Goal: Task Accomplishment & Management: Use online tool/utility

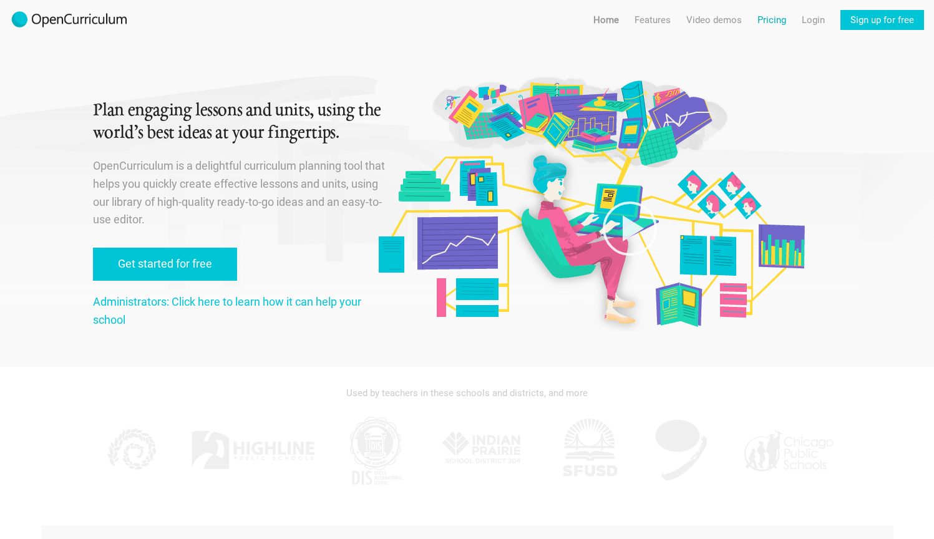
click at [773, 21] on link "Pricing" at bounding box center [771, 20] width 29 height 20
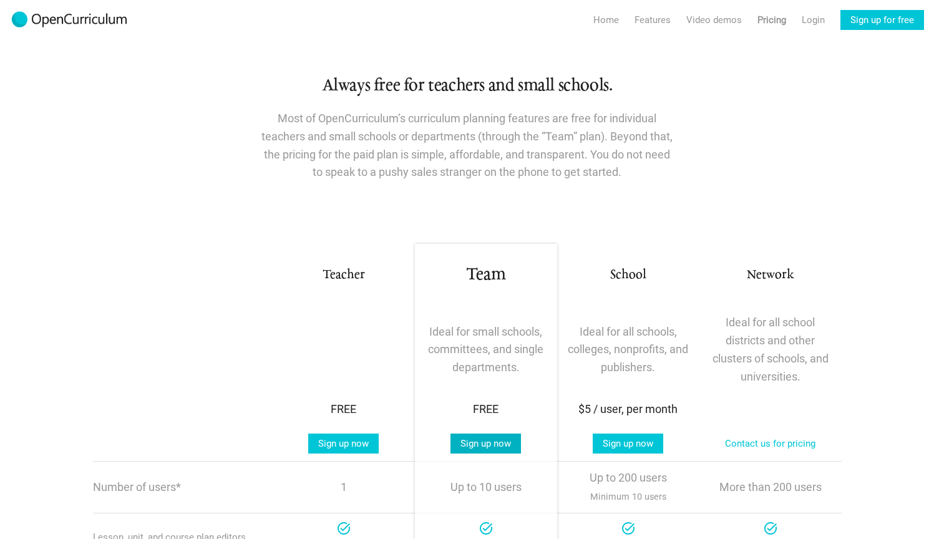
click at [493, 446] on link "Sign up now" at bounding box center [485, 443] width 70 height 20
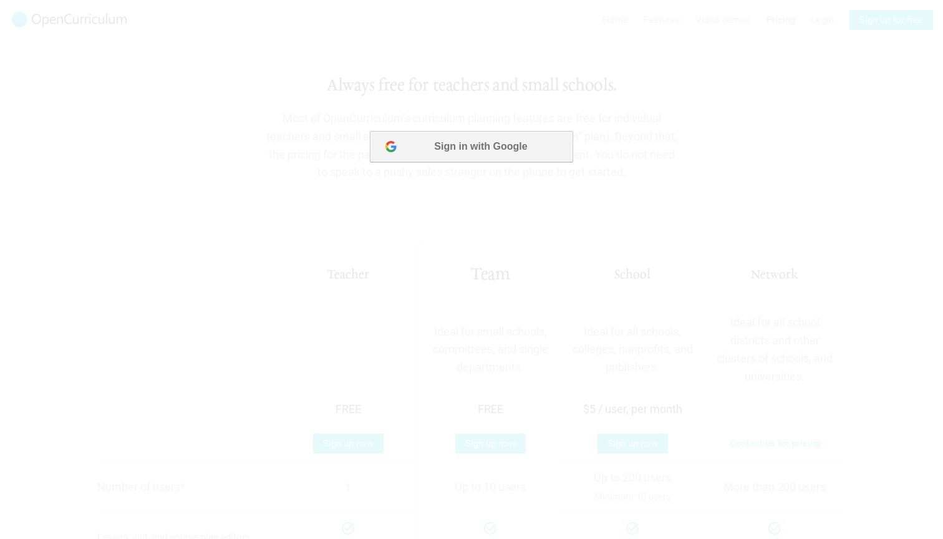
click at [478, 154] on button "Sign in with Google" at bounding box center [471, 146] width 203 height 31
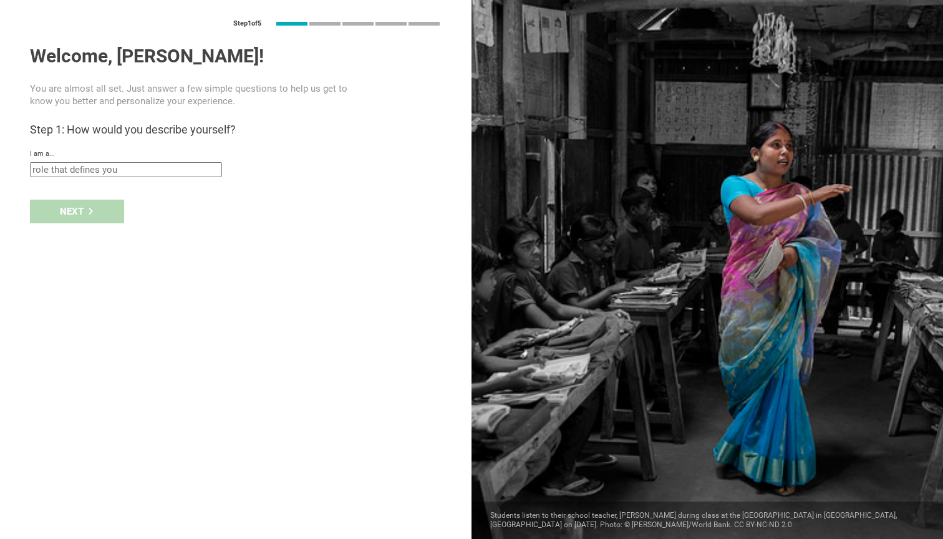
click at [182, 170] on input "text" at bounding box center [126, 169] width 192 height 15
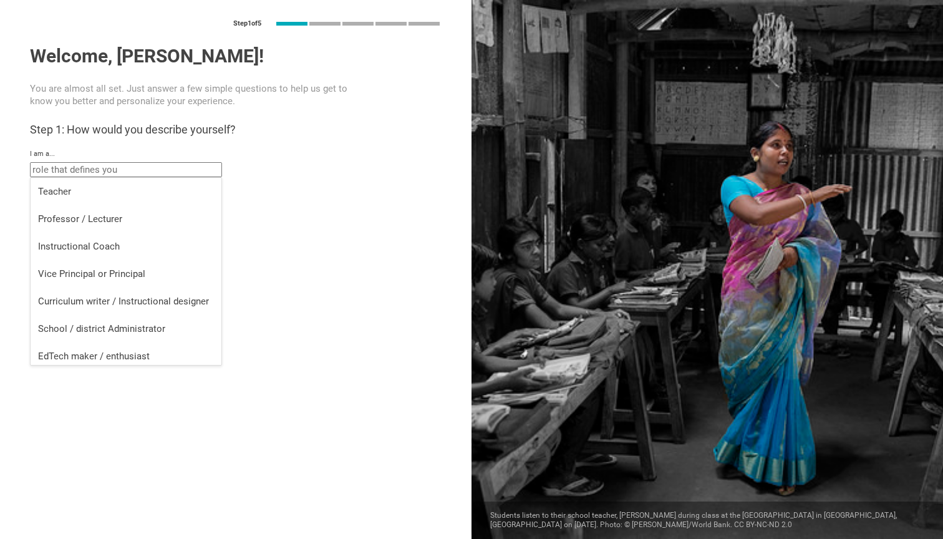
click at [290, 280] on div "Step 1 of 5 Welcome, Philip! You are almost all set. Just answer a few simple q…" at bounding box center [235, 269] width 471 height 539
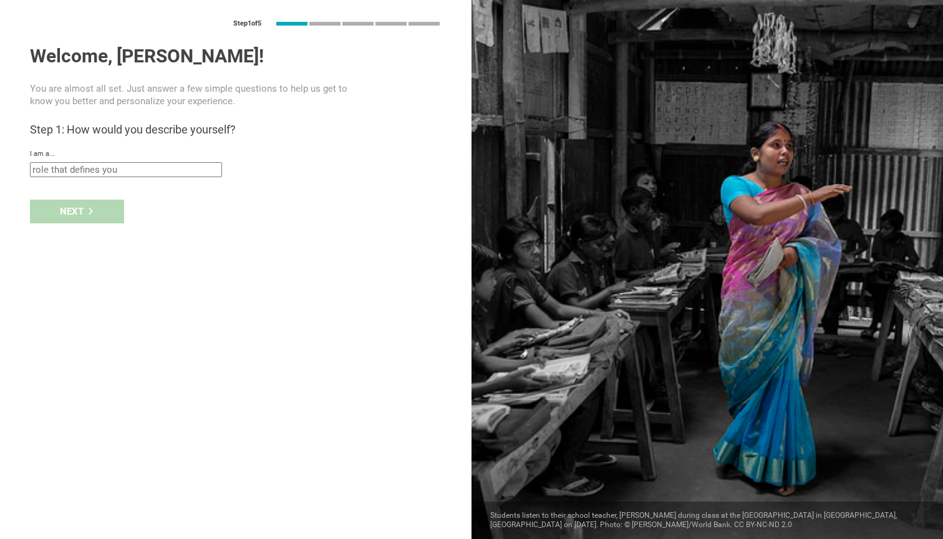
click at [157, 173] on input "text" at bounding box center [126, 169] width 192 height 15
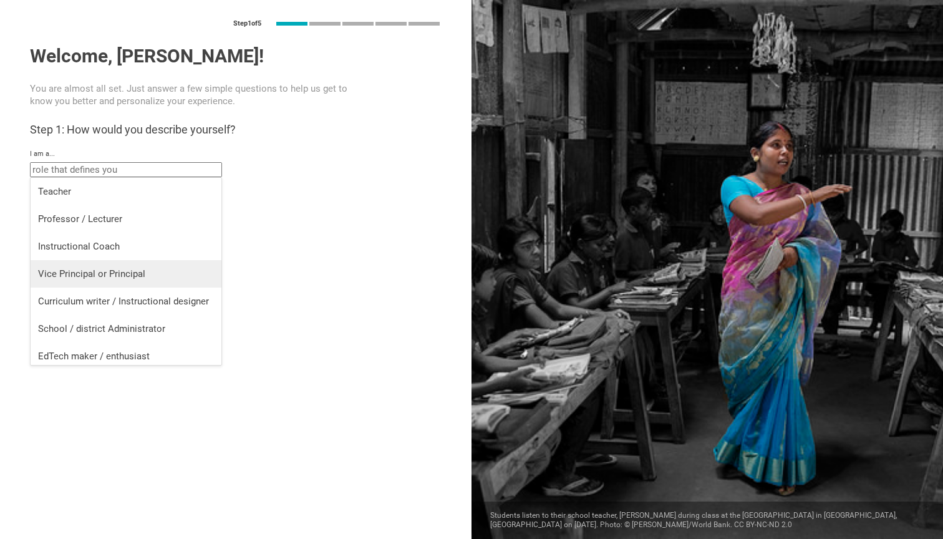
click at [133, 278] on div "Vice Principal or Principal" at bounding box center [126, 274] width 176 height 12
type input "Vice Principal or Principal"
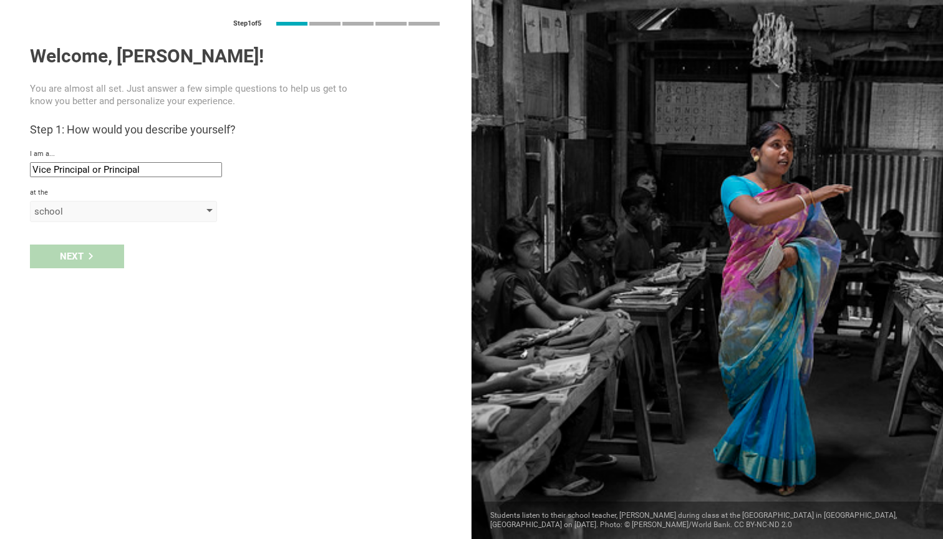
click at [194, 209] on div "school" at bounding box center [123, 211] width 187 height 21
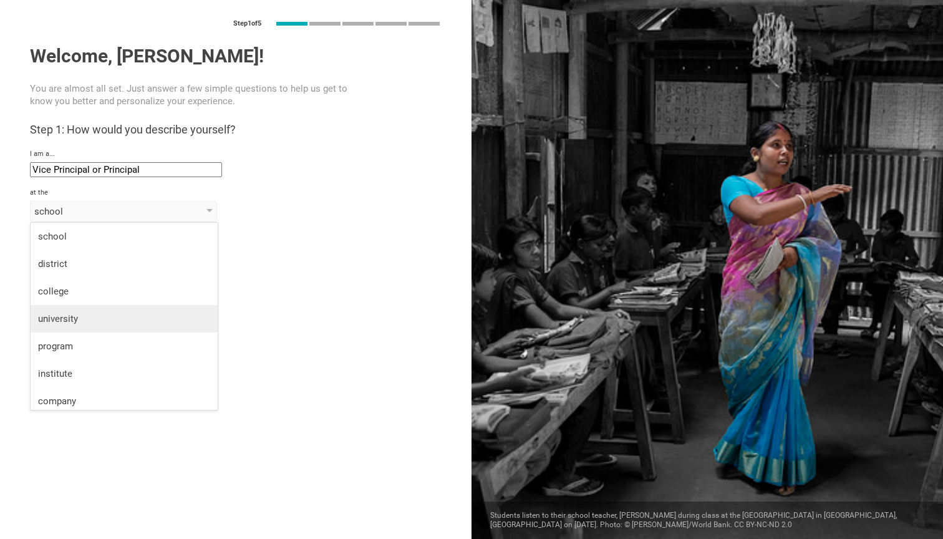
scroll to position [32, 0]
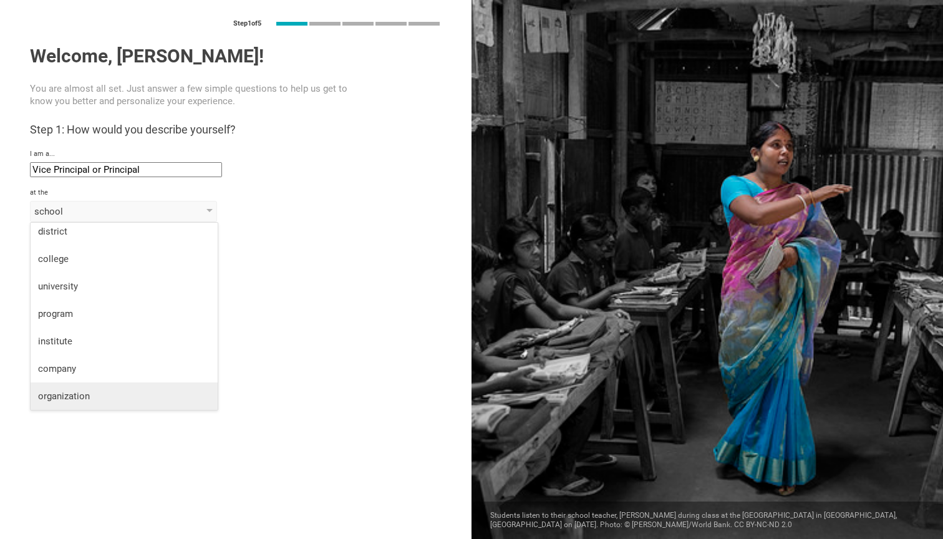
click at [118, 398] on div "organization" at bounding box center [124, 396] width 172 height 12
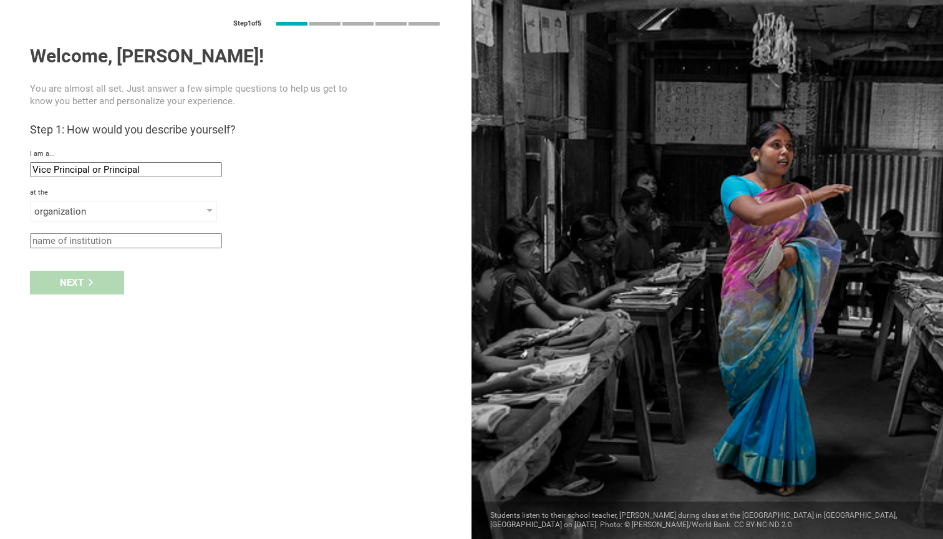
click at [101, 278] on div "Next" at bounding box center [235, 282] width 471 height 39
click at [83, 283] on div "Next" at bounding box center [235, 282] width 471 height 39
type input "Ploughshare Institute"
click at [193, 294] on div "Next" at bounding box center [235, 282] width 471 height 39
click at [86, 284] on div "Next" at bounding box center [77, 283] width 94 height 24
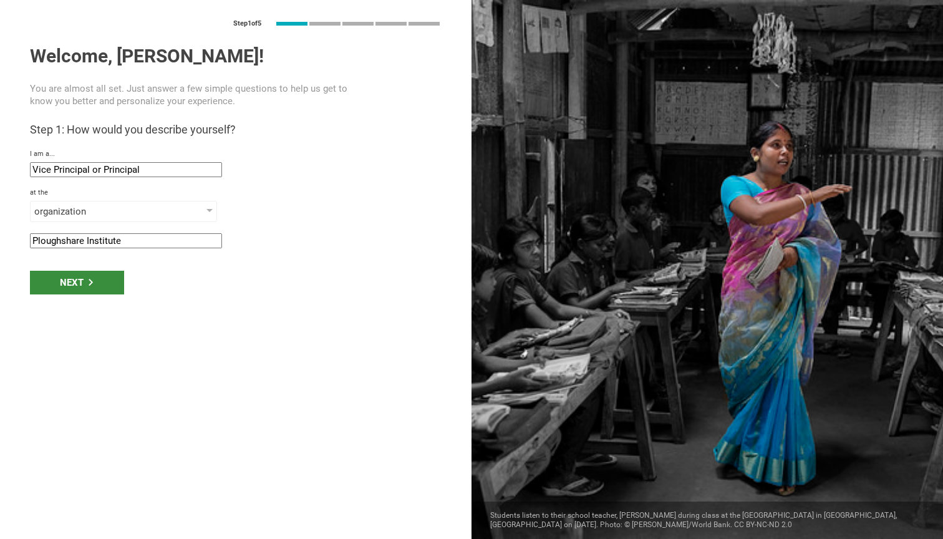
type input "Waco, Texas"
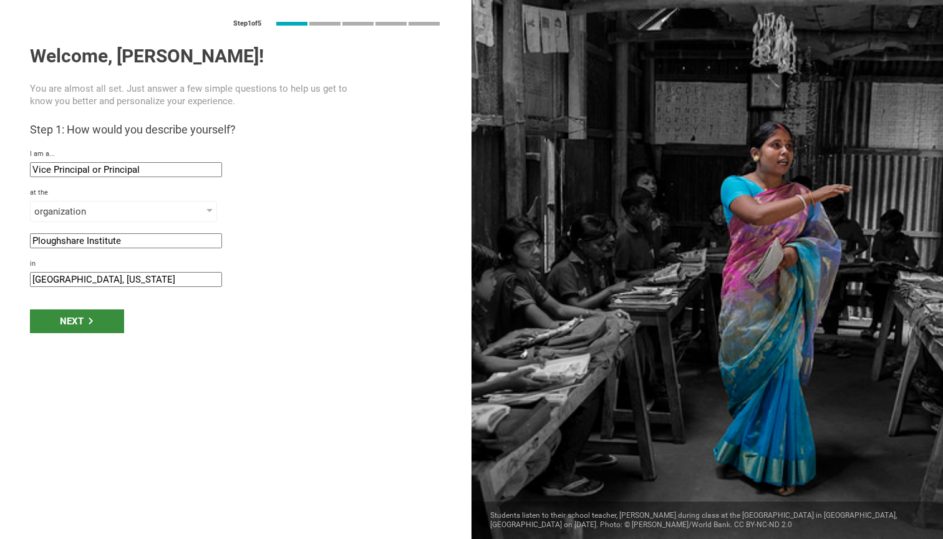
click at [77, 317] on div "Next" at bounding box center [77, 321] width 94 height 24
click at [67, 321] on div "Next" at bounding box center [77, 321] width 94 height 24
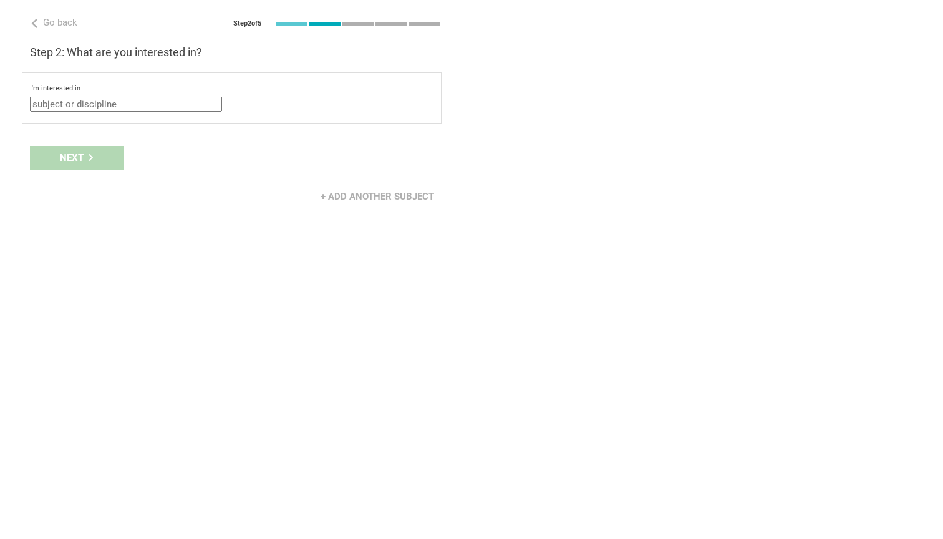
click at [162, 106] on input "text" at bounding box center [126, 104] width 192 height 15
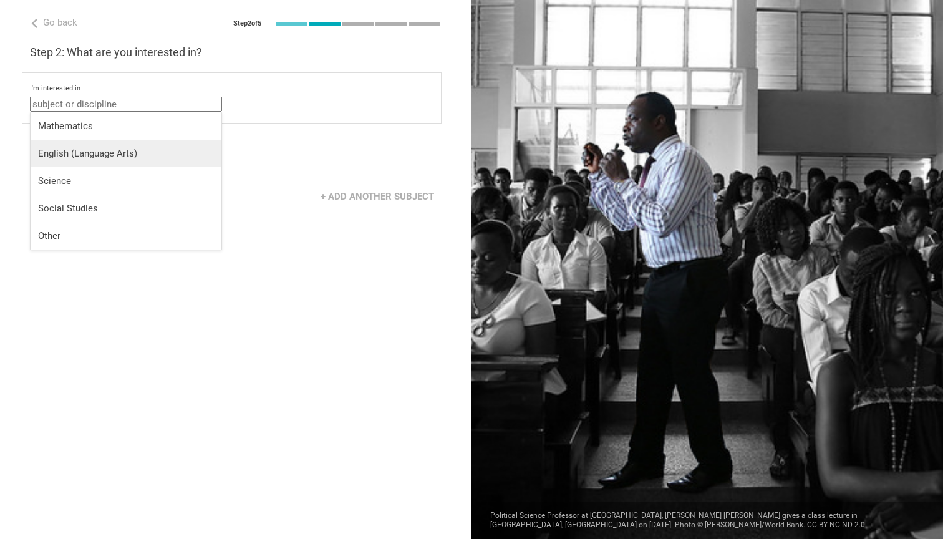
click at [174, 148] on div "English (Language Arts)" at bounding box center [126, 153] width 176 height 12
type input "English (Language Arts)"
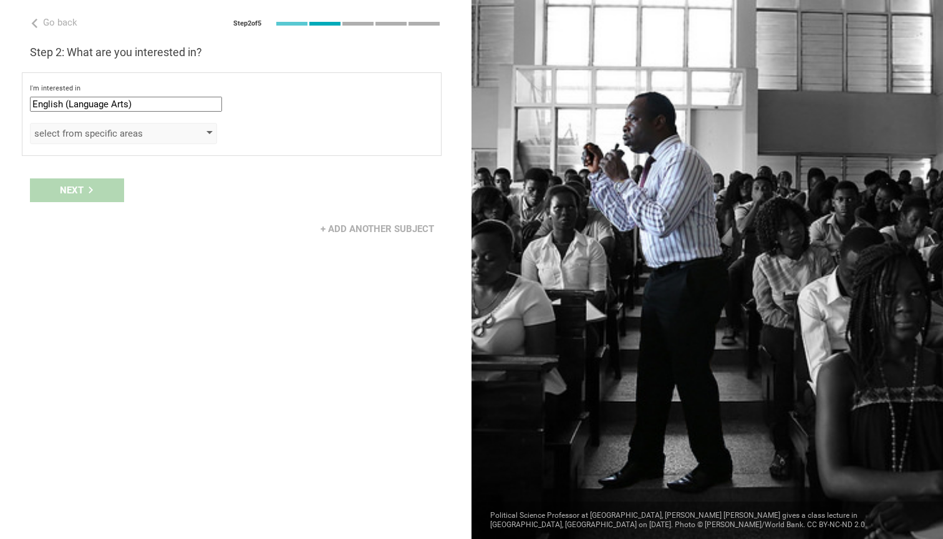
click at [181, 137] on div "select from specific areas" at bounding box center [123, 133] width 187 height 21
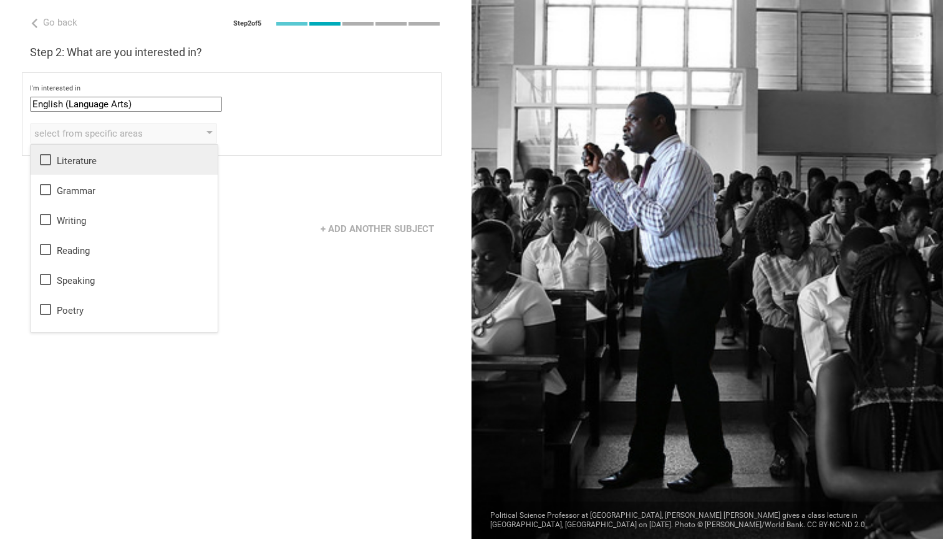
click at [47, 161] on icon at bounding box center [45, 159] width 15 height 15
click at [47, 188] on icon at bounding box center [45, 189] width 15 height 15
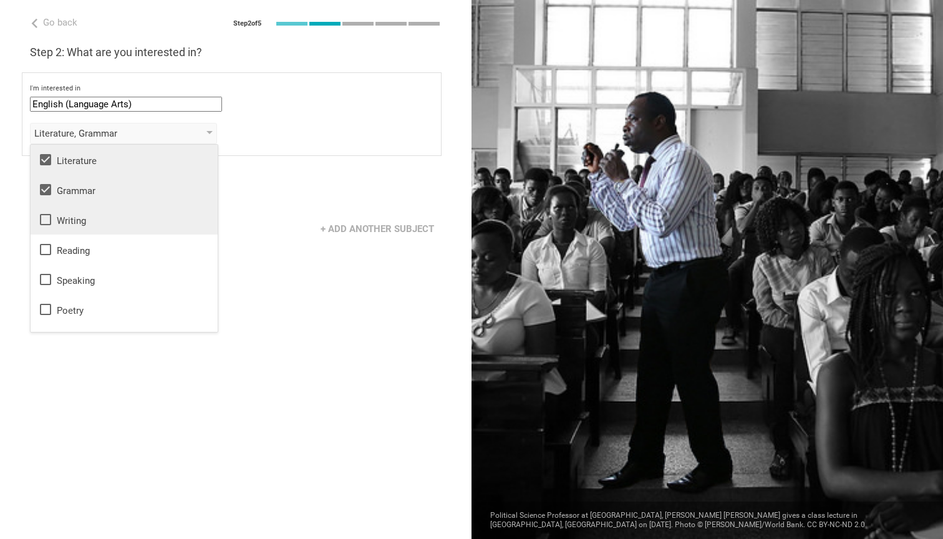
click at [45, 221] on icon at bounding box center [45, 219] width 15 height 15
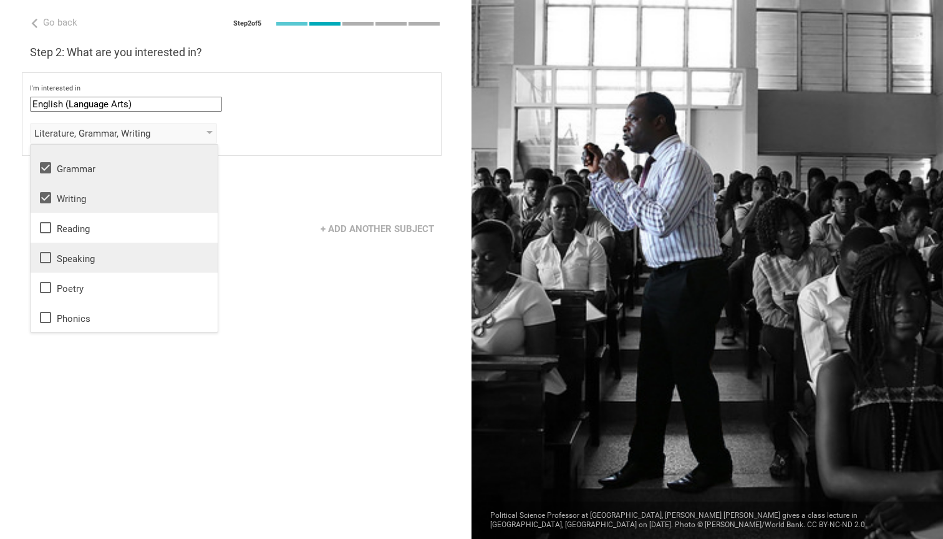
scroll to position [22, 0]
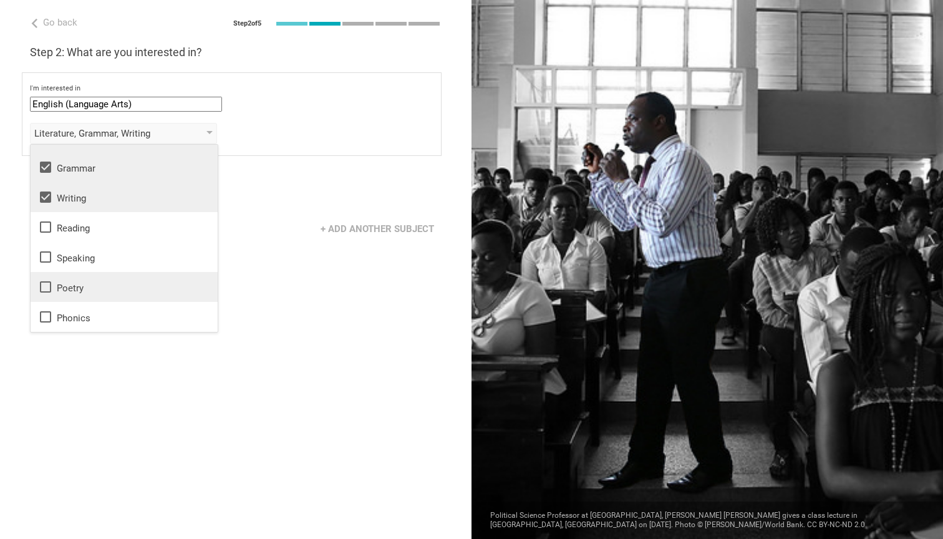
click at [45, 281] on icon at bounding box center [45, 286] width 11 height 11
click at [249, 193] on div "Next" at bounding box center [235, 190] width 471 height 39
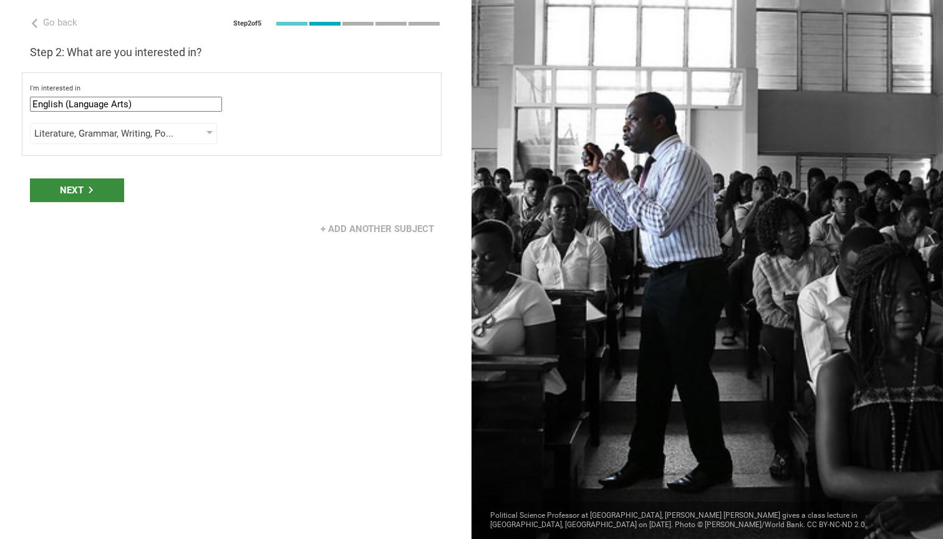
click at [82, 190] on div "Next" at bounding box center [77, 190] width 94 height 24
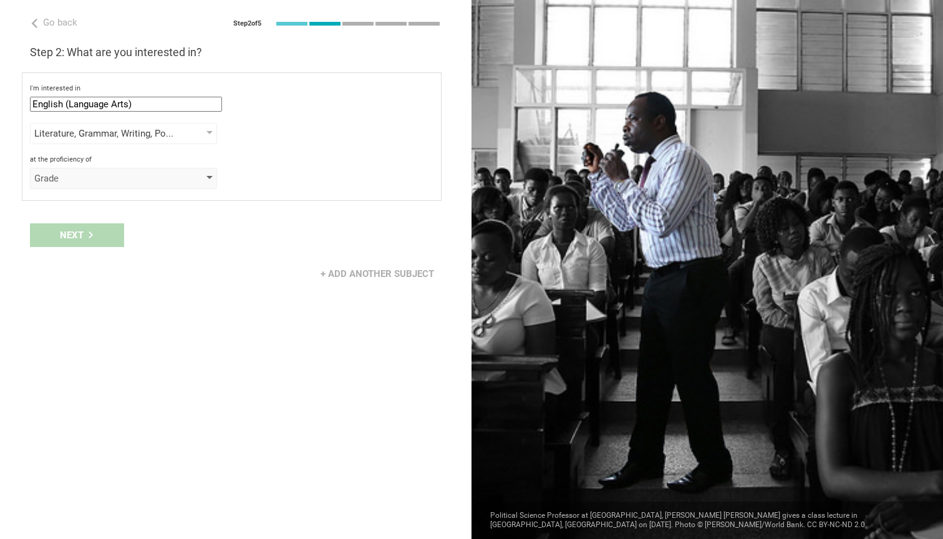
click at [179, 176] on div "Grade" at bounding box center [123, 178] width 187 height 21
click at [243, 260] on div "+ Add another subject" at bounding box center [235, 273] width 471 height 39
click at [189, 176] on div "Grade" at bounding box center [123, 178] width 187 height 21
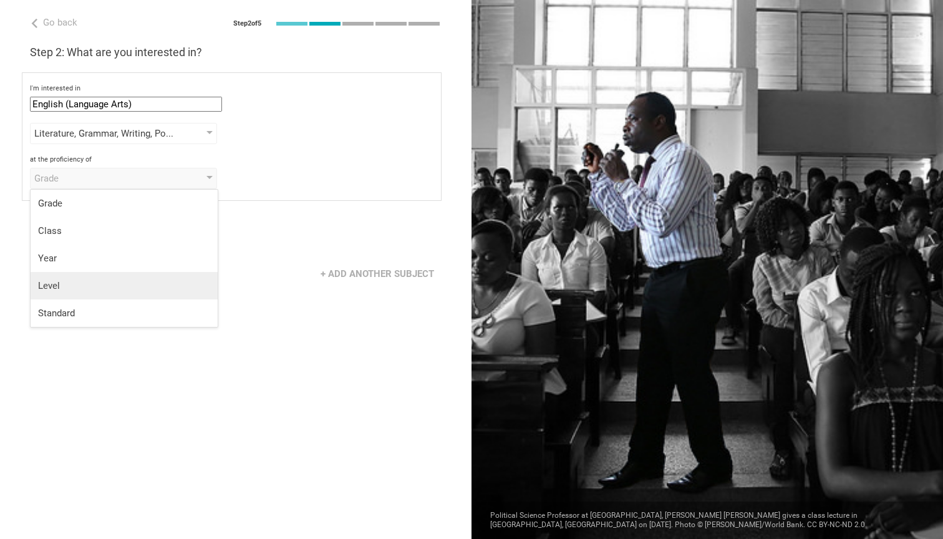
click at [147, 292] on li "Level" at bounding box center [124, 285] width 187 height 27
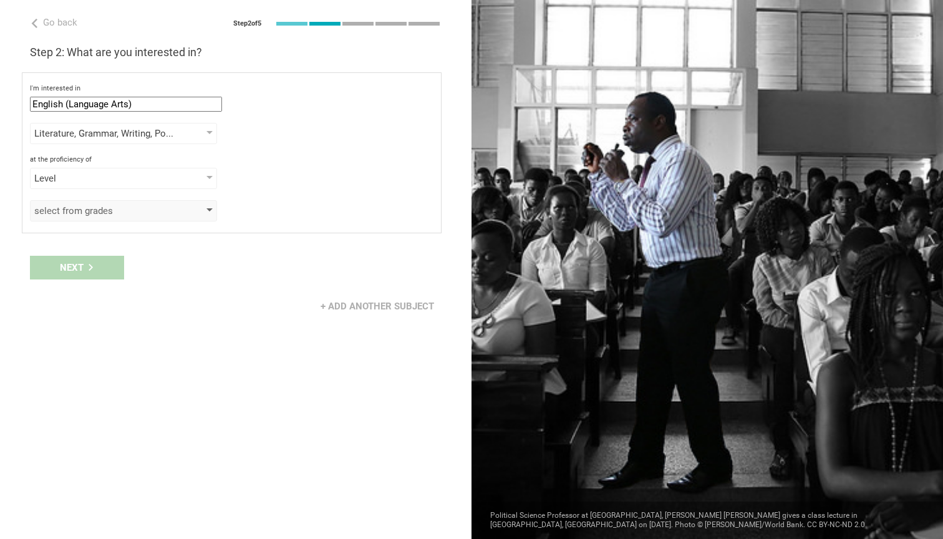
click at [133, 216] on div "select from grades" at bounding box center [105, 211] width 143 height 12
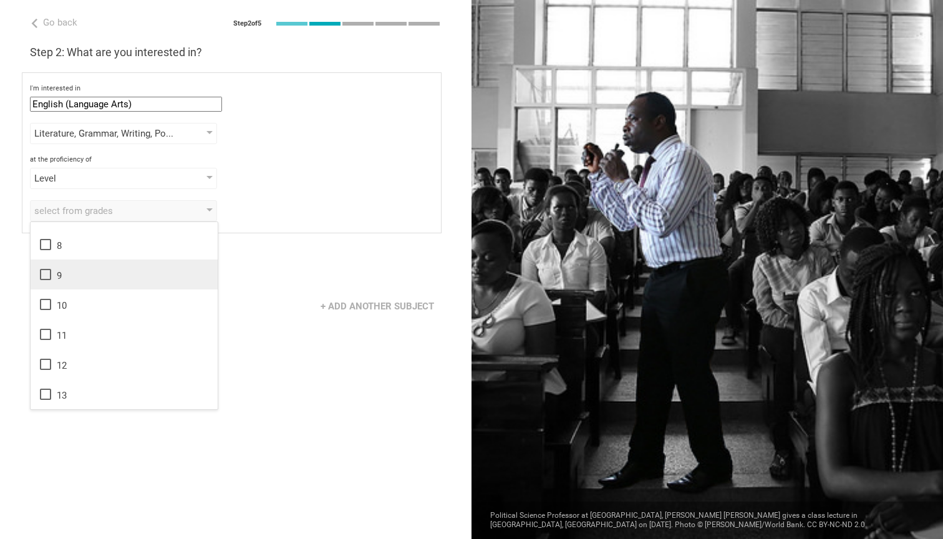
click at [49, 278] on icon at bounding box center [45, 274] width 15 height 15
click at [48, 365] on icon at bounding box center [45, 364] width 15 height 15
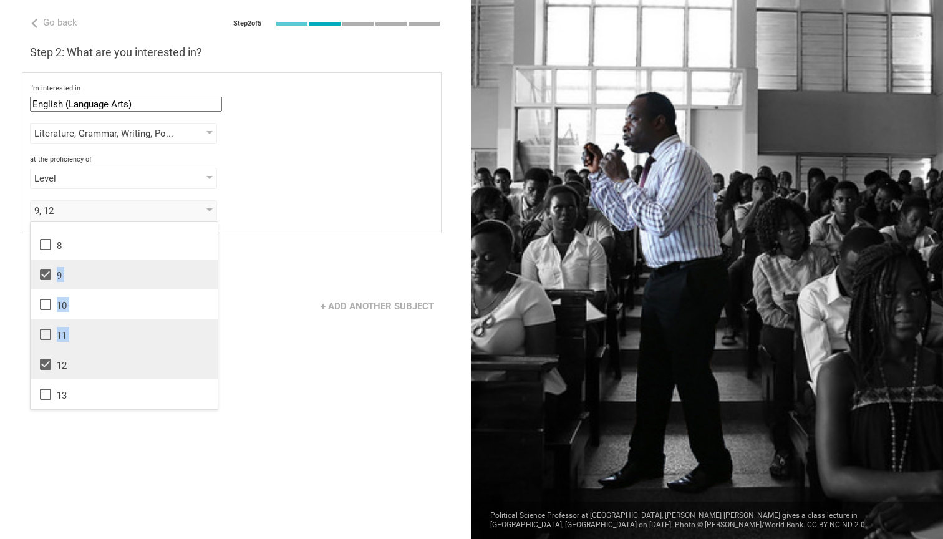
click at [49, 338] on icon at bounding box center [45, 334] width 15 height 15
click at [47, 307] on icon at bounding box center [45, 304] width 15 height 15
click at [263, 226] on div "I'm interested in English (Language Arts) Mathematics English (Language Arts) S…" at bounding box center [232, 152] width 420 height 161
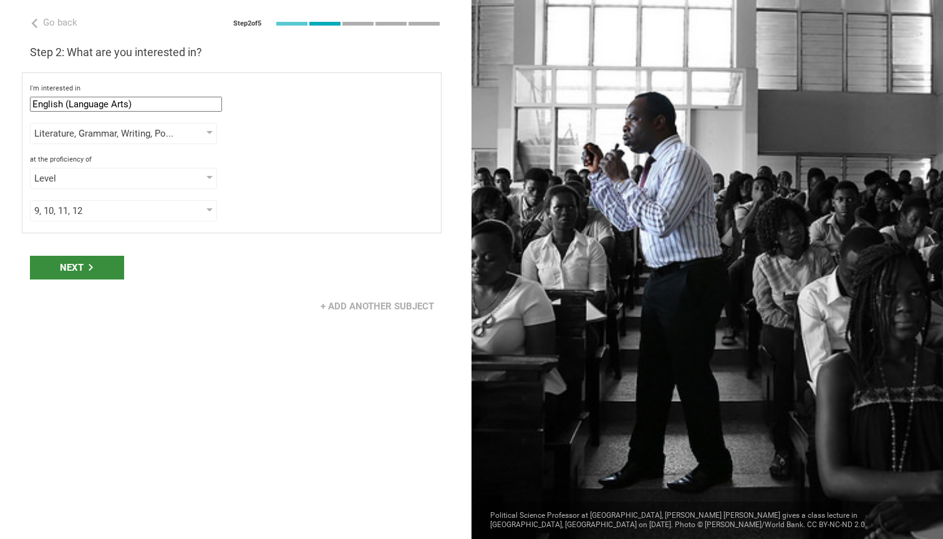
click at [104, 265] on div "Next" at bounding box center [77, 268] width 94 height 24
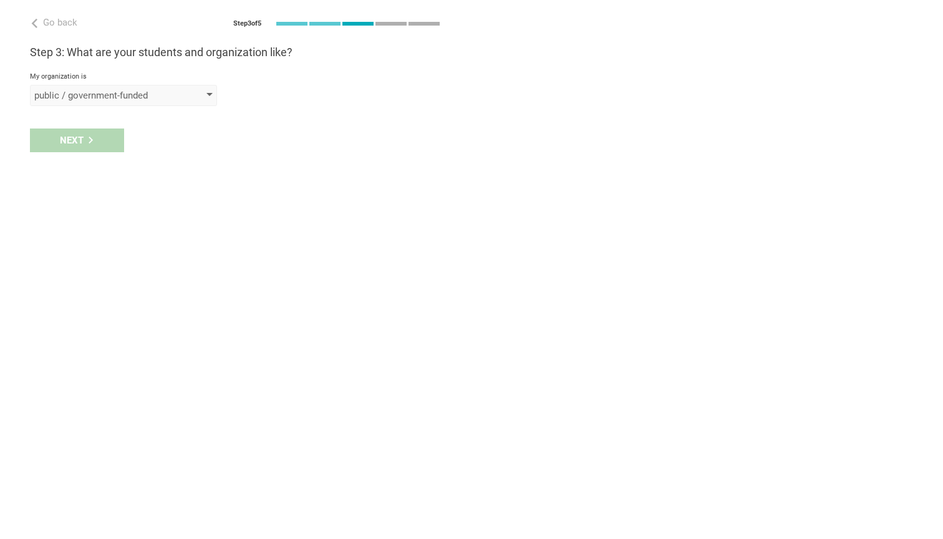
click at [183, 92] on div "public / government-funded" at bounding box center [123, 95] width 187 height 21
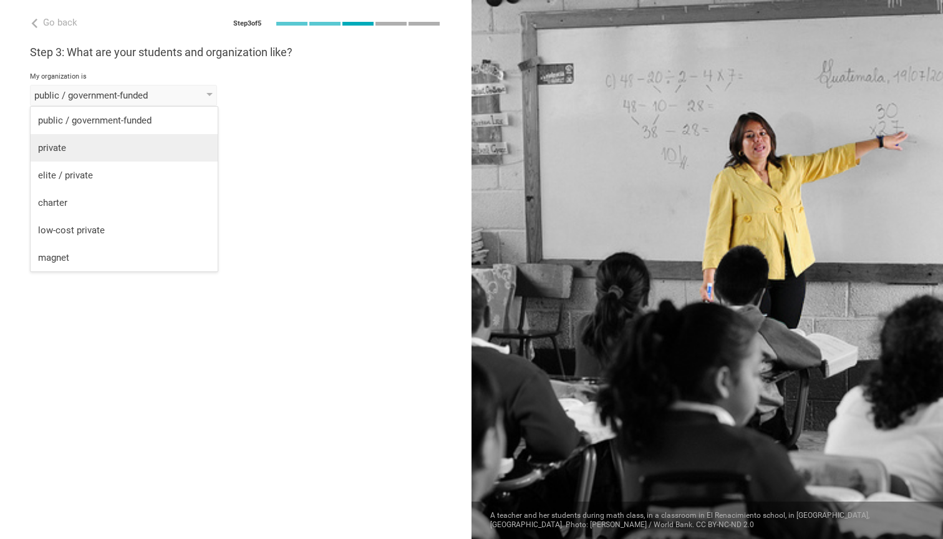
click at [92, 155] on li "private" at bounding box center [124, 147] width 187 height 27
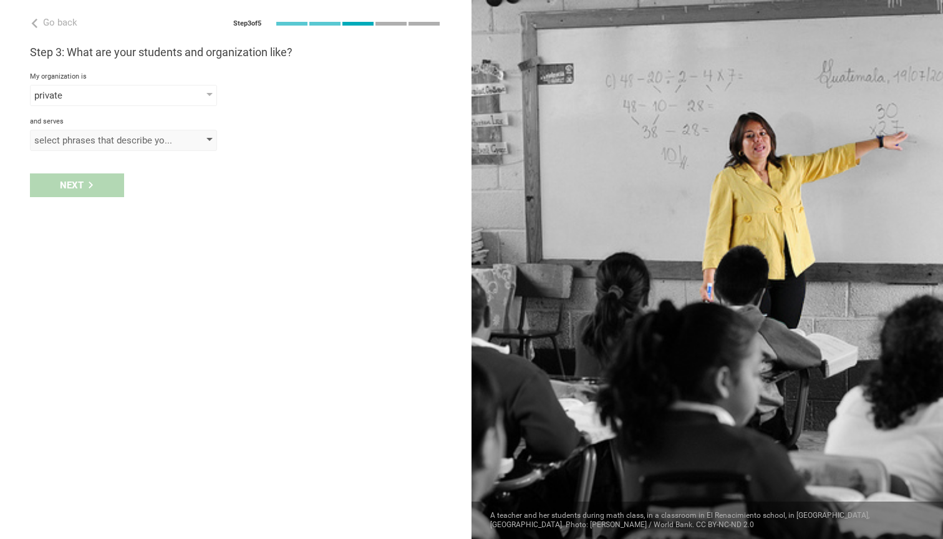
click at [147, 140] on div "select phrases that describe your student population" at bounding box center [105, 140] width 143 height 12
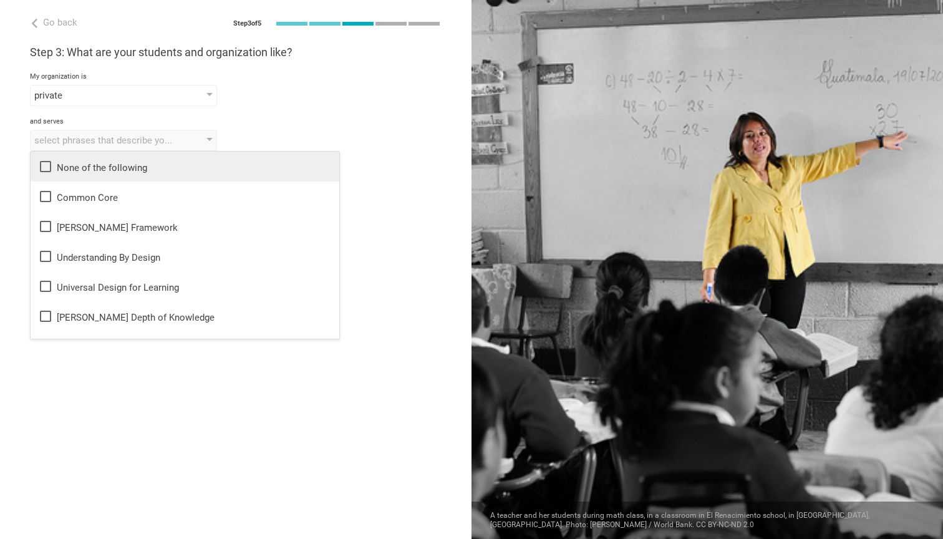
click at [48, 168] on icon at bounding box center [45, 166] width 15 height 15
click at [300, 133] on div "None of the following None of the following Common Core Danielson Framework Und…" at bounding box center [236, 140] width 412 height 21
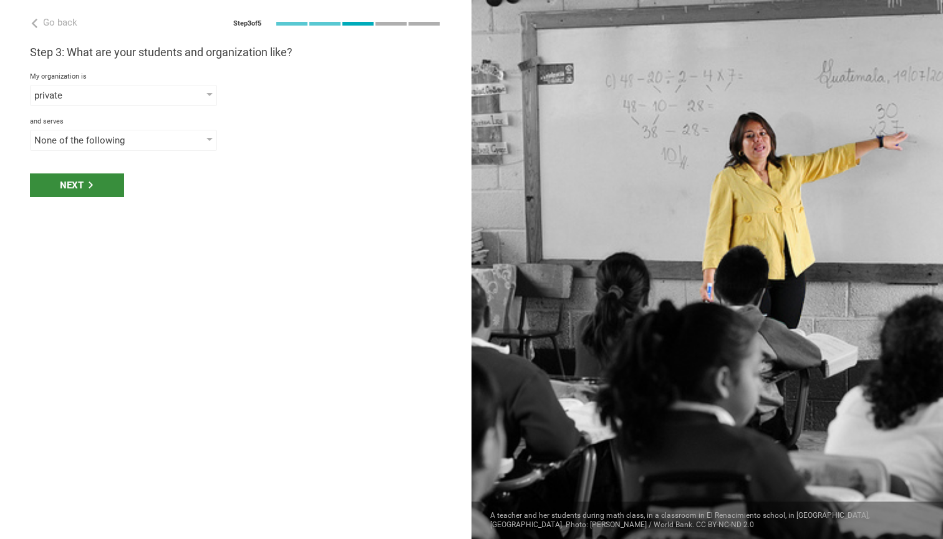
click at [99, 188] on div "Next" at bounding box center [77, 185] width 94 height 24
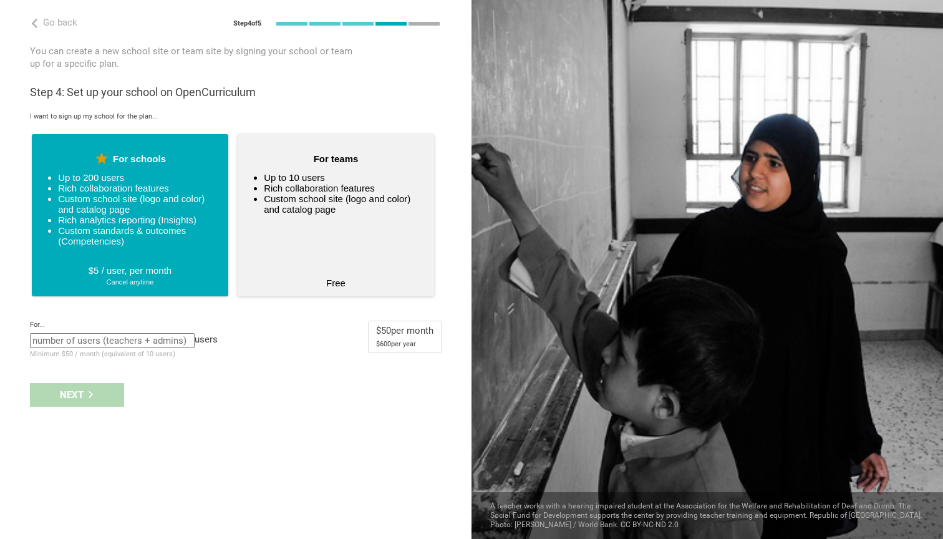
click at [366, 245] on ul "Up to 10 users Rich collaboration features Custom school site (logo and color) …" at bounding box center [336, 217] width 167 height 90
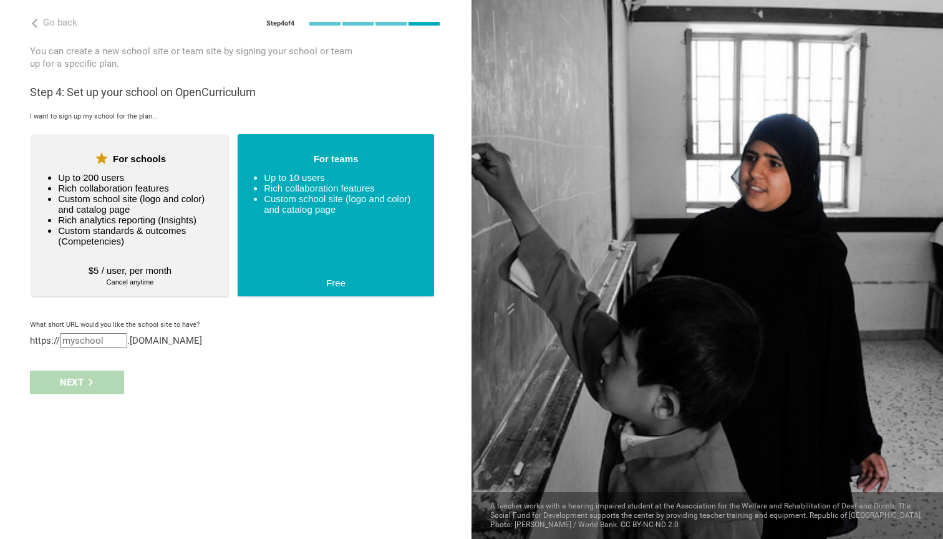
click at [112, 348] on input "text" at bounding box center [93, 340] width 67 height 15
type input "hearthstone"
click at [183, 408] on div "Next" at bounding box center [235, 394] width 471 height 39
click at [71, 398] on div "Next" at bounding box center [77, 395] width 94 height 24
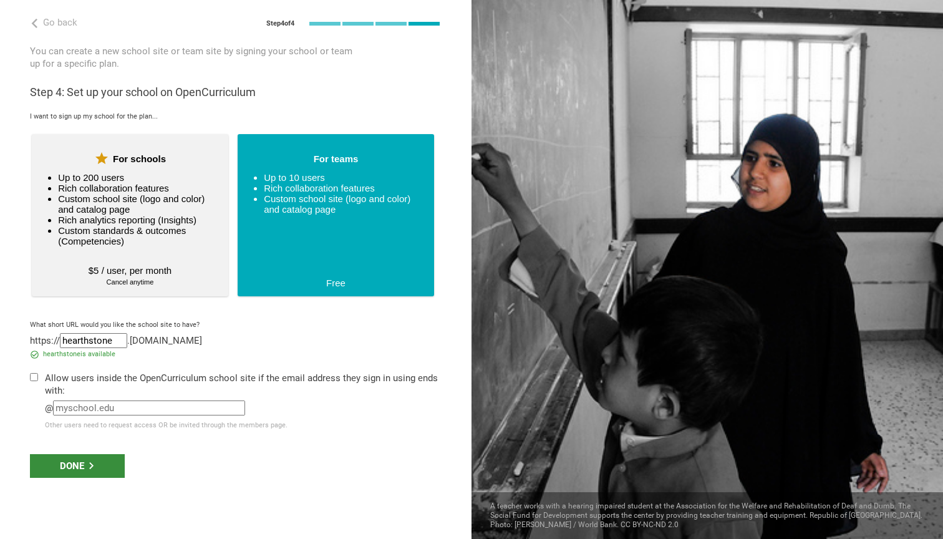
click at [79, 478] on div "Done" at bounding box center [77, 466] width 95 height 24
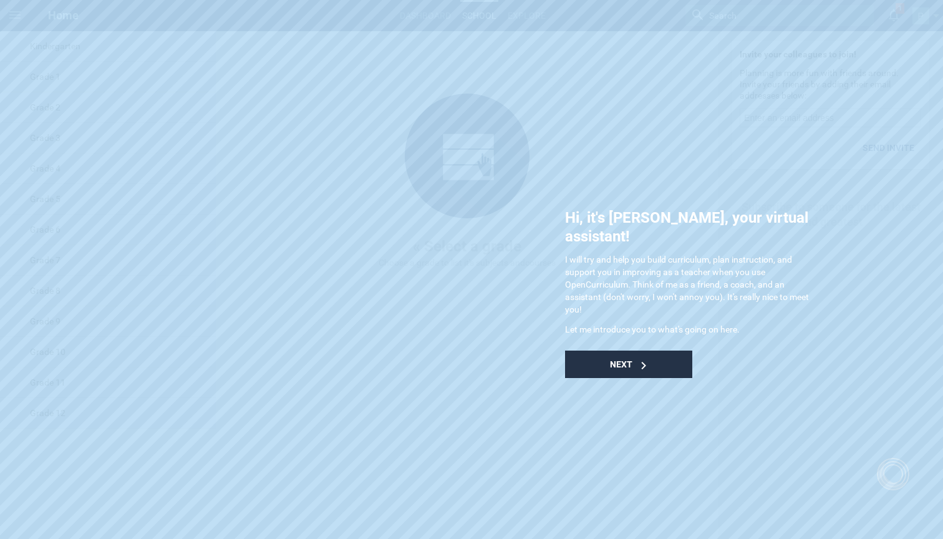
click at [607, 350] on div "Next" at bounding box center [628, 363] width 127 height 27
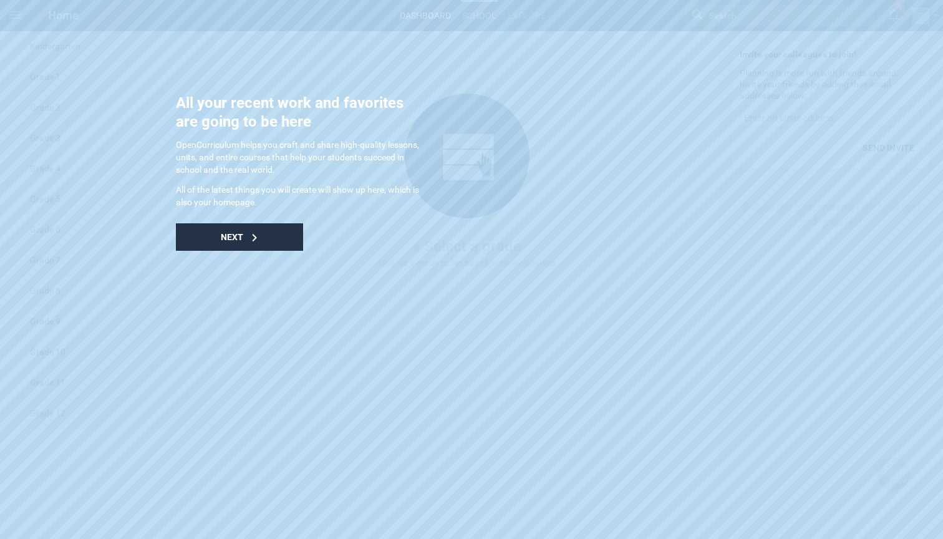
click at [225, 230] on div "Next" at bounding box center [239, 236] width 127 height 27
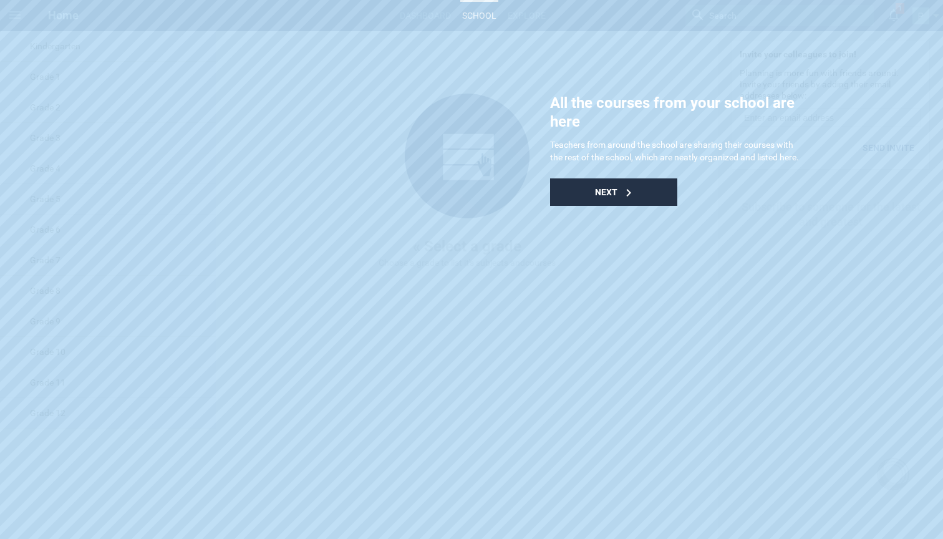
click at [618, 198] on div "Next" at bounding box center [613, 191] width 127 height 27
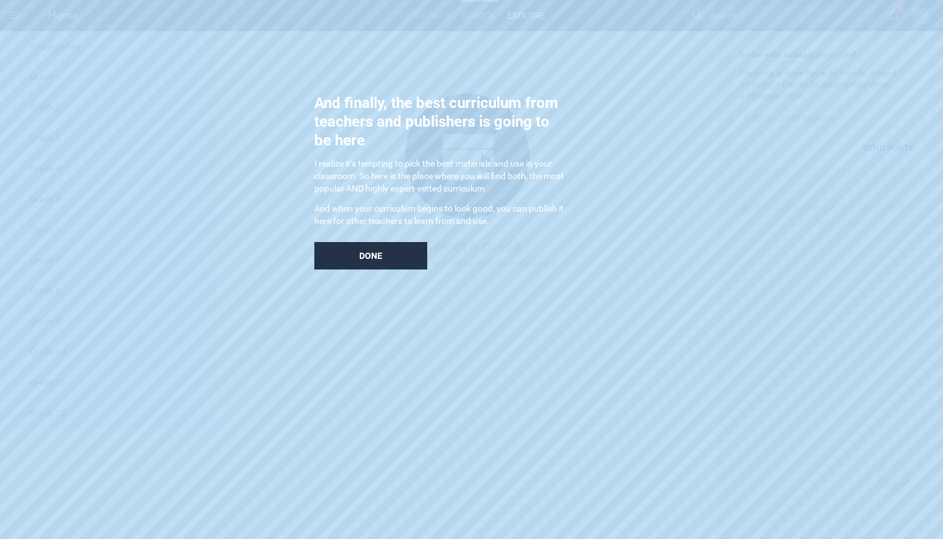
click at [363, 254] on span "Done" at bounding box center [370, 256] width 23 height 10
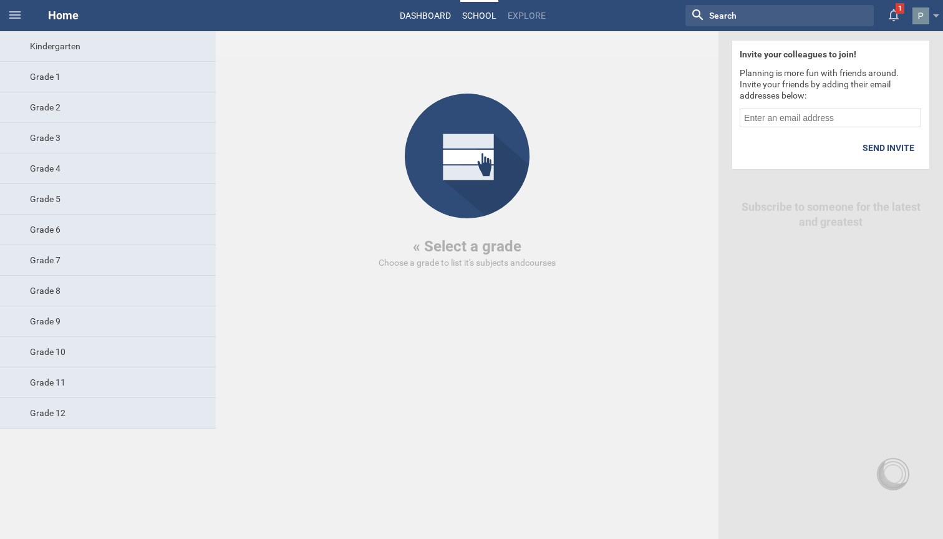
click at [435, 8] on link "Dashboard" at bounding box center [425, 15] width 55 height 27
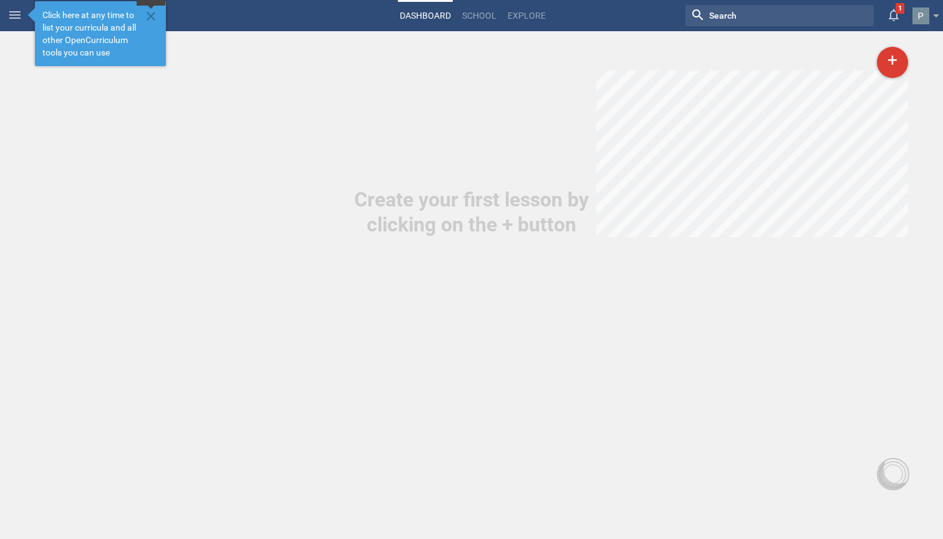
click at [152, 21] on icon at bounding box center [150, 16] width 15 height 15
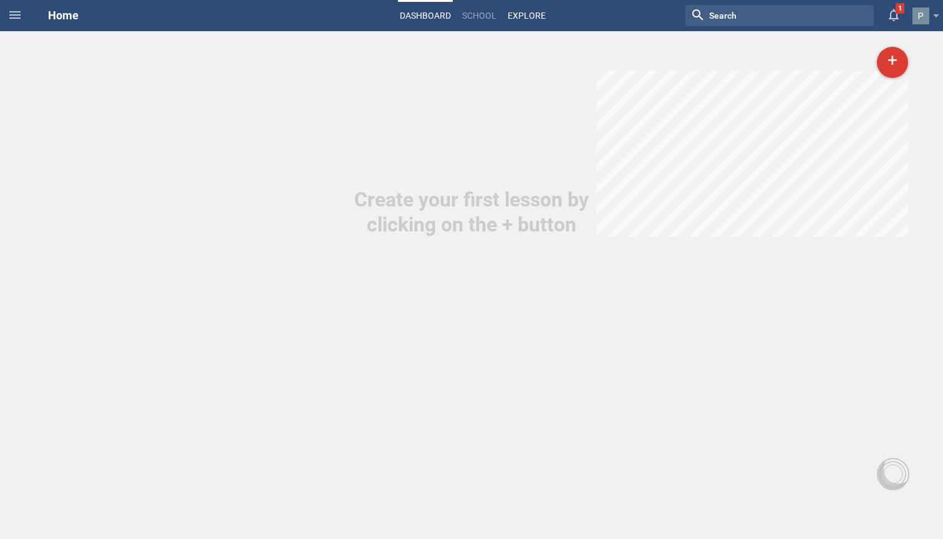
click at [518, 22] on link "Explore" at bounding box center [527, 15] width 42 height 27
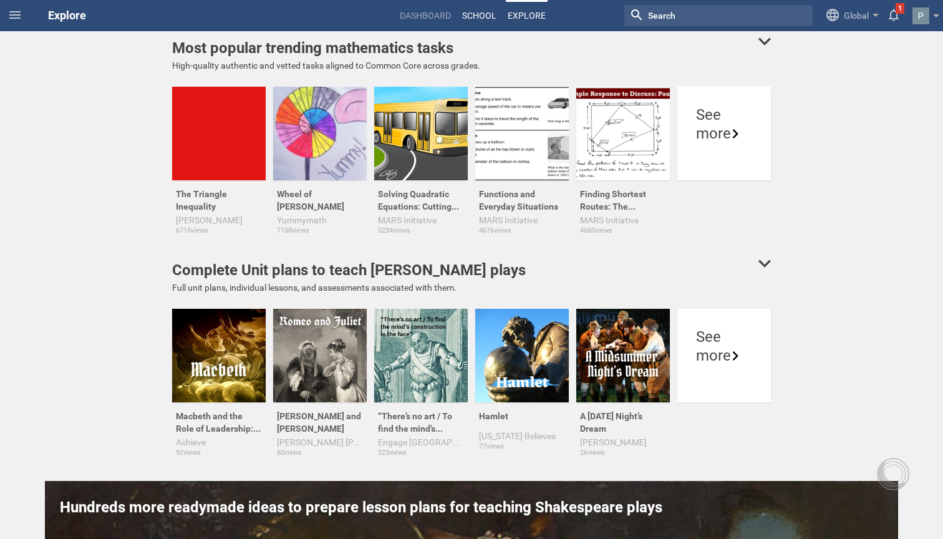
click at [468, 18] on link "School" at bounding box center [479, 15] width 38 height 27
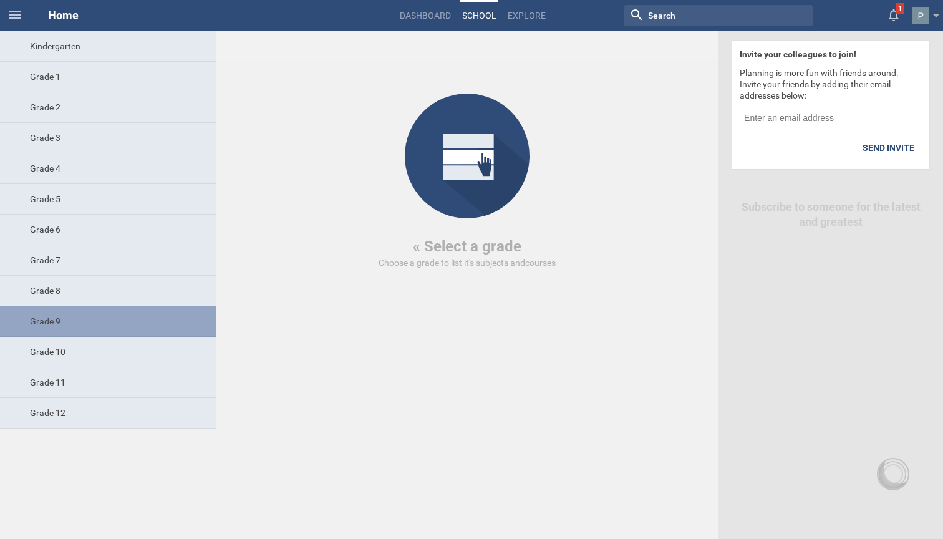
click at [104, 321] on div "Grade 9" at bounding box center [108, 321] width 216 height 31
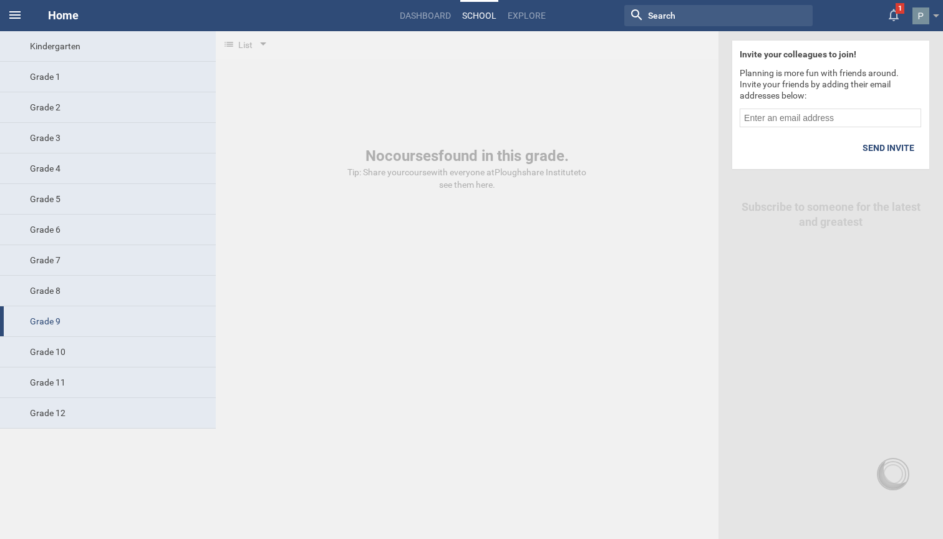
click at [14, 9] on icon at bounding box center [14, 14] width 15 height 15
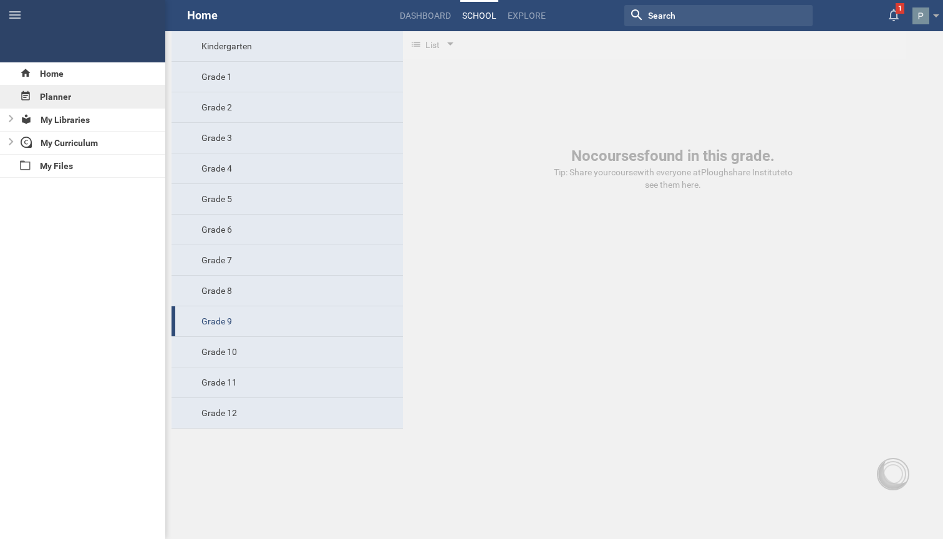
click at [54, 97] on div "Planner" at bounding box center [82, 96] width 165 height 22
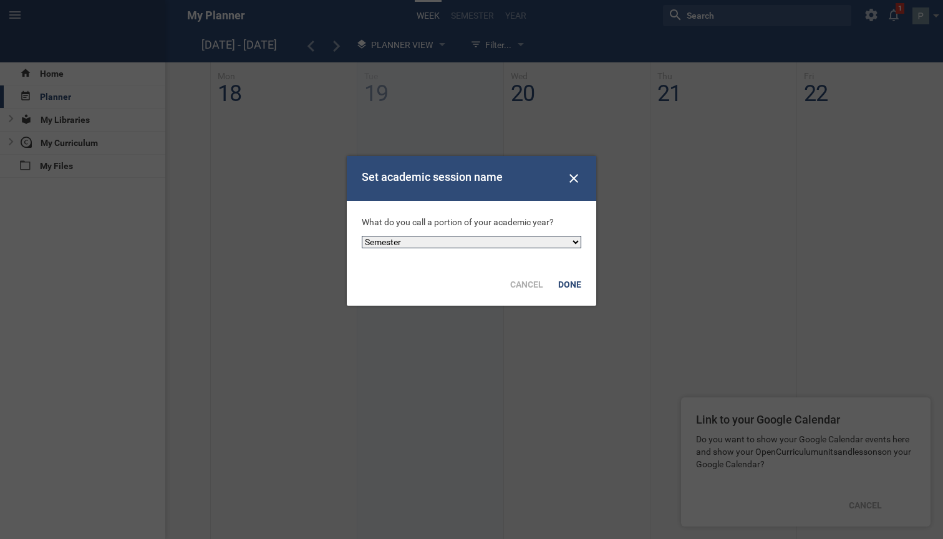
select select "trimester"
click at [571, 281] on div "Done" at bounding box center [570, 284] width 38 height 27
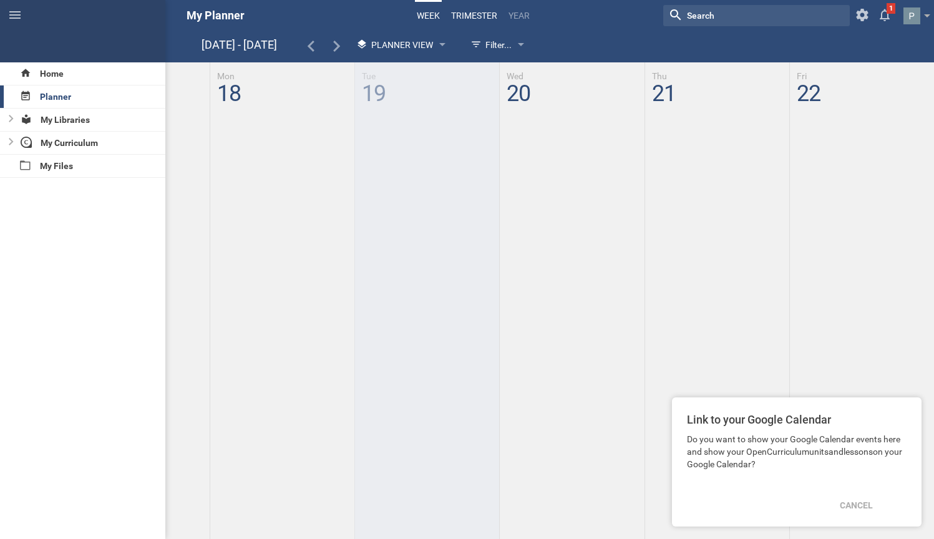
click at [467, 17] on link "trimester" at bounding box center [474, 15] width 50 height 27
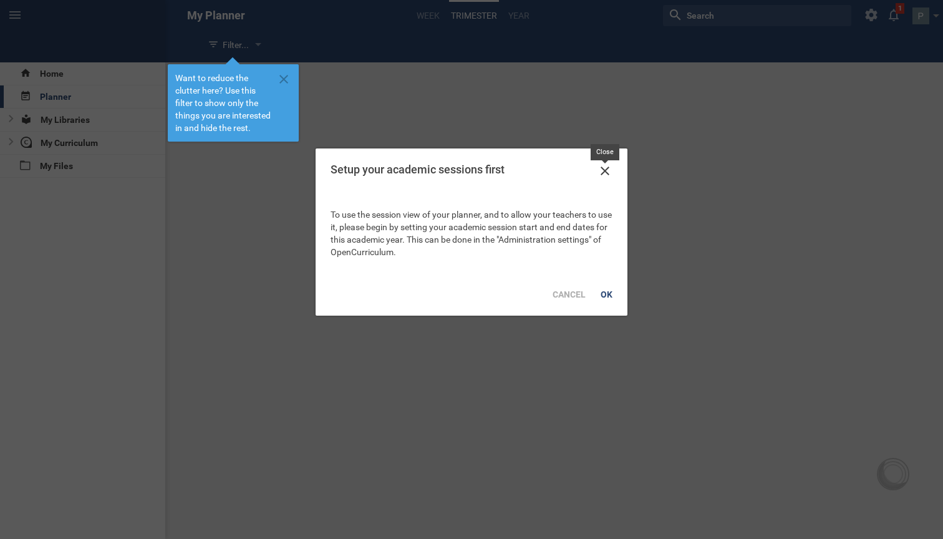
click at [605, 166] on icon at bounding box center [604, 170] width 15 height 15
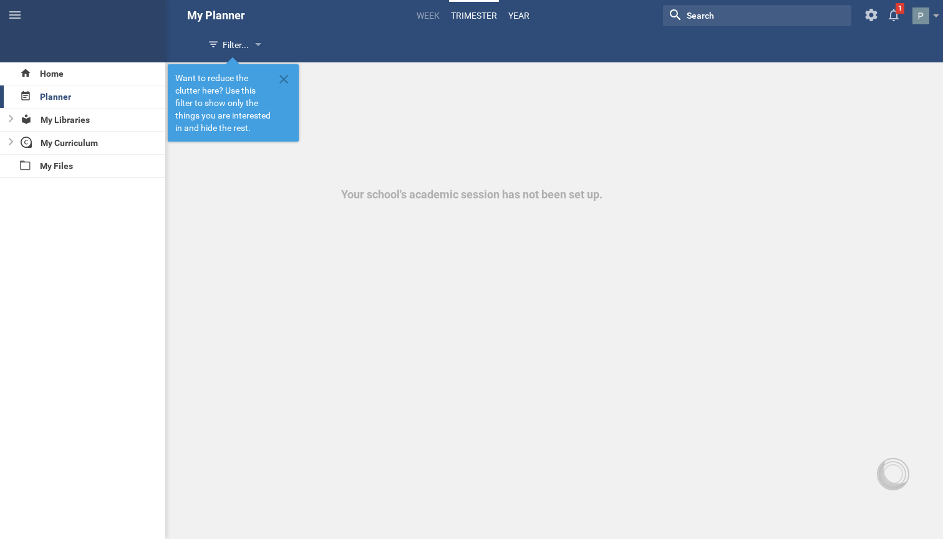
click at [517, 18] on link "Year" at bounding box center [518, 15] width 25 height 27
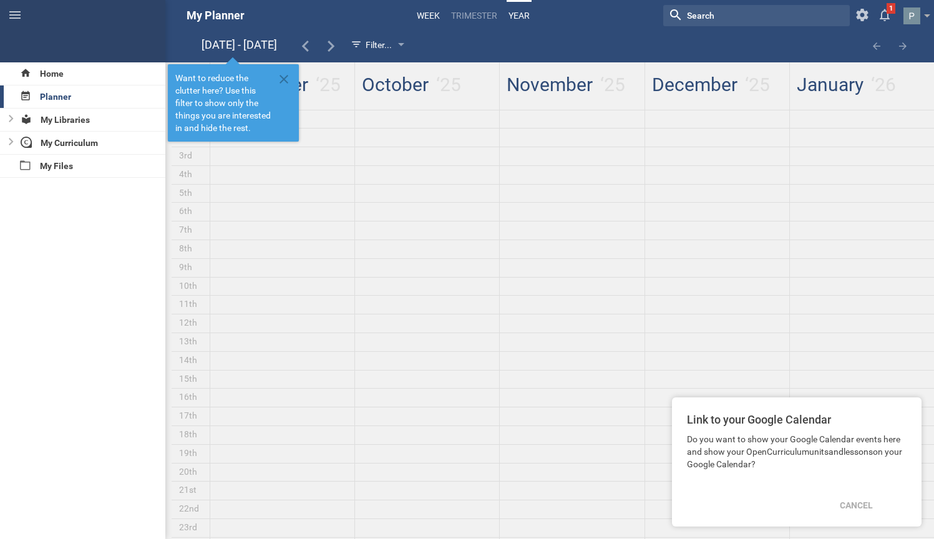
click at [435, 9] on link "Week" at bounding box center [428, 15] width 27 height 27
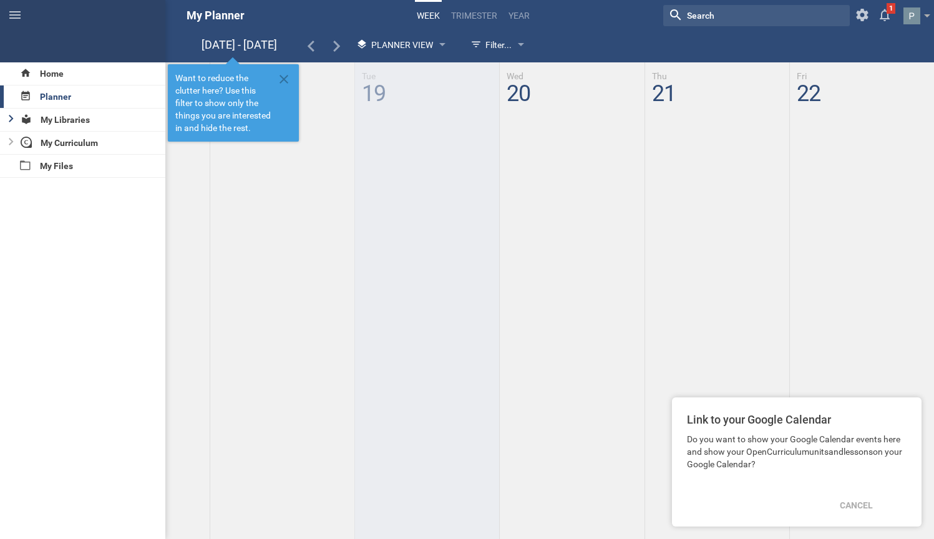
click at [11, 119] on icon at bounding box center [11, 118] width 5 height 7
click at [11, 119] on icon at bounding box center [10, 118] width 7 height 4
click at [11, 142] on icon at bounding box center [11, 141] width 5 height 7
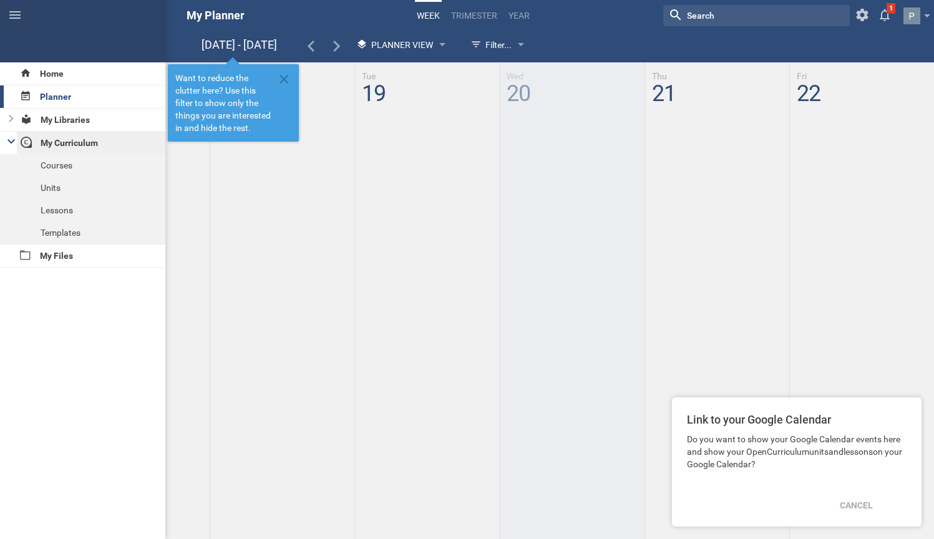
click at [44, 143] on div "My Curriculum" at bounding box center [91, 143] width 149 height 22
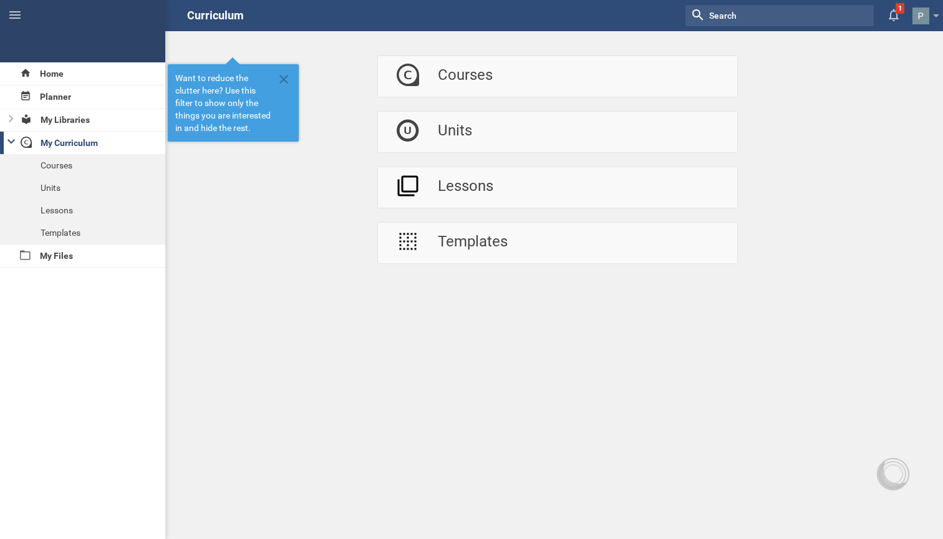
click at [12, 143] on icon at bounding box center [10, 141] width 7 height 4
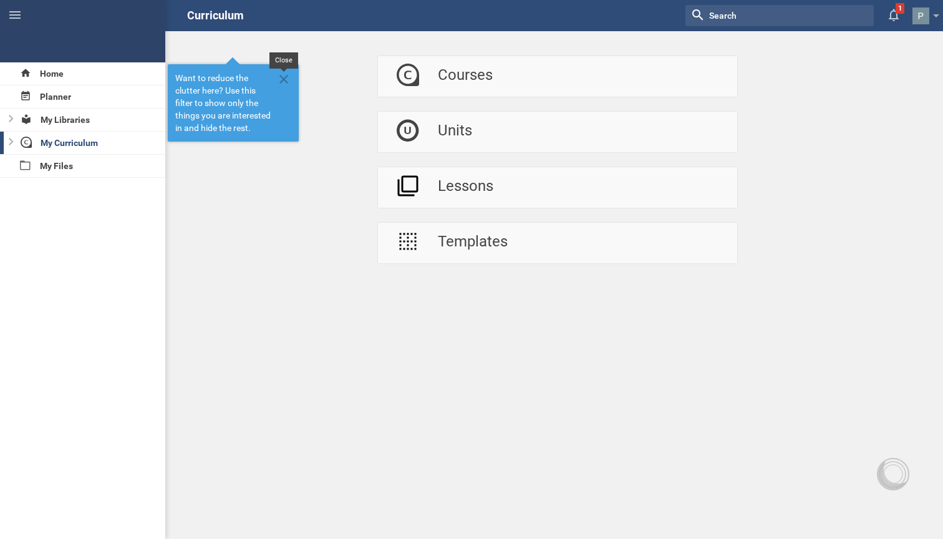
click at [288, 74] on icon at bounding box center [283, 79] width 15 height 15
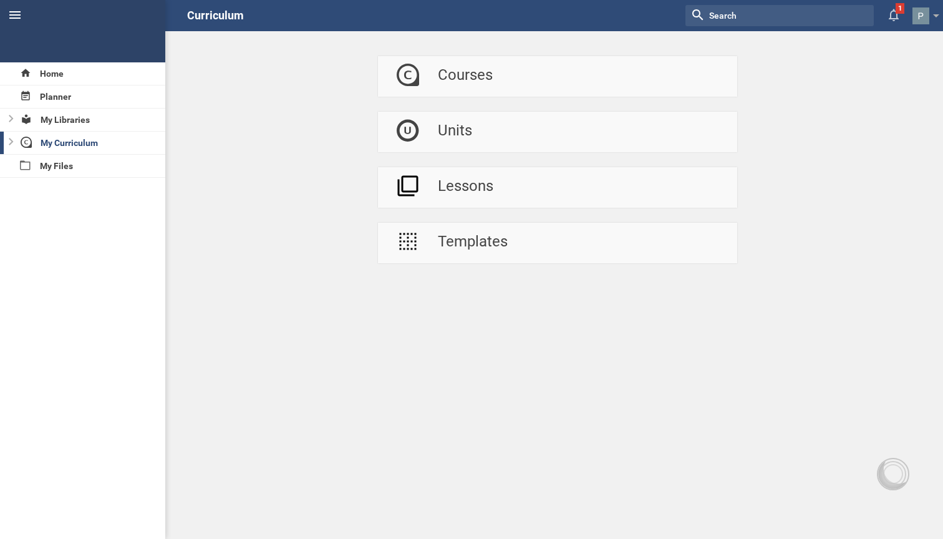
click at [21, 9] on icon at bounding box center [14, 14] width 15 height 15
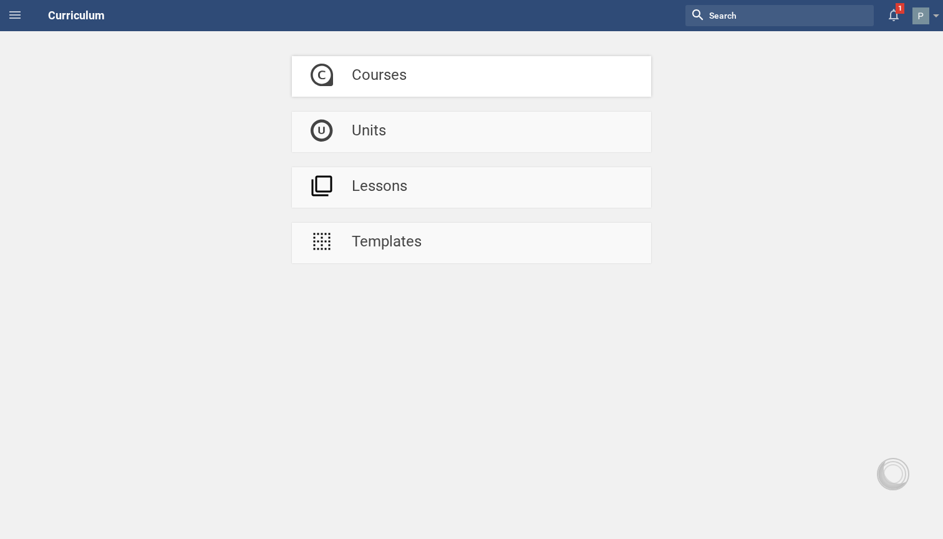
click at [425, 82] on link "Courses" at bounding box center [471, 76] width 359 height 41
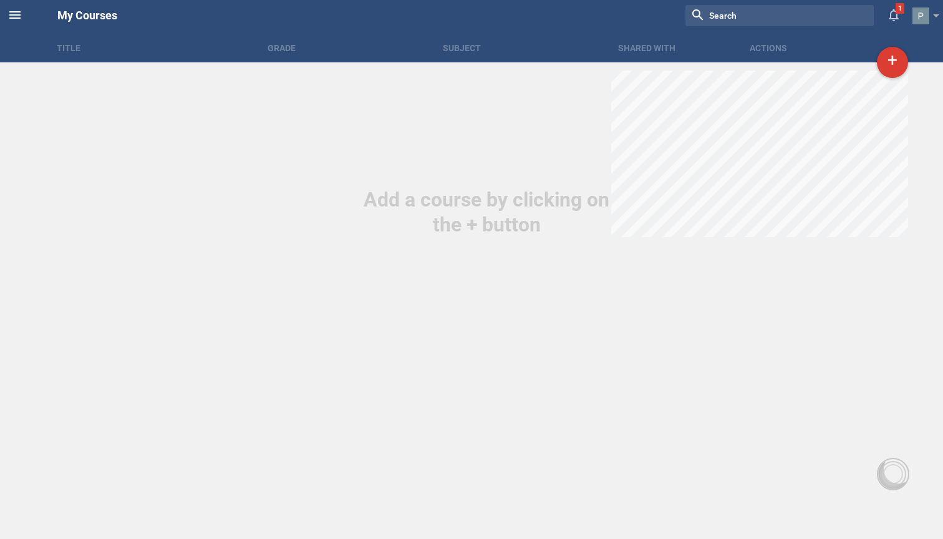
click at [14, 17] on icon at bounding box center [14, 14] width 15 height 15
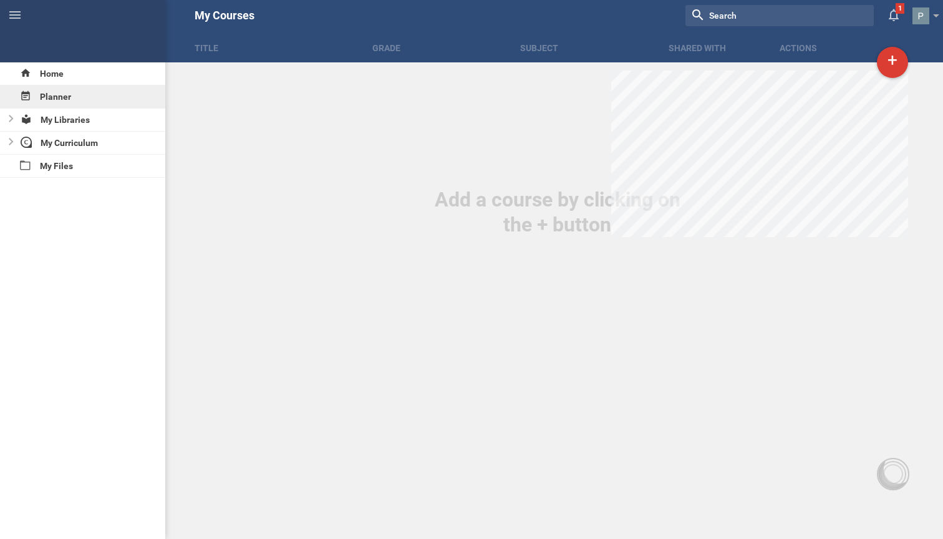
click at [56, 100] on div "Planner" at bounding box center [82, 96] width 165 height 22
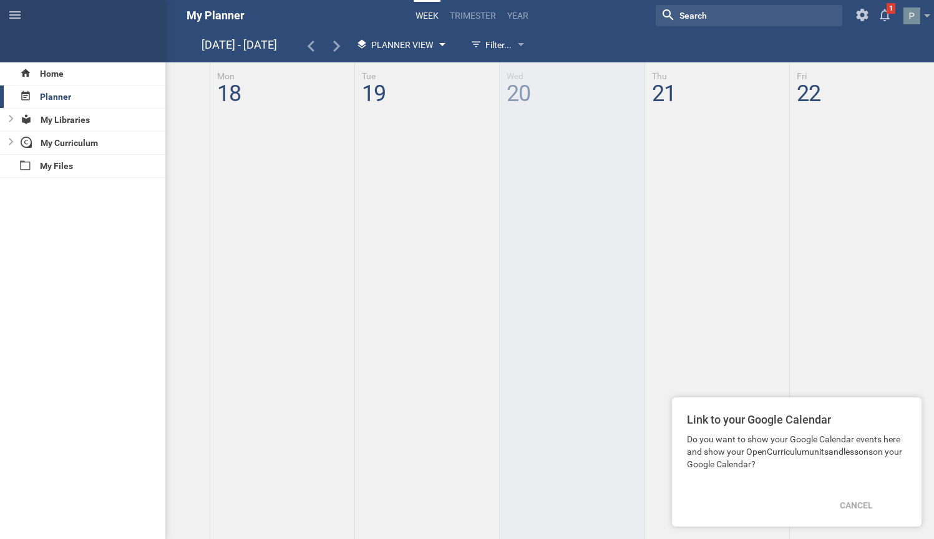
click at [439, 44] on div at bounding box center [442, 45] width 6 height 5
click at [438, 44] on div "Planner View" at bounding box center [399, 45] width 99 height 22
click at [418, 67] on li "Calendar View" at bounding box center [402, 69] width 104 height 27
click at [435, 46] on span "Calendar View" at bounding box center [404, 45] width 67 height 10
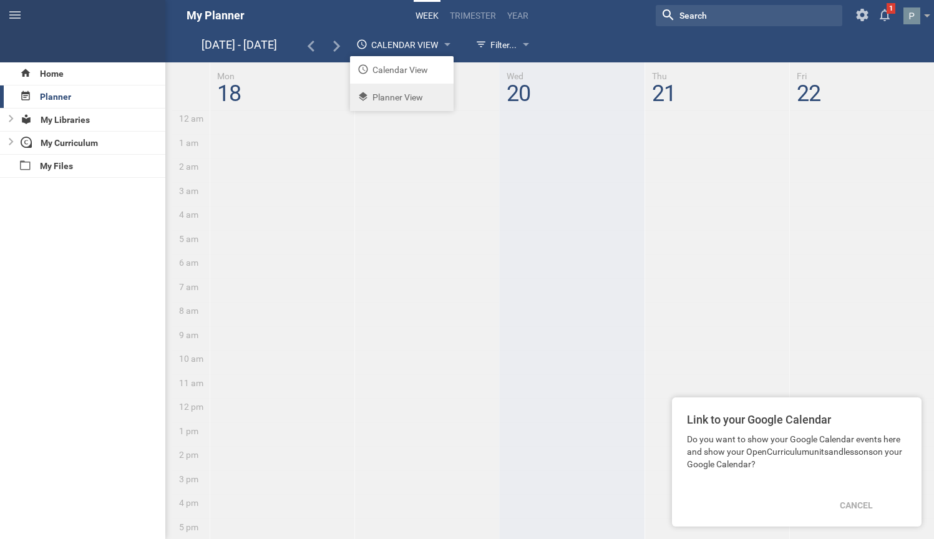
click at [404, 92] on li "Planner View" at bounding box center [402, 97] width 104 height 27
click at [851, 505] on div "Cancel" at bounding box center [856, 504] width 48 height 27
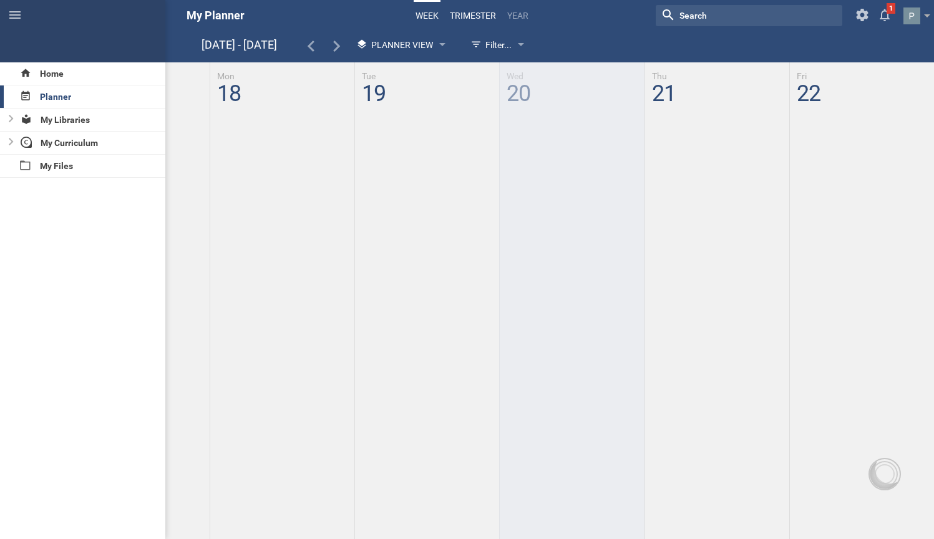
click at [466, 20] on link "trimester" at bounding box center [473, 15] width 50 height 27
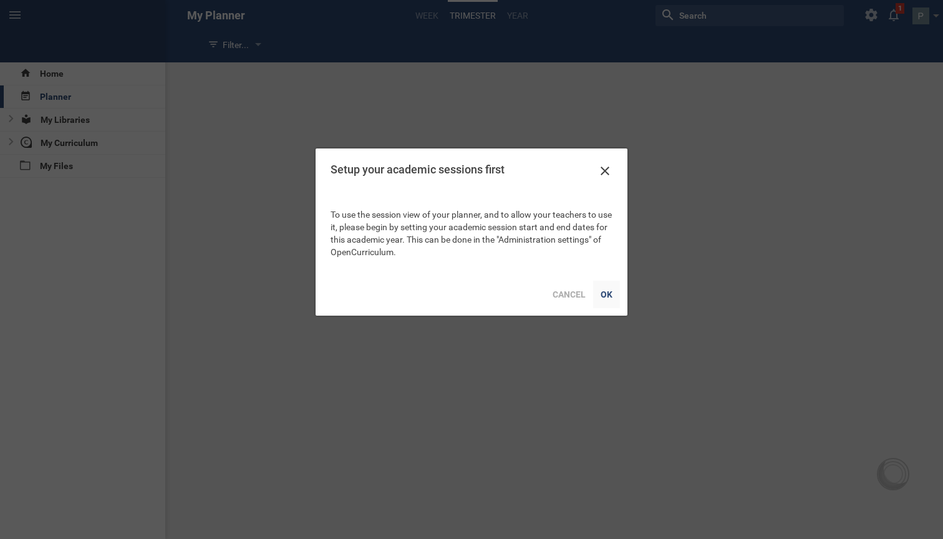
click at [614, 293] on div "OK" at bounding box center [606, 294] width 27 height 27
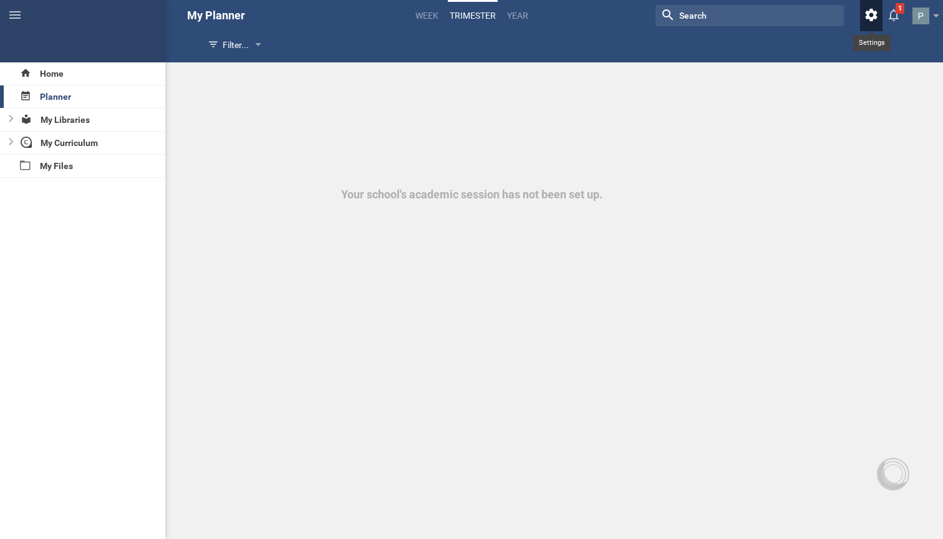
click at [875, 16] on icon at bounding box center [871, 15] width 12 height 12
click at [935, 19] on span at bounding box center [936, 18] width 6 height 9
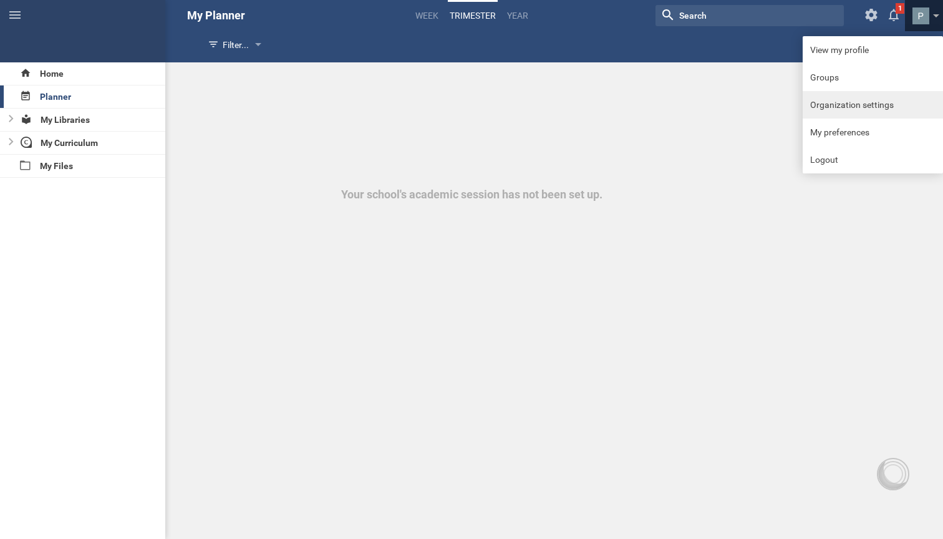
click at [868, 111] on link "Organization settings" at bounding box center [873, 104] width 140 height 27
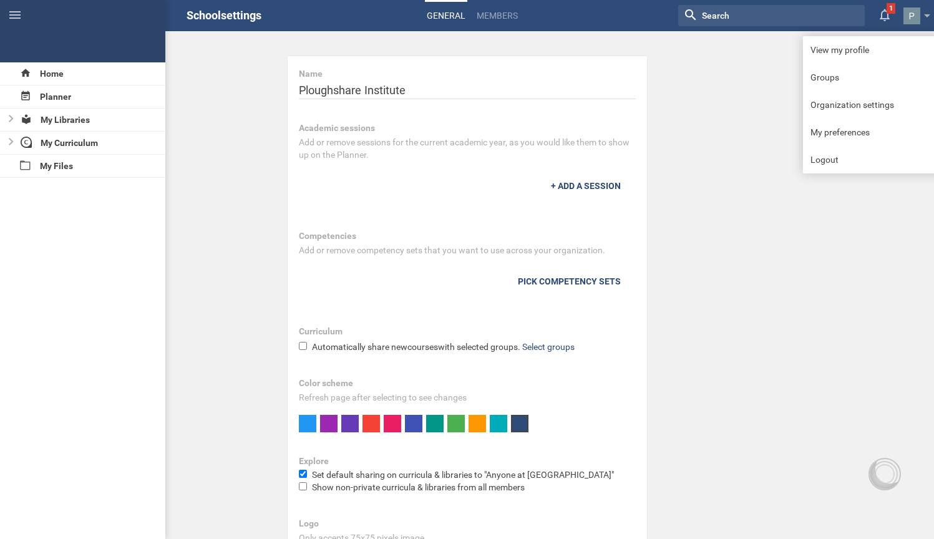
scroll to position [32, 0]
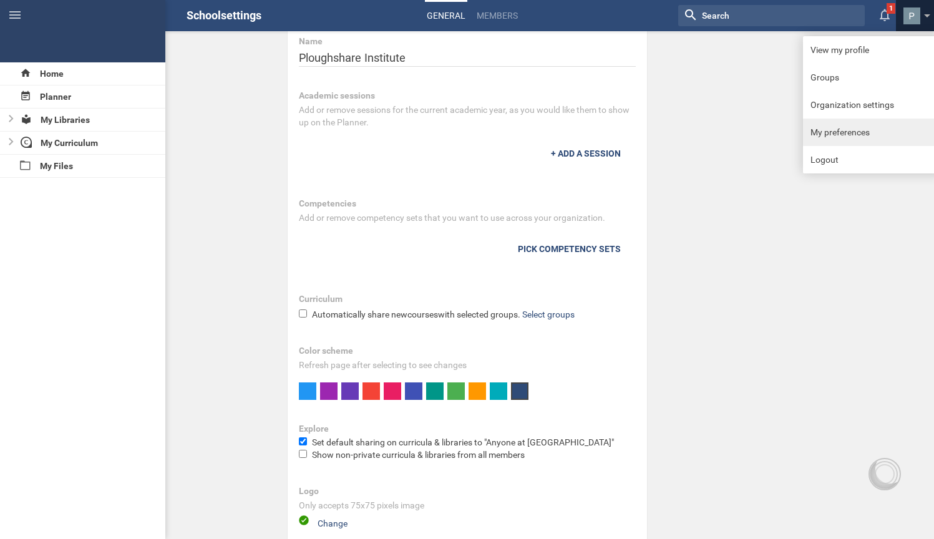
click at [851, 139] on link "My preferences" at bounding box center [873, 131] width 140 height 27
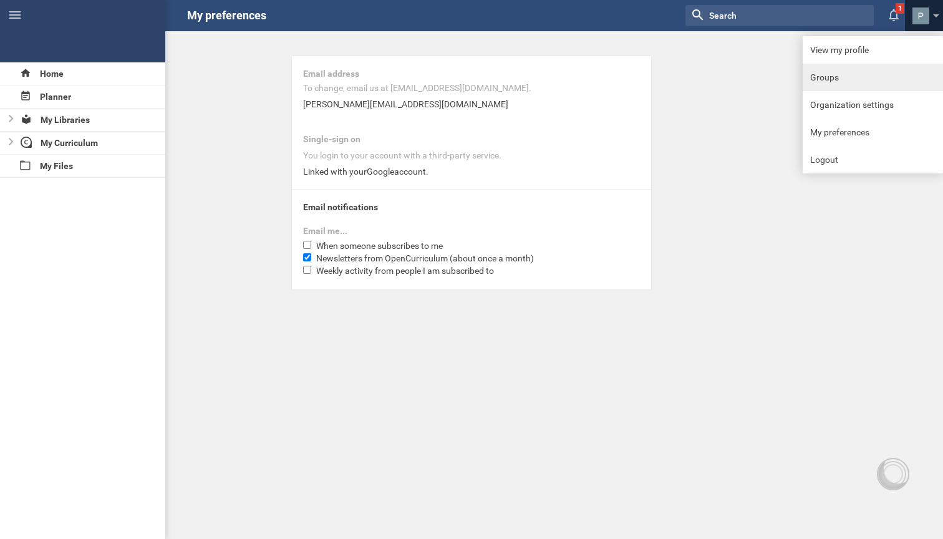
click at [828, 79] on link "Groups" at bounding box center [873, 77] width 140 height 27
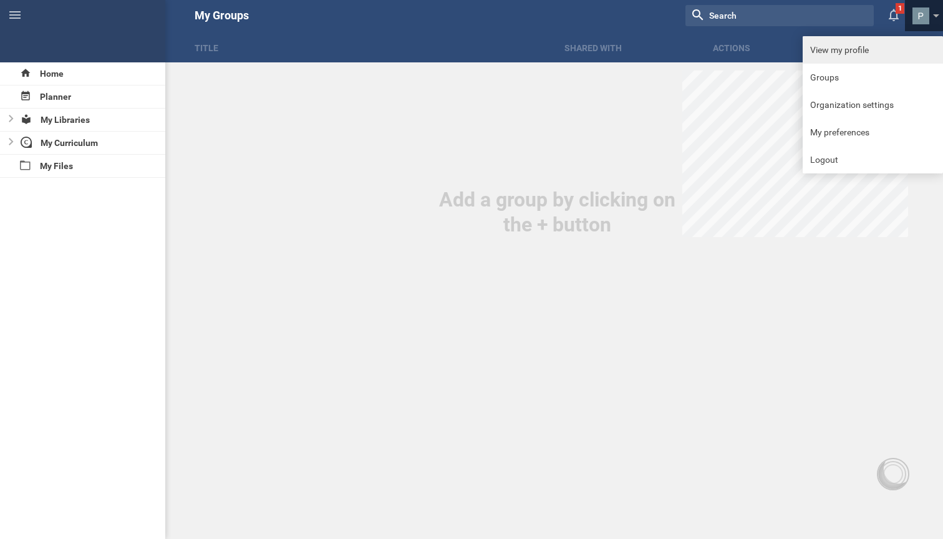
click at [841, 59] on link "View my profile" at bounding box center [873, 49] width 140 height 27
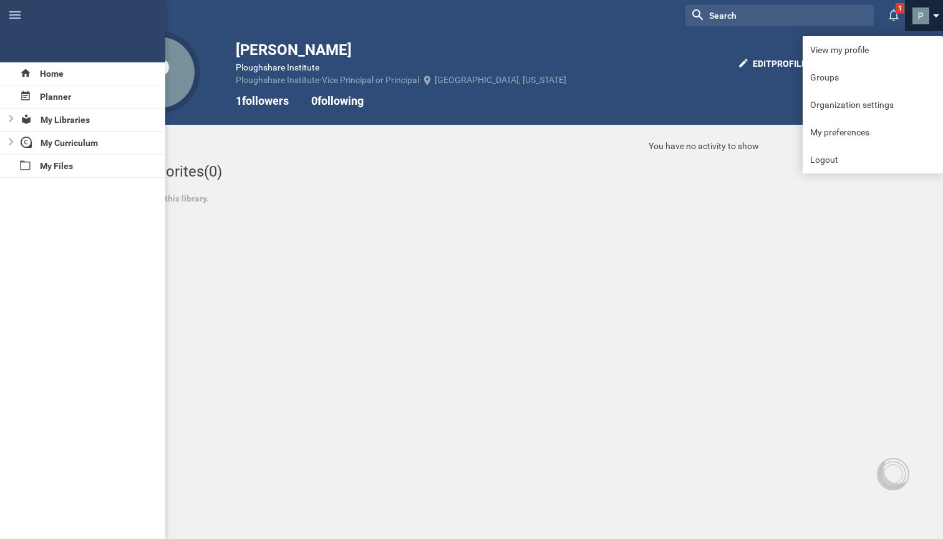
click at [935, 12] on link at bounding box center [927, 15] width 31 height 31
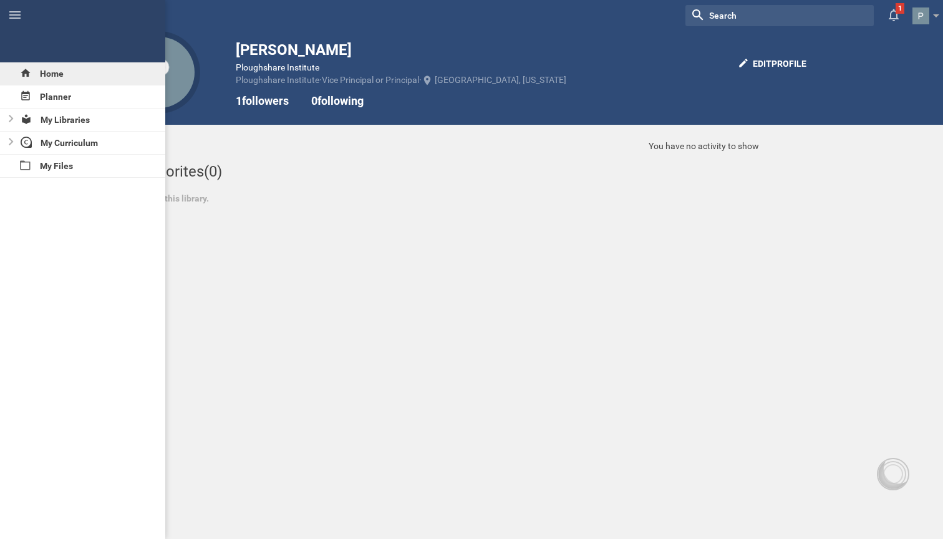
click at [45, 70] on div "Home" at bounding box center [82, 73] width 165 height 22
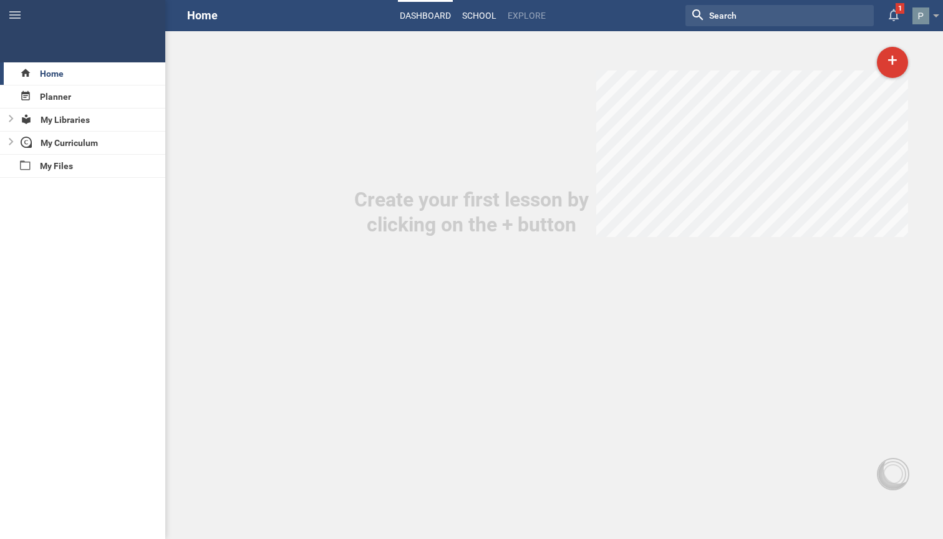
click at [485, 14] on link "School" at bounding box center [479, 15] width 38 height 27
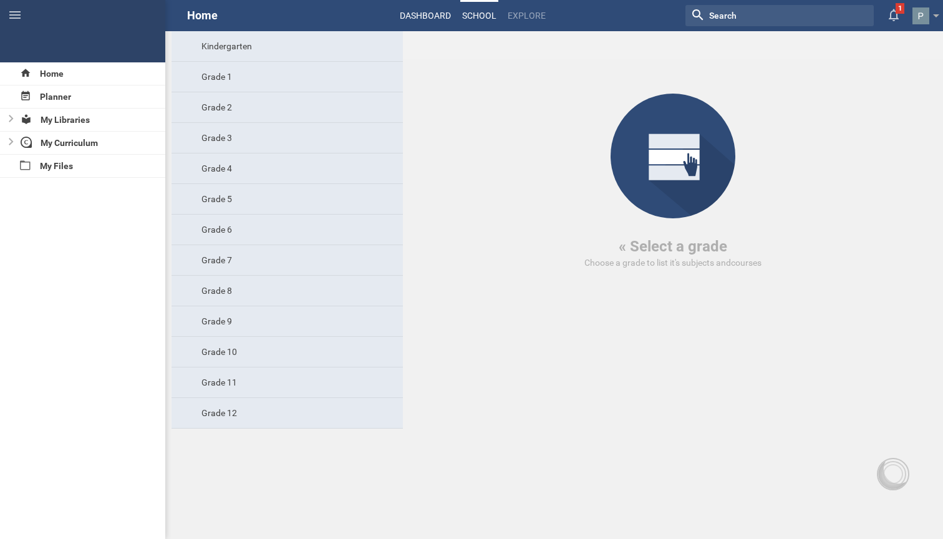
click at [436, 13] on link "Dashboard" at bounding box center [425, 15] width 55 height 27
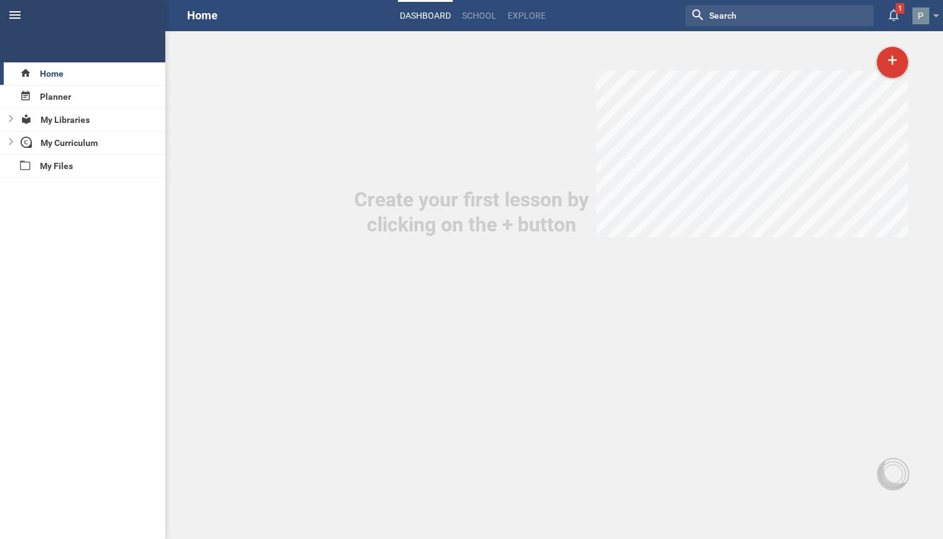
click at [14, 12] on icon at bounding box center [14, 14] width 11 height 7
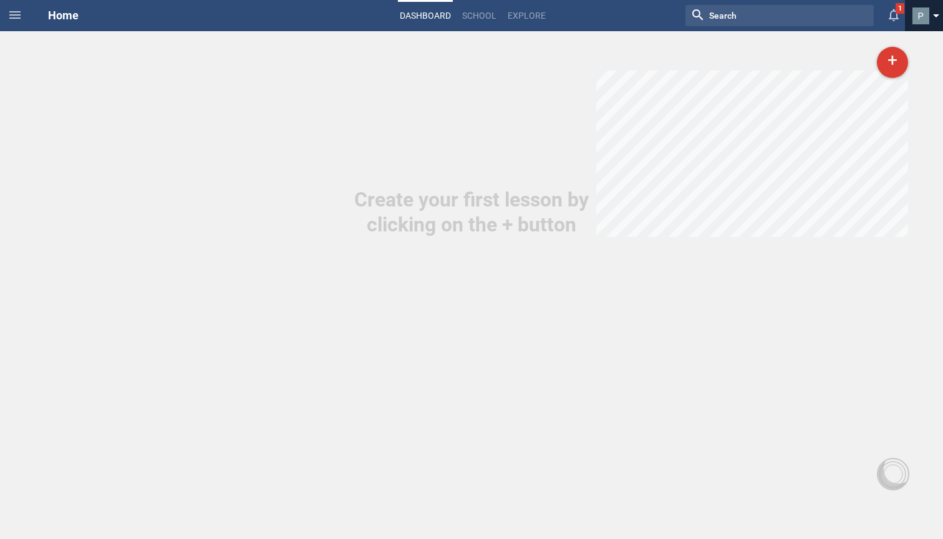
click at [936, 16] on span at bounding box center [936, 18] width 6 height 9
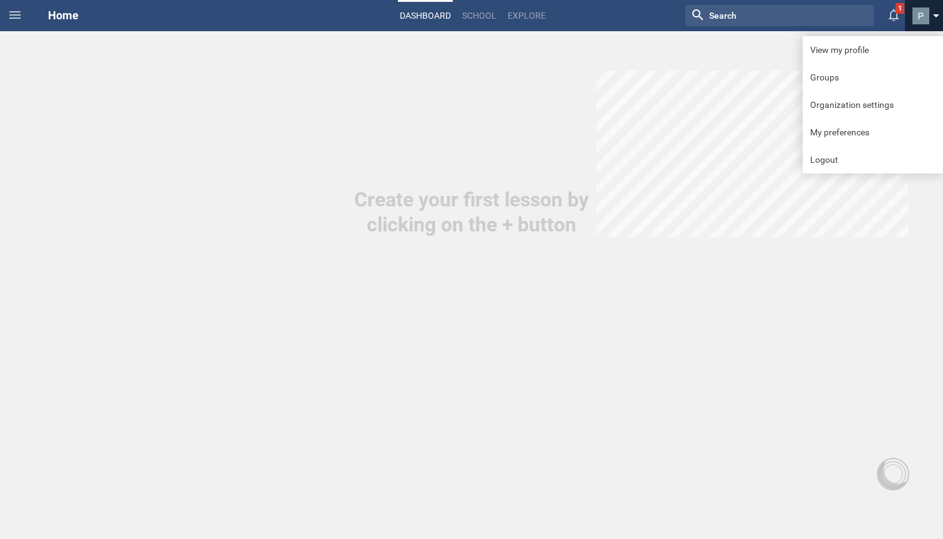
click at [936, 16] on span at bounding box center [936, 18] width 6 height 9
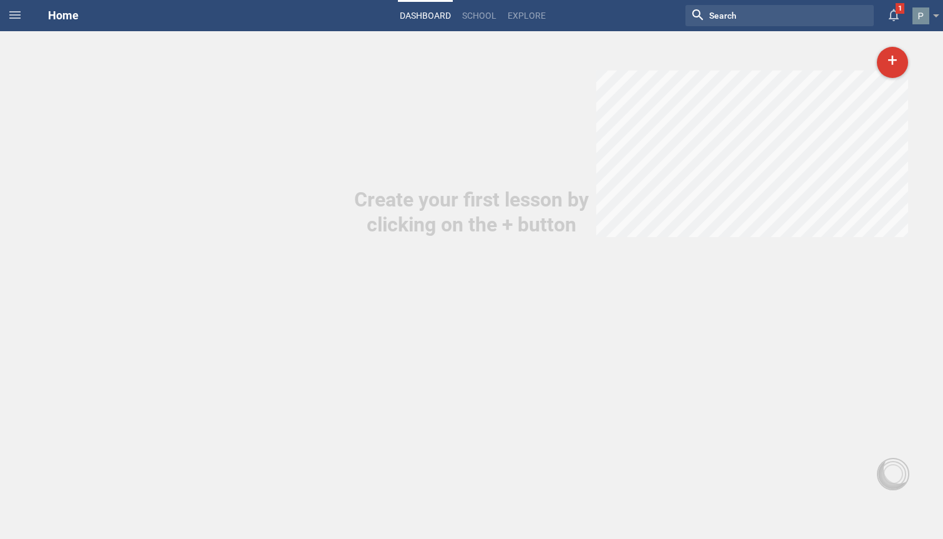
click at [70, 14] on span "Home" at bounding box center [63, 15] width 31 height 13
click at [9, 20] on icon at bounding box center [14, 14] width 15 height 15
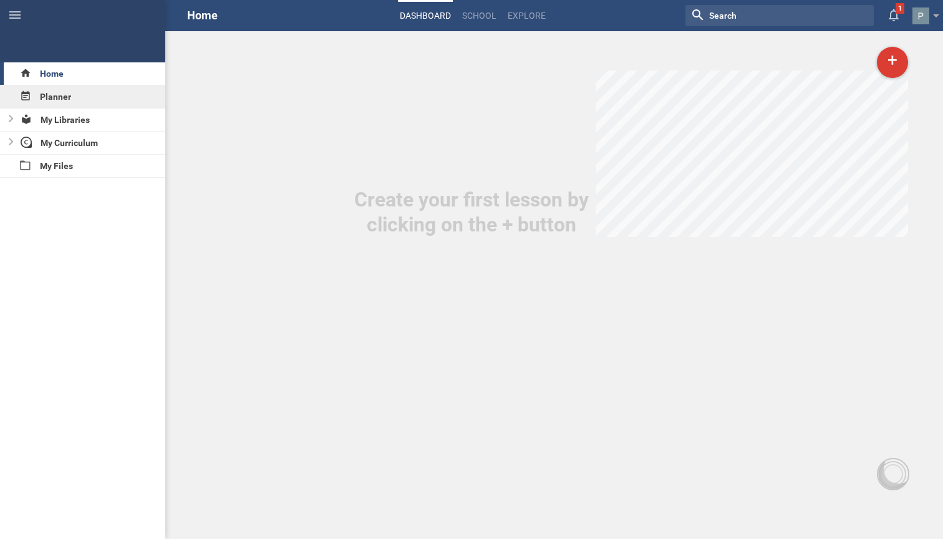
click at [74, 100] on div "Planner" at bounding box center [82, 96] width 165 height 22
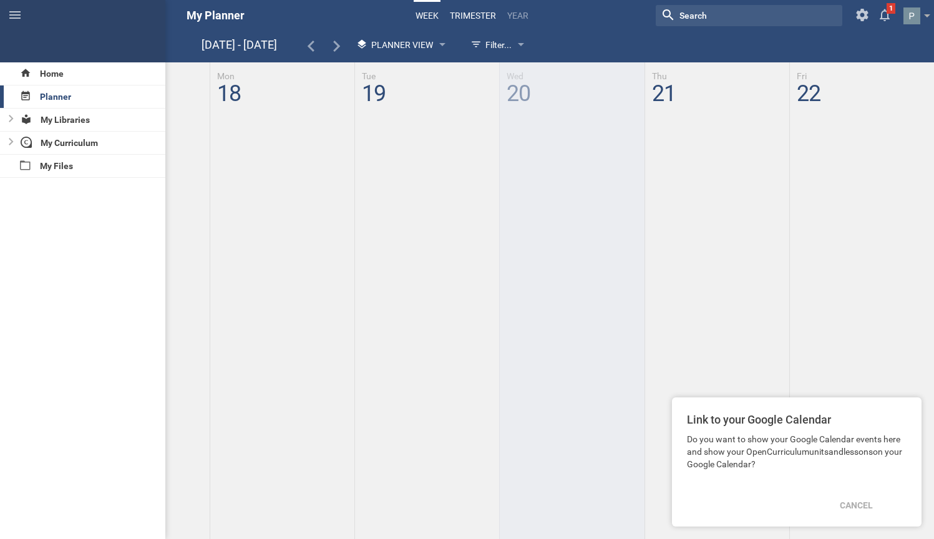
click at [458, 15] on link "trimester" at bounding box center [473, 15] width 50 height 27
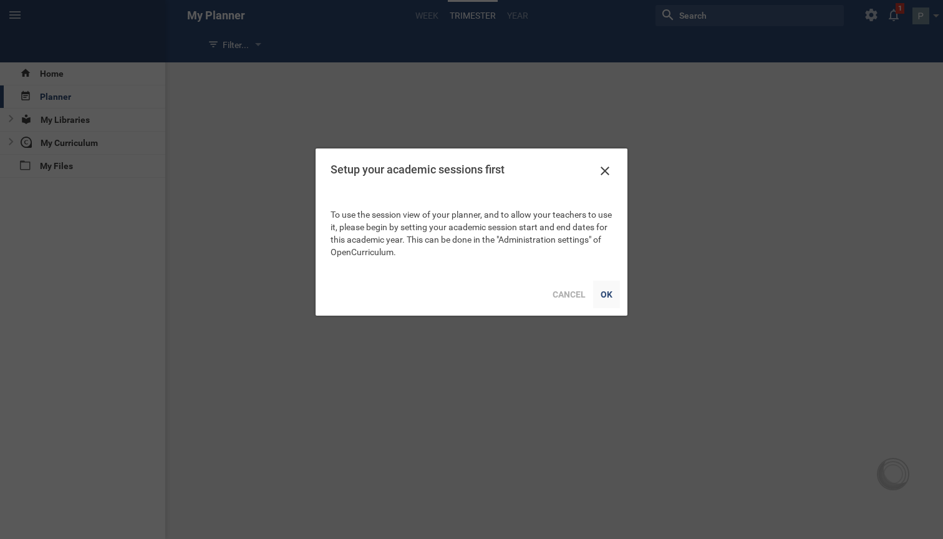
click at [607, 294] on div "OK" at bounding box center [606, 294] width 27 height 27
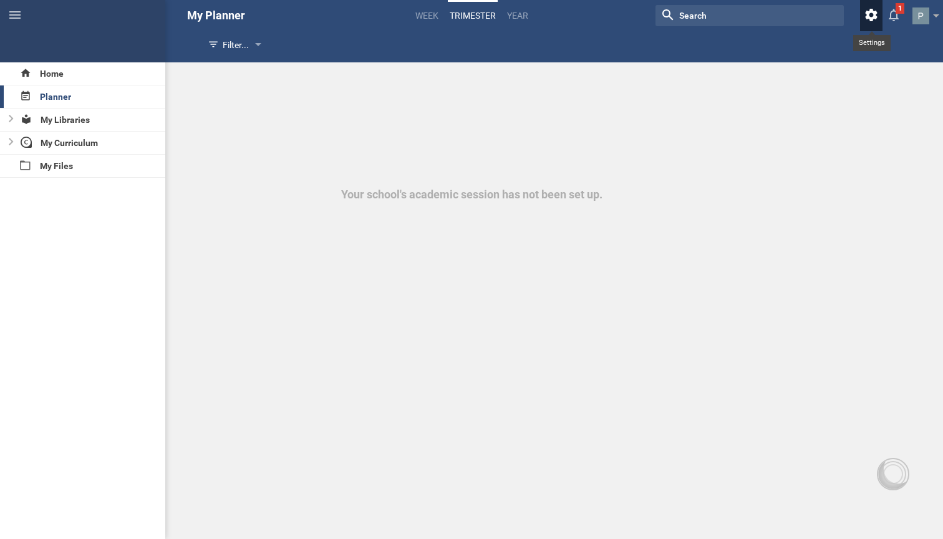
click at [869, 15] on icon at bounding box center [871, 15] width 22 height 30
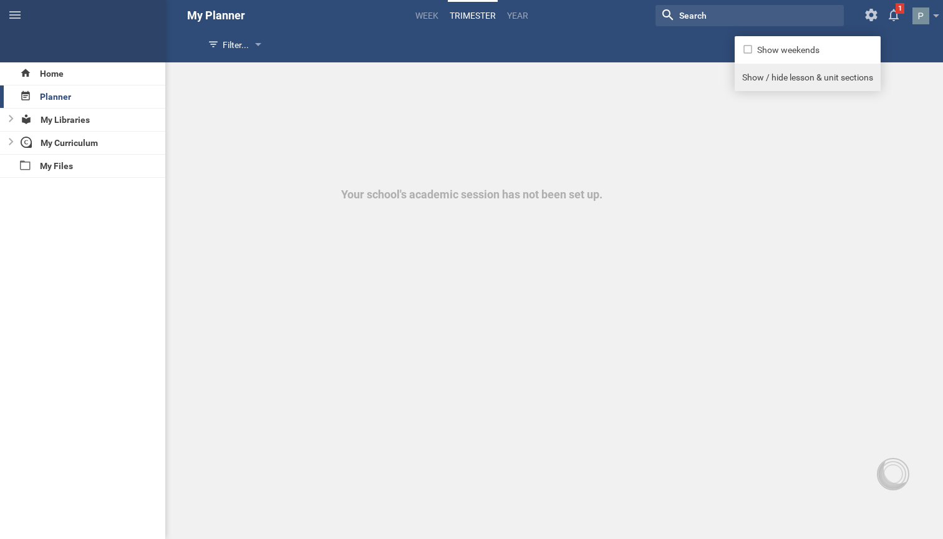
click at [821, 80] on link "Show / hide lesson & unit sections" at bounding box center [808, 77] width 146 height 27
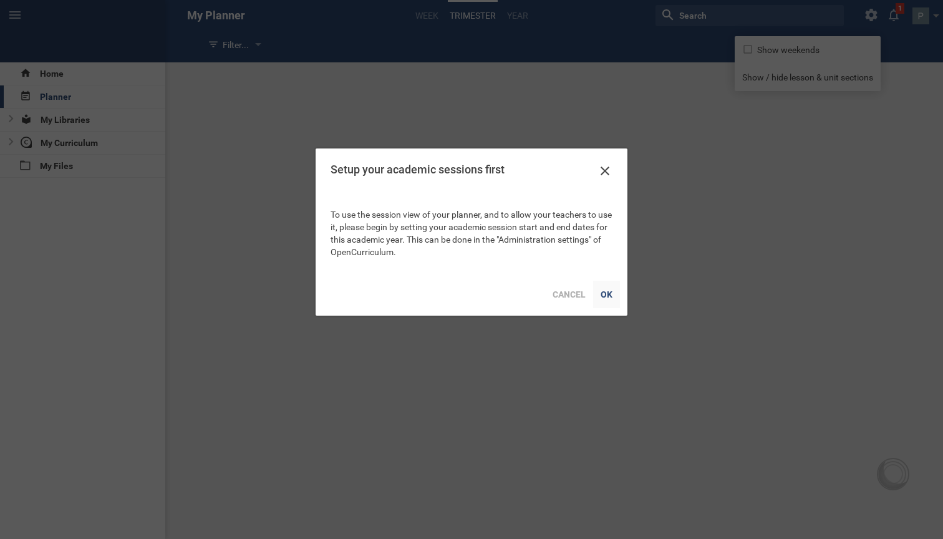
click at [602, 296] on div "OK" at bounding box center [606, 294] width 27 height 27
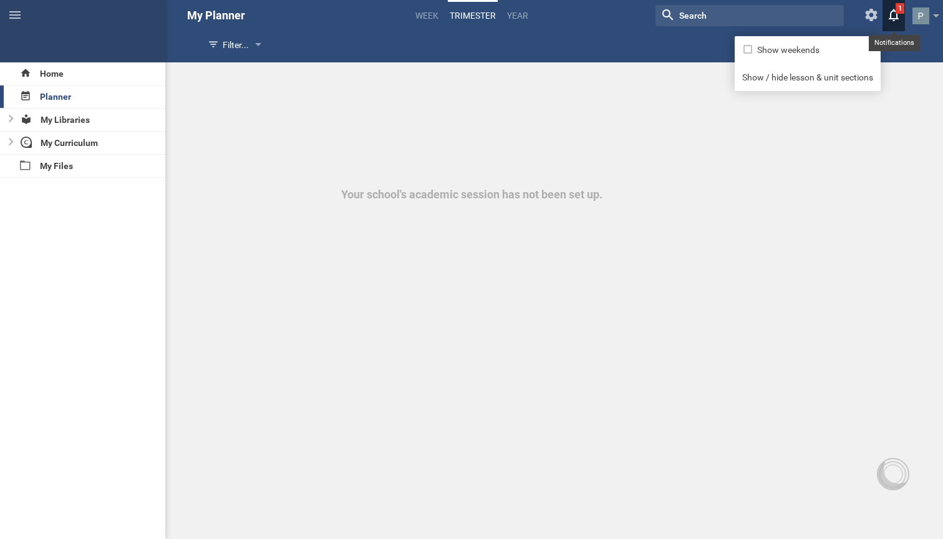
click at [901, 12] on icon at bounding box center [893, 15] width 22 height 30
click at [900, 12] on icon at bounding box center [893, 15] width 22 height 30
click at [935, 16] on span at bounding box center [936, 18] width 6 height 9
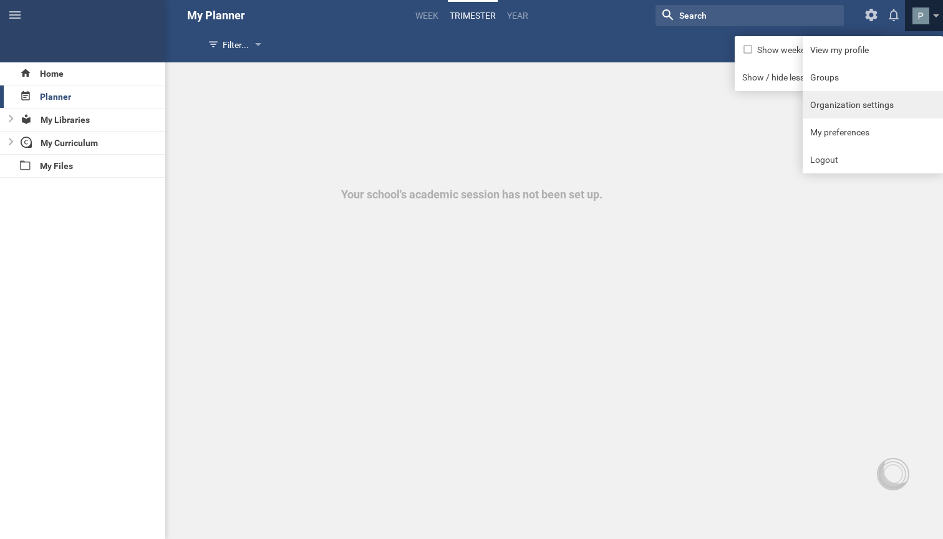
click at [851, 104] on link "Organization settings" at bounding box center [873, 104] width 140 height 27
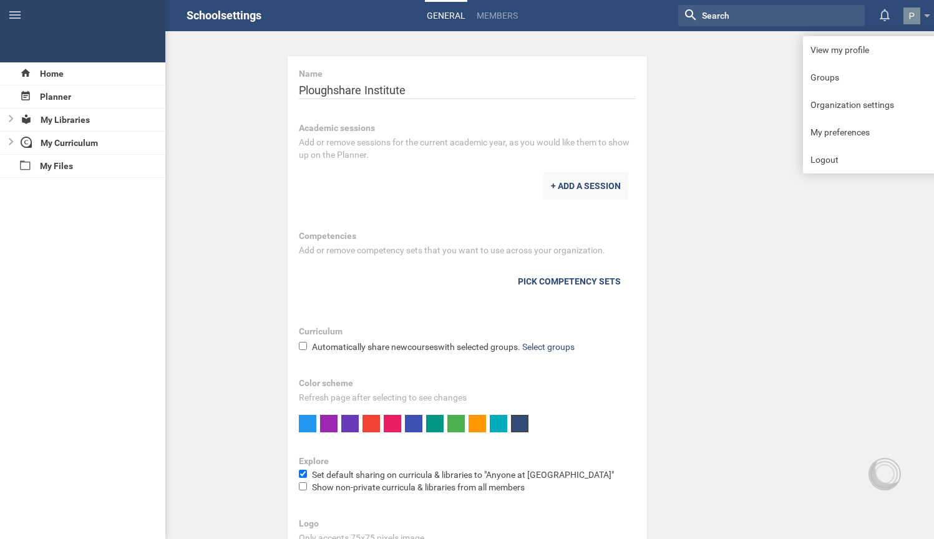
click at [595, 191] on div "+ ADD A SESSION" at bounding box center [585, 185] width 85 height 27
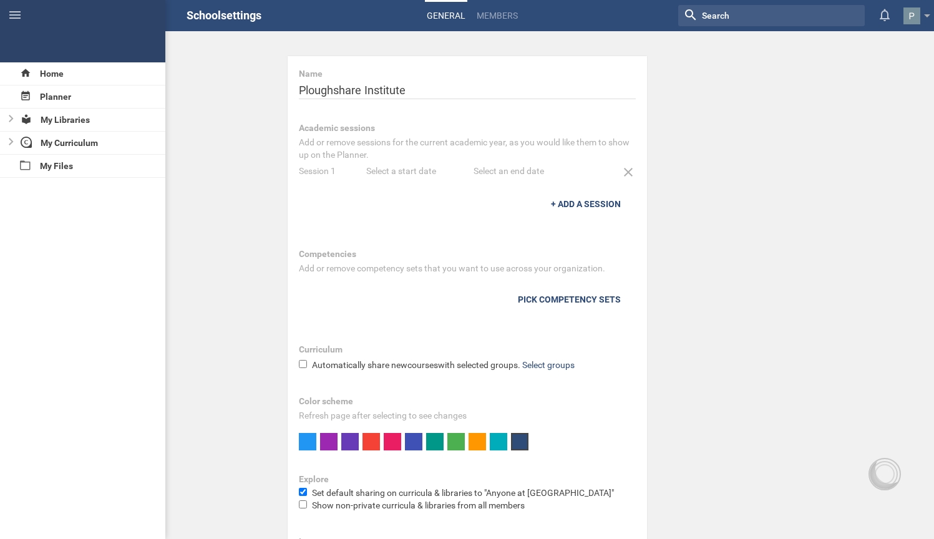
click at [415, 170] on div "Select a start date" at bounding box center [420, 171] width 108 height 12
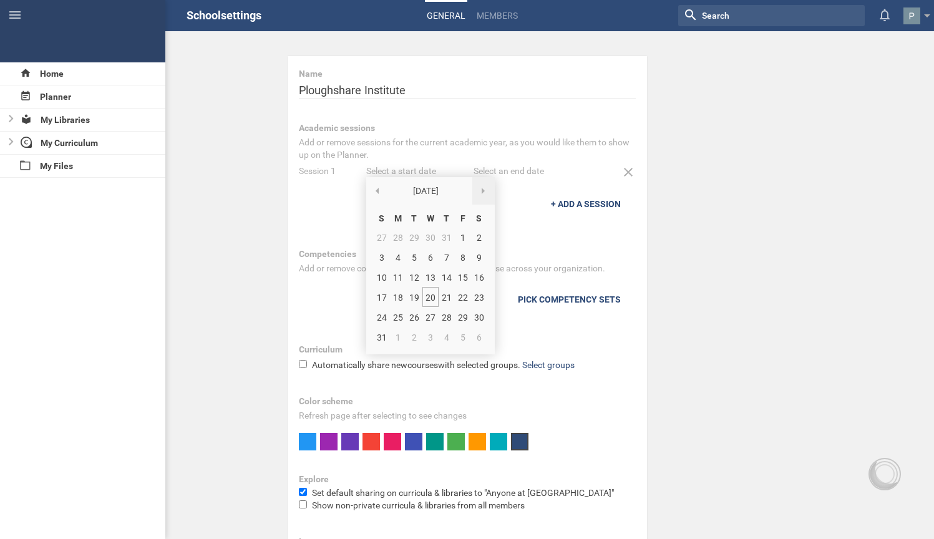
click at [488, 193] on div at bounding box center [483, 190] width 22 height 27
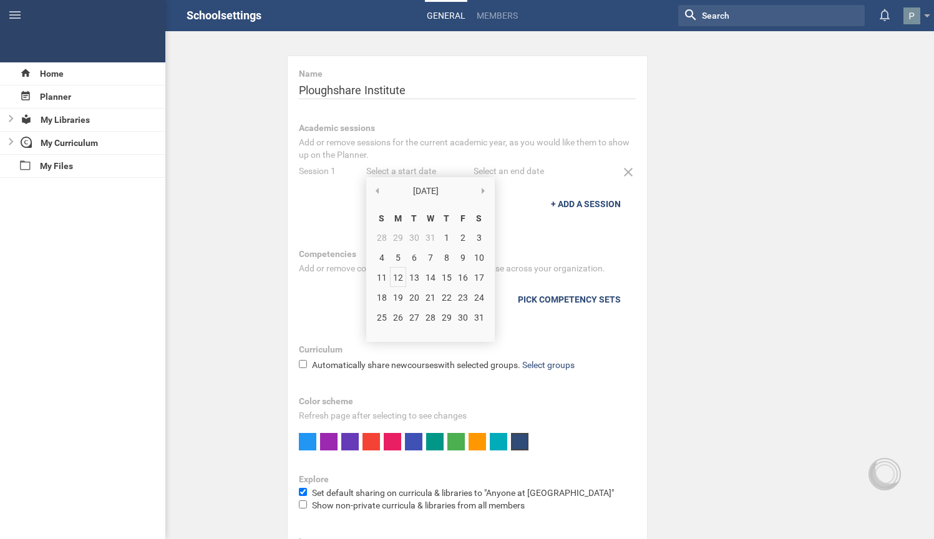
click at [399, 277] on div "12" at bounding box center [398, 277] width 16 height 20
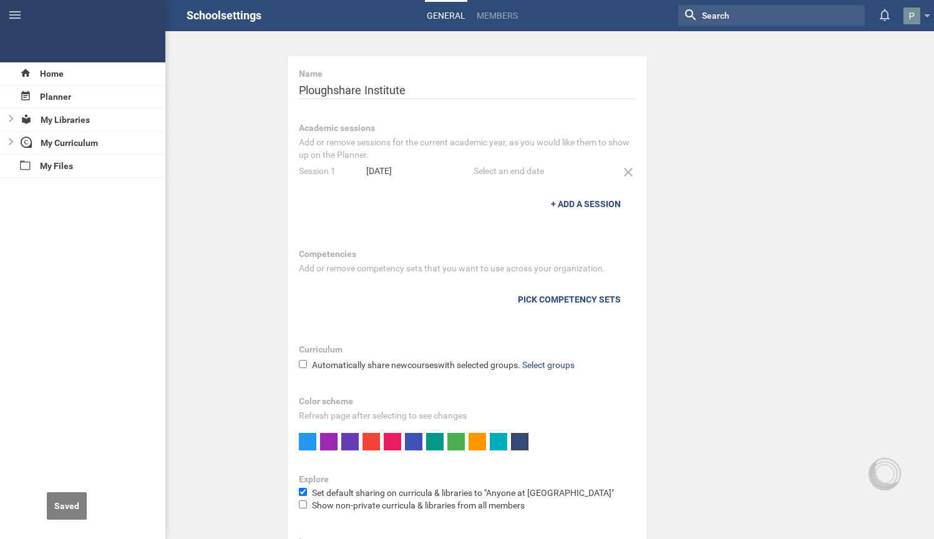
click at [506, 172] on div "Select an end date" at bounding box center [527, 171] width 108 height 12
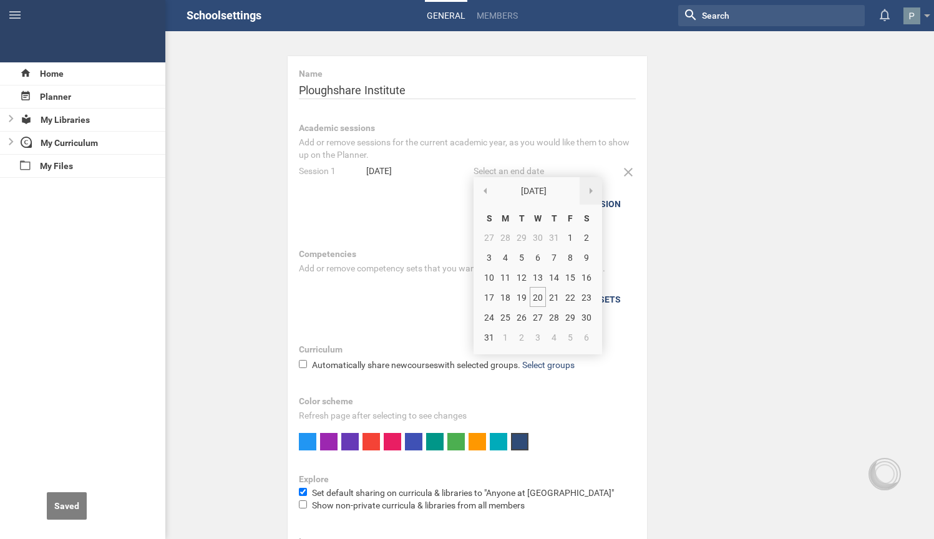
click at [584, 188] on div at bounding box center [590, 190] width 22 height 27
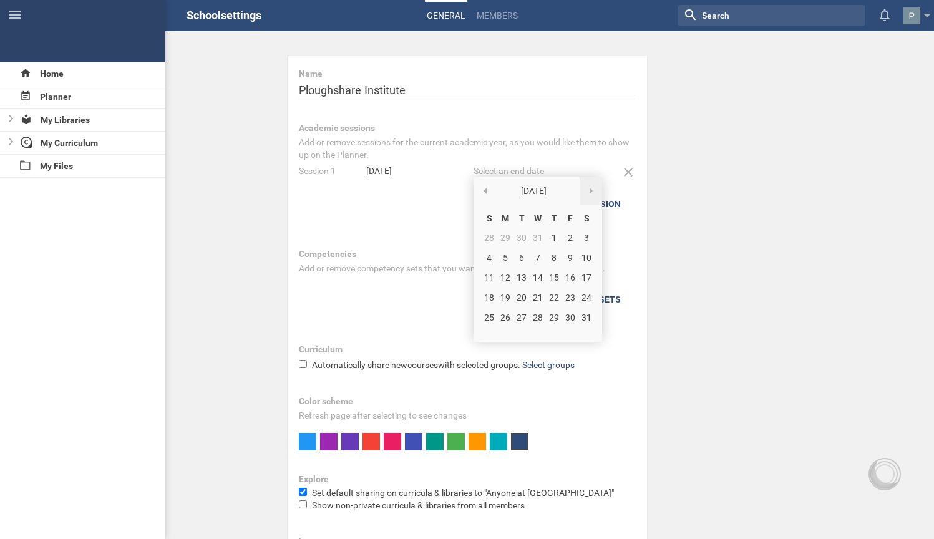
click at [584, 189] on div at bounding box center [590, 190] width 22 height 27
click at [594, 193] on div at bounding box center [590, 190] width 22 height 27
click at [568, 278] on div "20" at bounding box center [570, 277] width 16 height 20
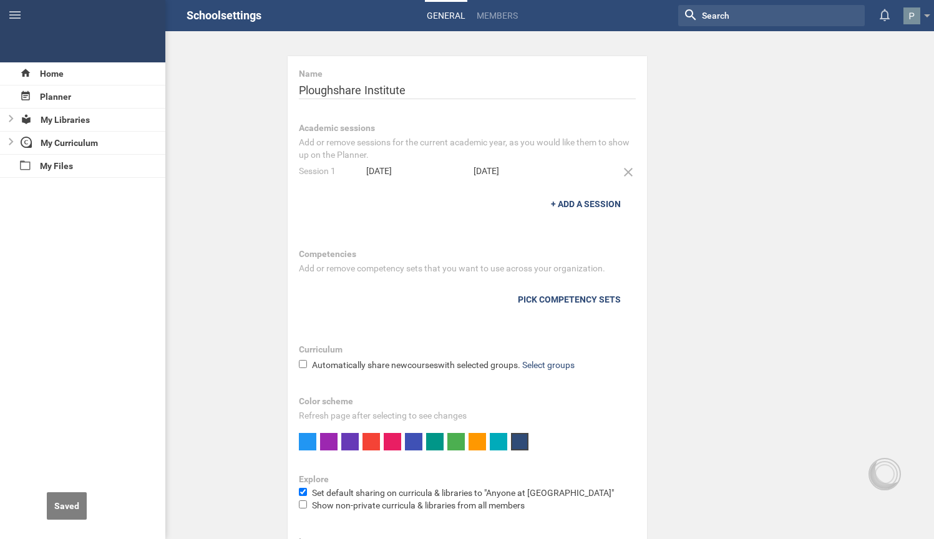
click at [324, 172] on div "Session 1" at bounding box center [332, 171] width 67 height 12
drag, startPoint x: 337, startPoint y: 170, endPoint x: 304, endPoint y: 168, distance: 33.1
click at [290, 170] on div "Academic sessions Add or remove sessions for the current academic year, as you …" at bounding box center [467, 173] width 359 height 126
click at [459, 203] on div "Academic sessions Add or remove sessions for the current academic year, as you …" at bounding box center [467, 173] width 359 height 126
click at [578, 206] on div "+ ADD A SESSION" at bounding box center [585, 203] width 85 height 27
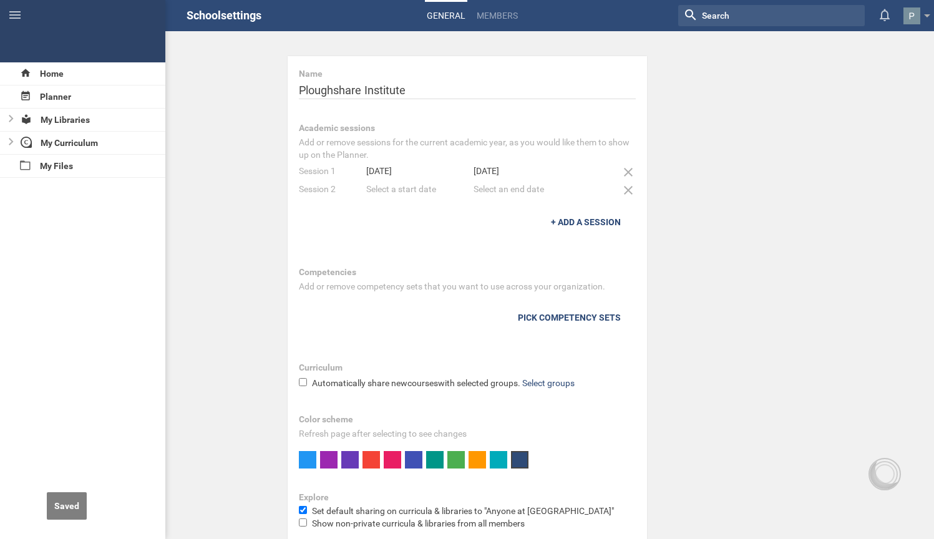
click at [393, 189] on div "Select a start date" at bounding box center [420, 189] width 108 height 12
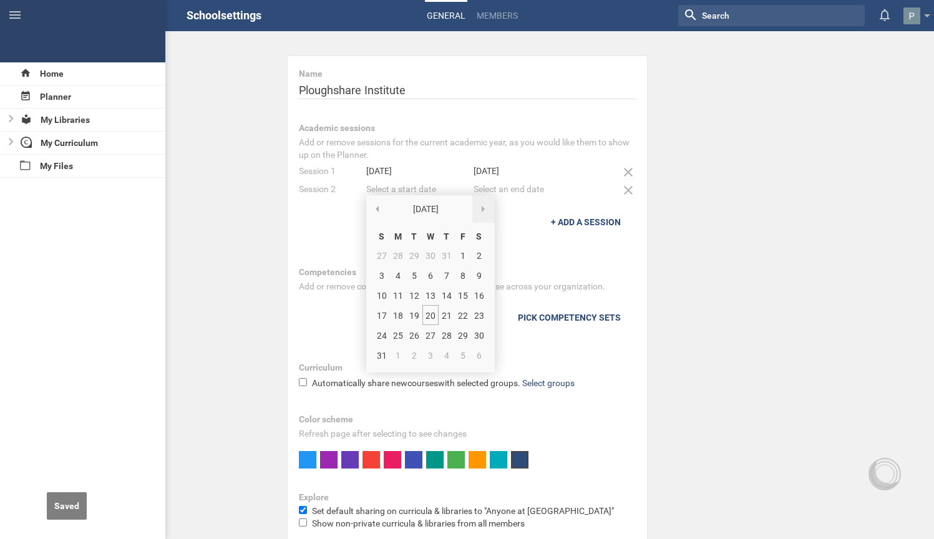
click at [483, 214] on div at bounding box center [483, 208] width 22 height 27
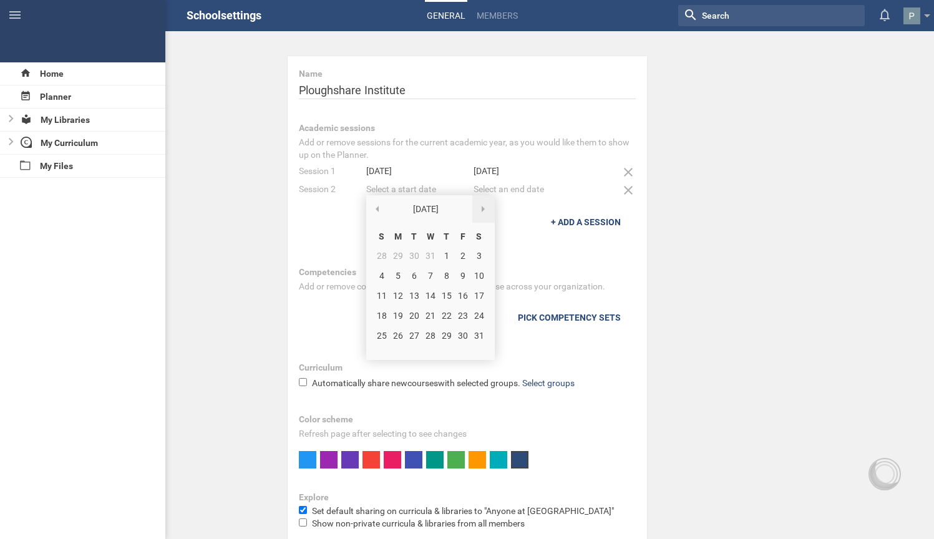
click at [483, 214] on div at bounding box center [483, 208] width 22 height 27
click at [397, 339] on div "30" at bounding box center [398, 335] width 16 height 20
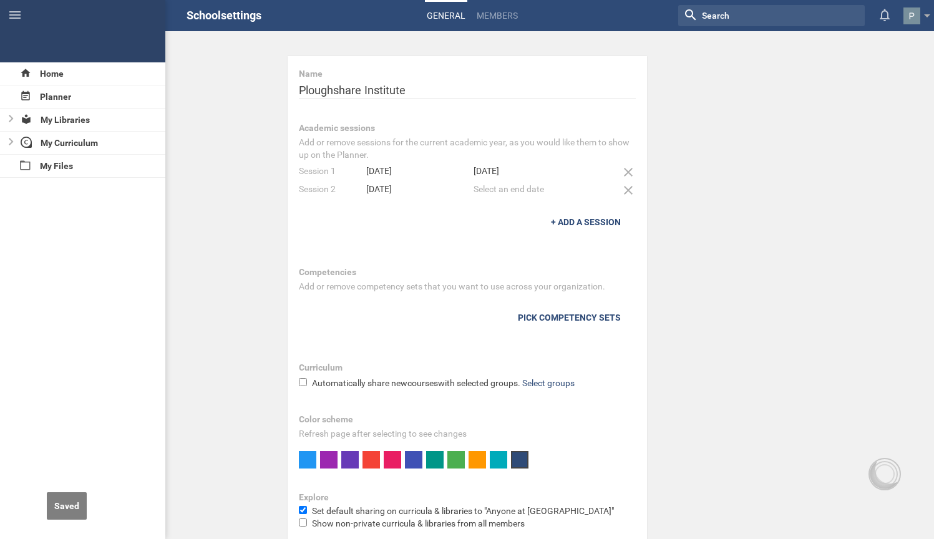
click at [512, 188] on div "Select an end date" at bounding box center [527, 189] width 108 height 12
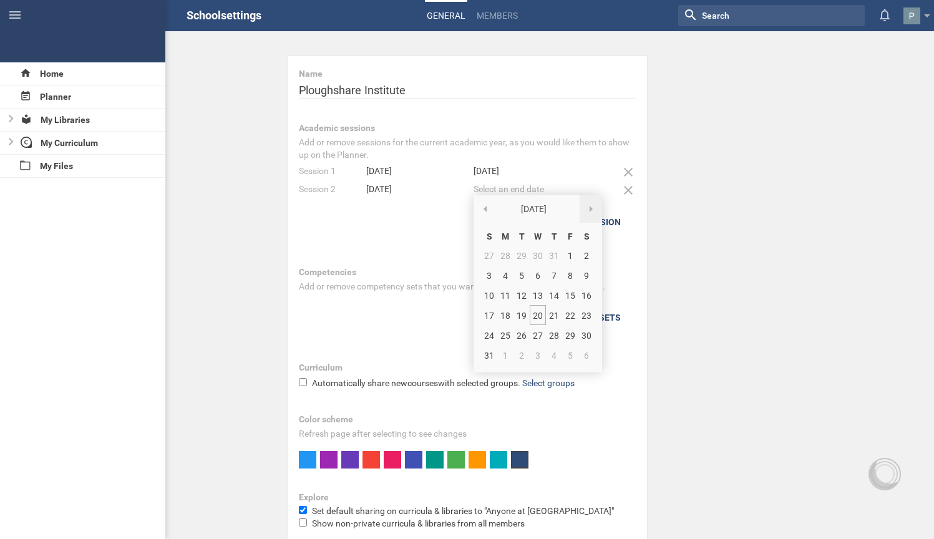
click at [592, 209] on div at bounding box center [590, 208] width 22 height 27
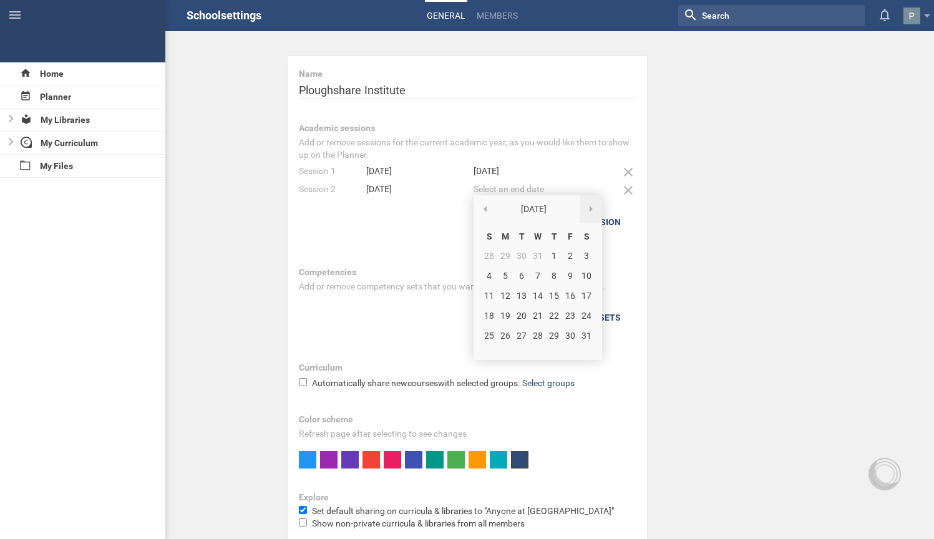
click at [592, 209] on div at bounding box center [590, 208] width 22 height 27
click at [592, 210] on div at bounding box center [590, 208] width 22 height 27
click at [587, 208] on div at bounding box center [590, 208] width 22 height 27
click at [592, 208] on span at bounding box center [590, 209] width 3 height 6
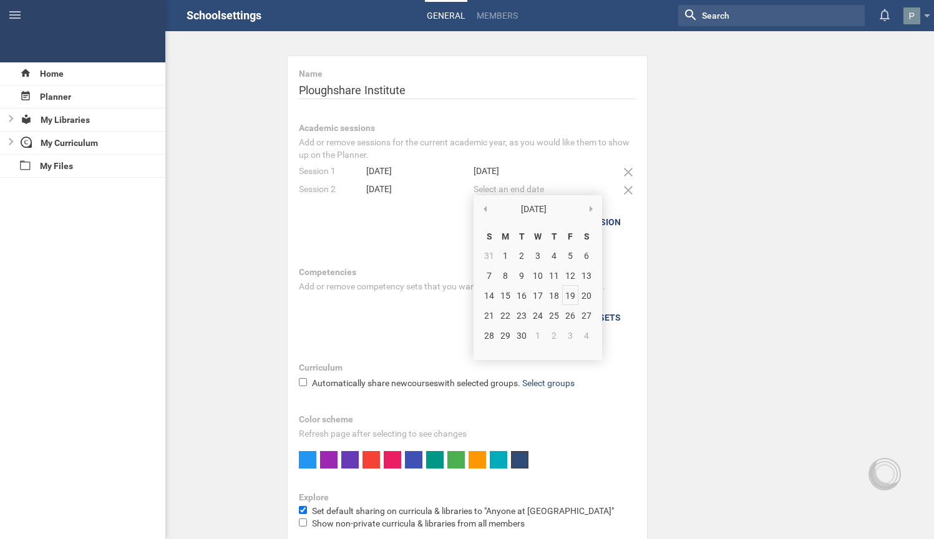
click at [574, 294] on div "19" at bounding box center [570, 295] width 16 height 20
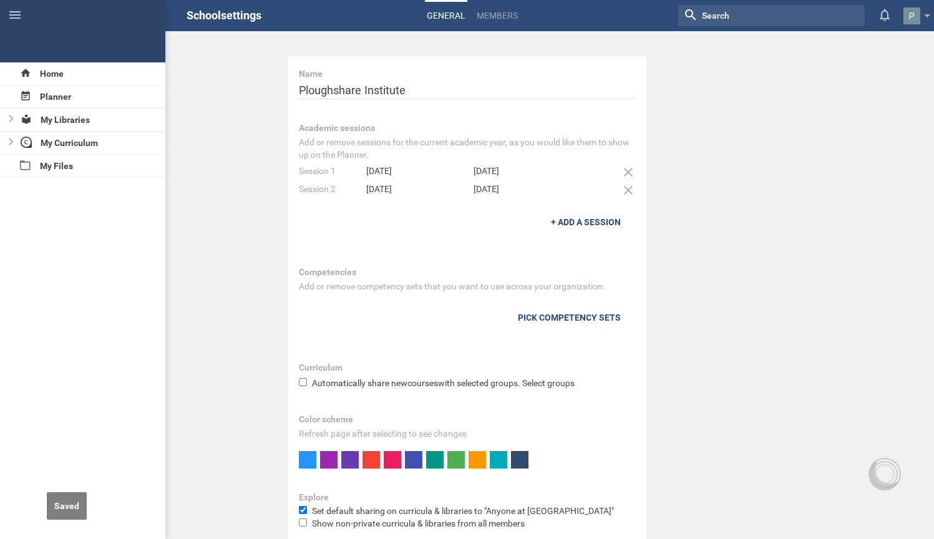
click at [500, 170] on div "March 20th '26" at bounding box center [527, 171] width 108 height 12
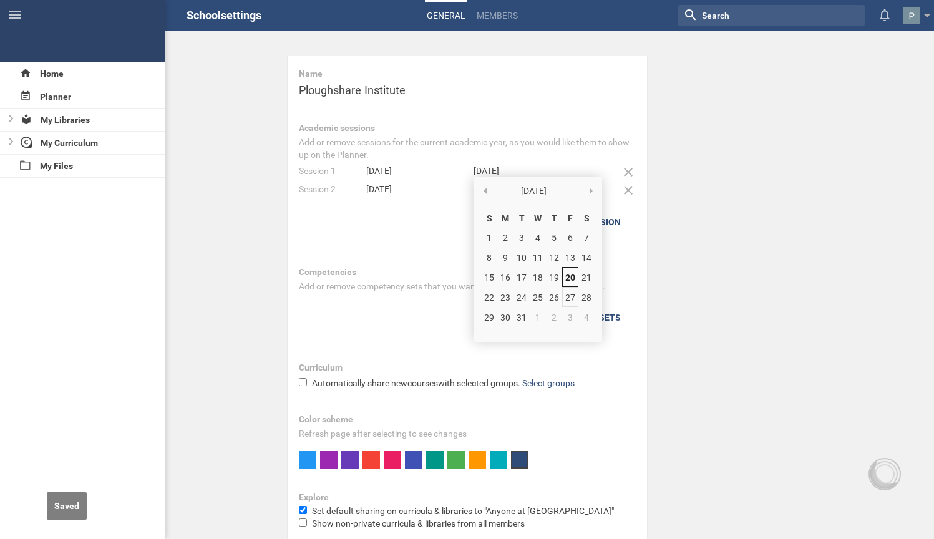
click at [571, 296] on div "27" at bounding box center [570, 297] width 16 height 20
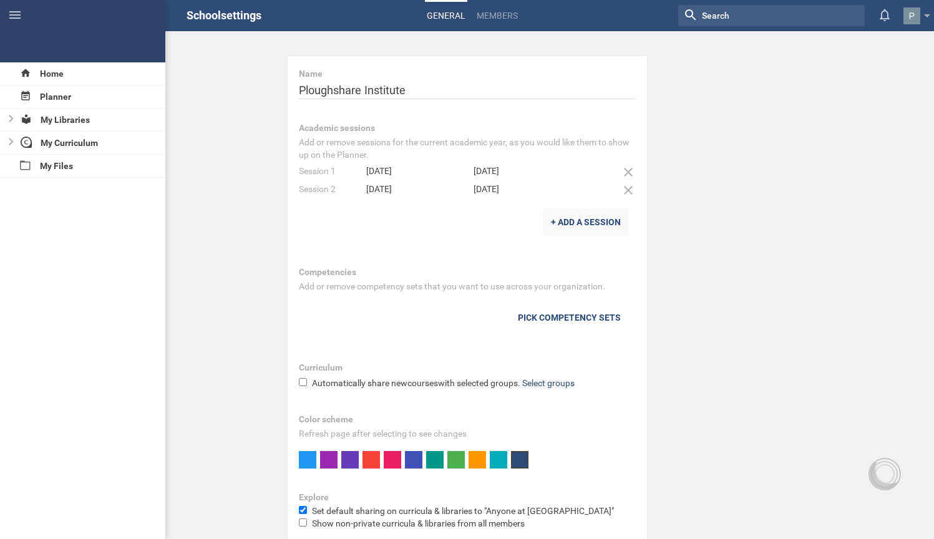
click at [603, 218] on div "+ ADD A SESSION" at bounding box center [585, 221] width 85 height 27
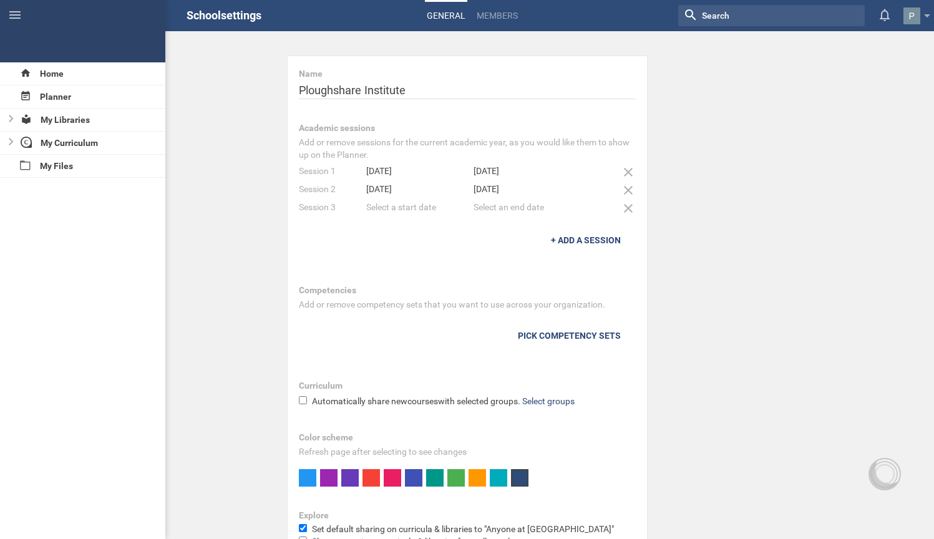
click at [385, 209] on div "Select a start date" at bounding box center [420, 207] width 108 height 12
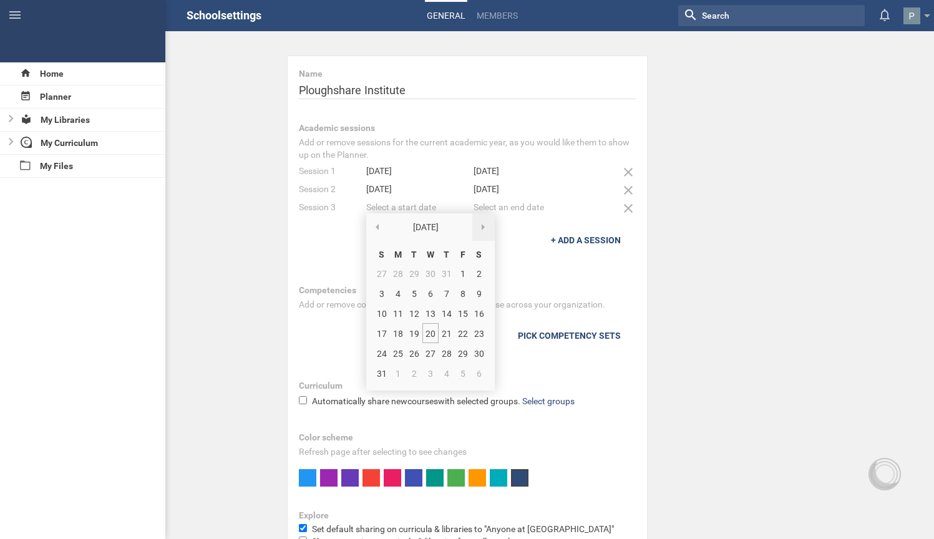
click at [488, 228] on div at bounding box center [483, 226] width 22 height 27
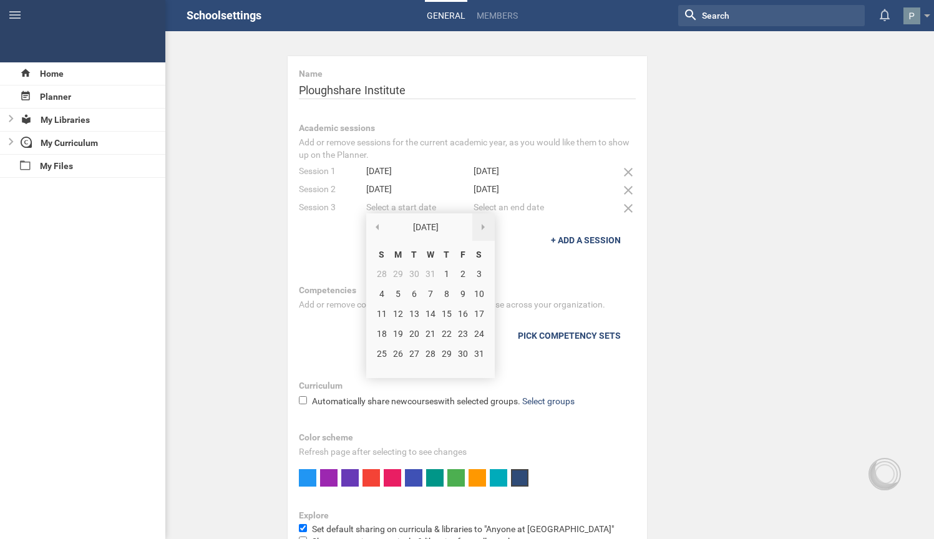
click at [487, 228] on div at bounding box center [483, 226] width 22 height 27
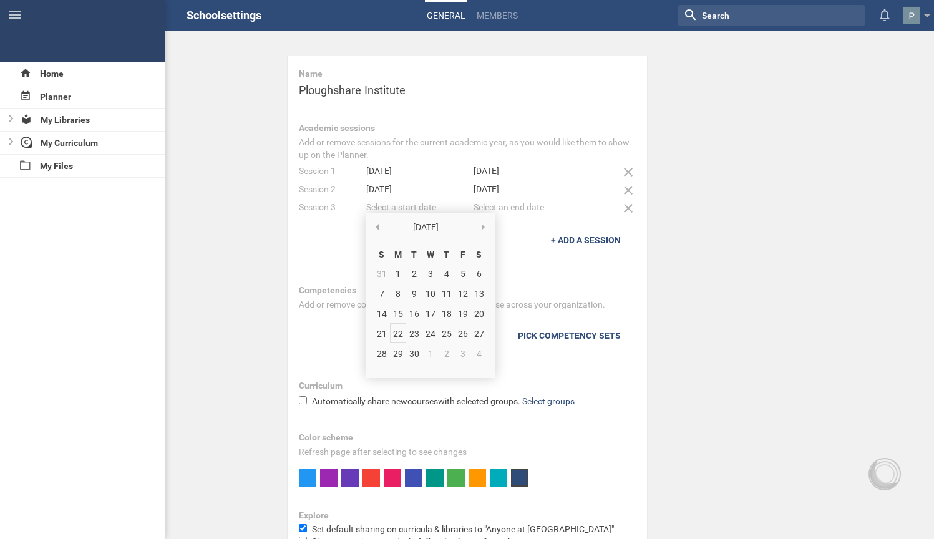
click at [402, 327] on div "22" at bounding box center [398, 333] width 16 height 20
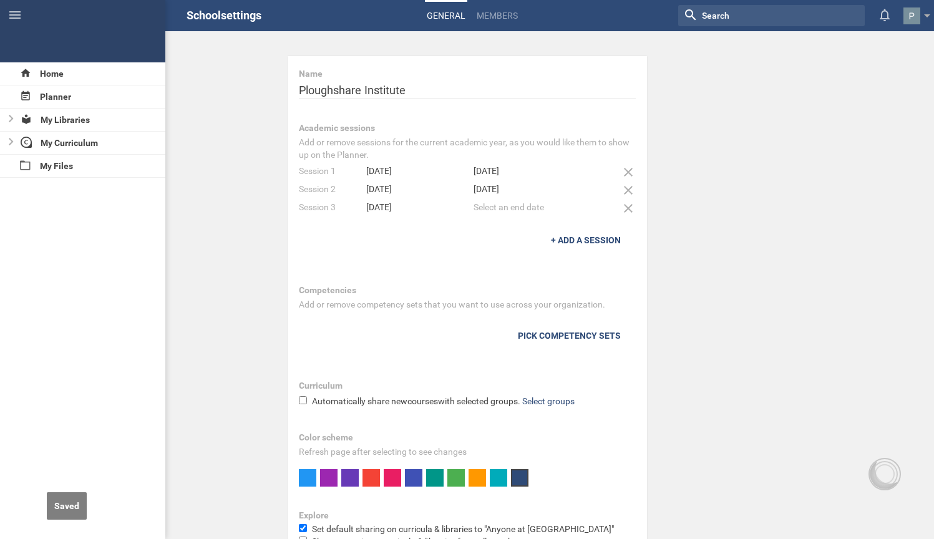
click at [492, 206] on div "Select an end date" at bounding box center [527, 207] width 108 height 12
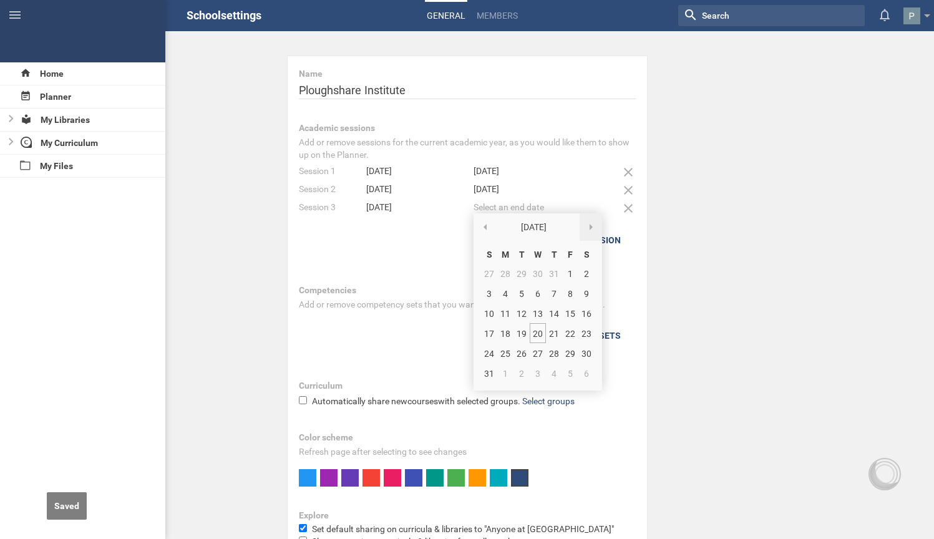
click at [594, 228] on div at bounding box center [590, 226] width 22 height 27
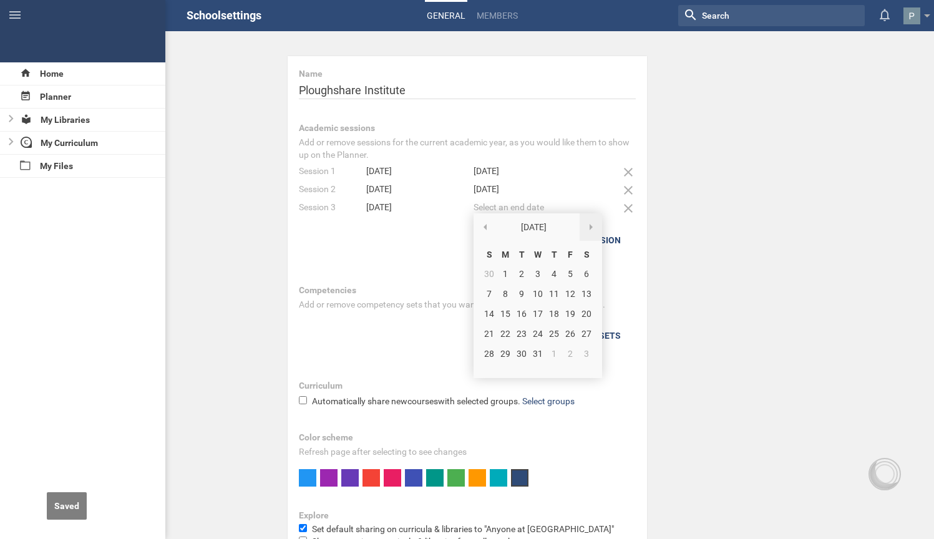
click at [594, 228] on div at bounding box center [590, 226] width 22 height 27
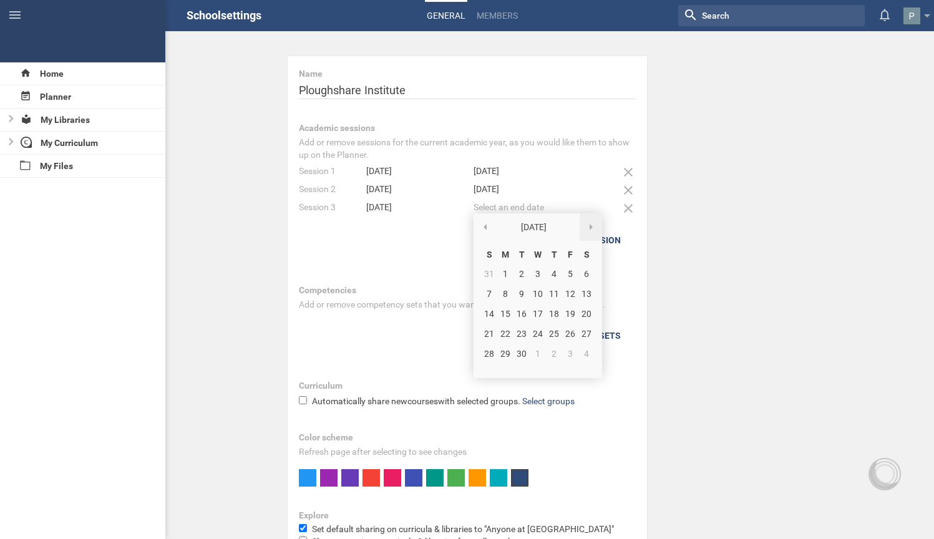
click at [593, 228] on div at bounding box center [590, 226] width 22 height 27
click at [592, 232] on div at bounding box center [590, 226] width 22 height 27
click at [590, 228] on span at bounding box center [590, 227] width 3 height 6
click at [568, 292] on div "11" at bounding box center [570, 293] width 16 height 20
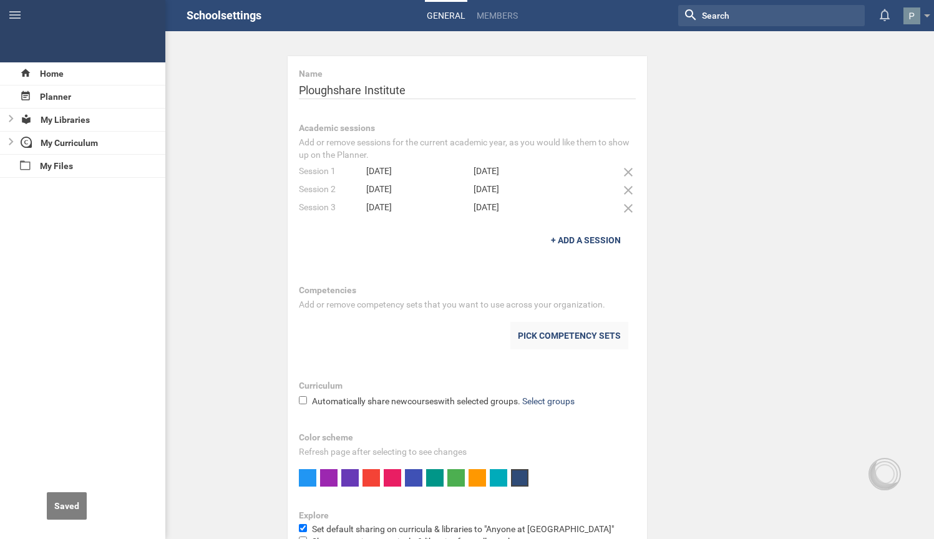
click at [581, 337] on div "Pick competency sets" at bounding box center [569, 335] width 118 height 27
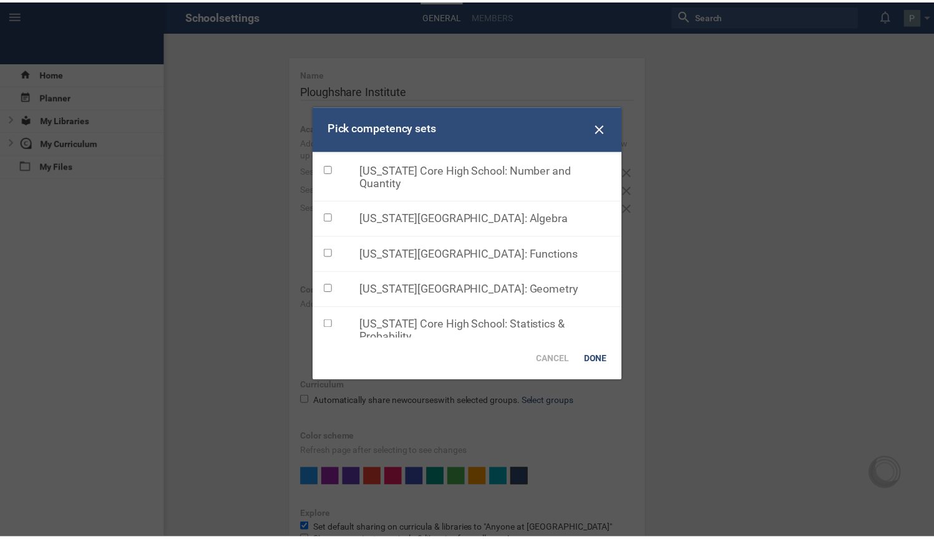
scroll to position [377, 0]
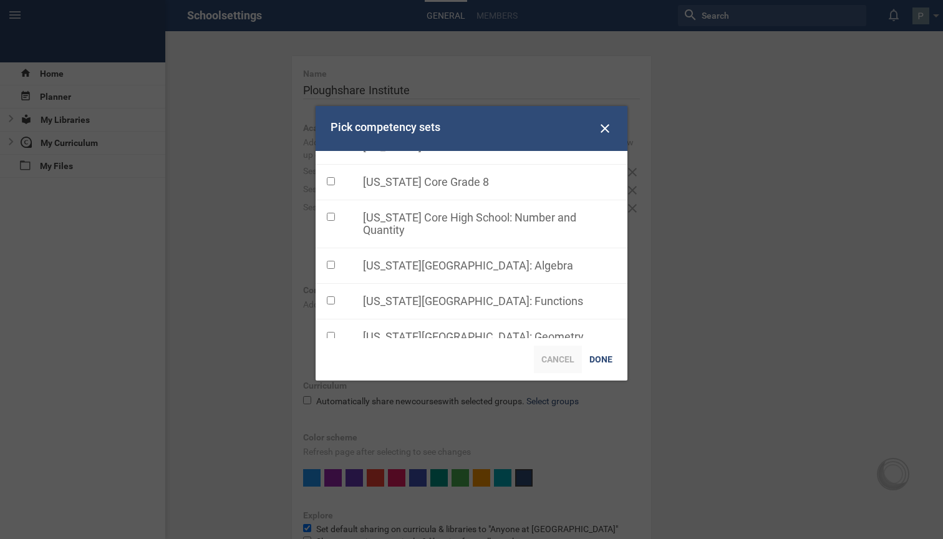
click at [566, 365] on div "Cancel" at bounding box center [558, 359] width 48 height 27
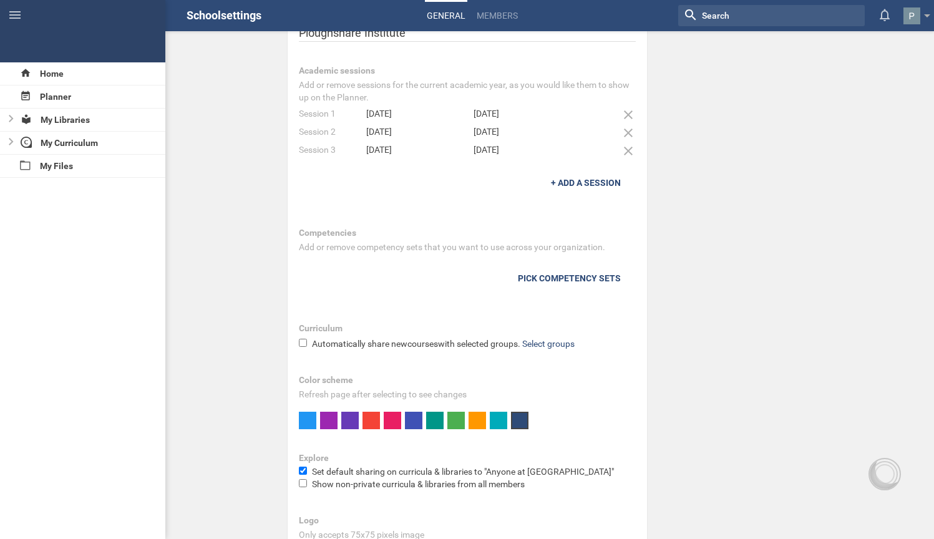
scroll to position [87, 0]
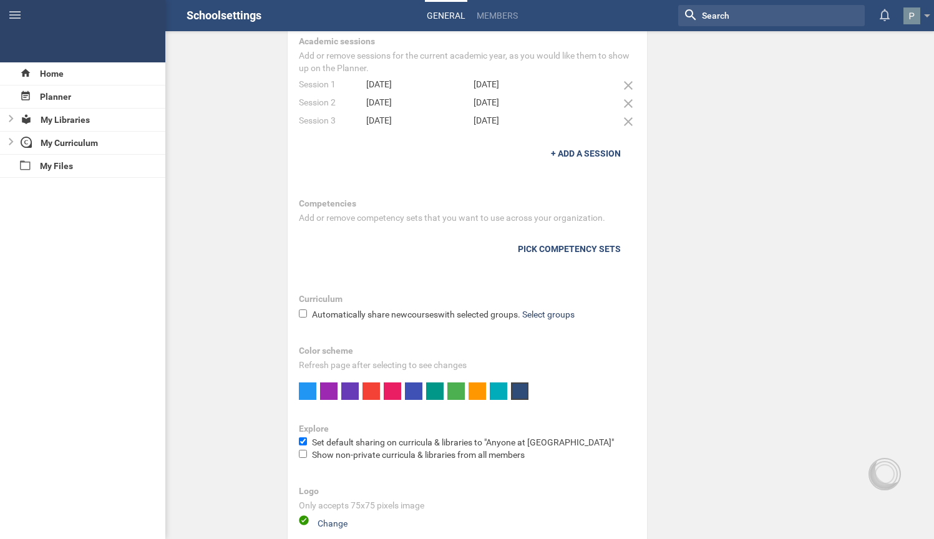
click at [558, 312] on link "Select groups" at bounding box center [548, 314] width 52 height 10
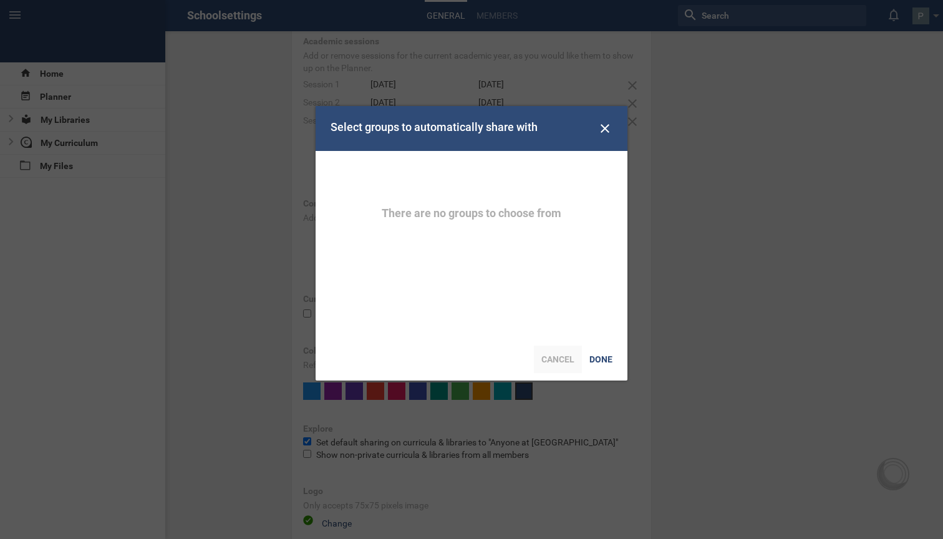
click at [557, 364] on div "Cancel" at bounding box center [558, 359] width 48 height 27
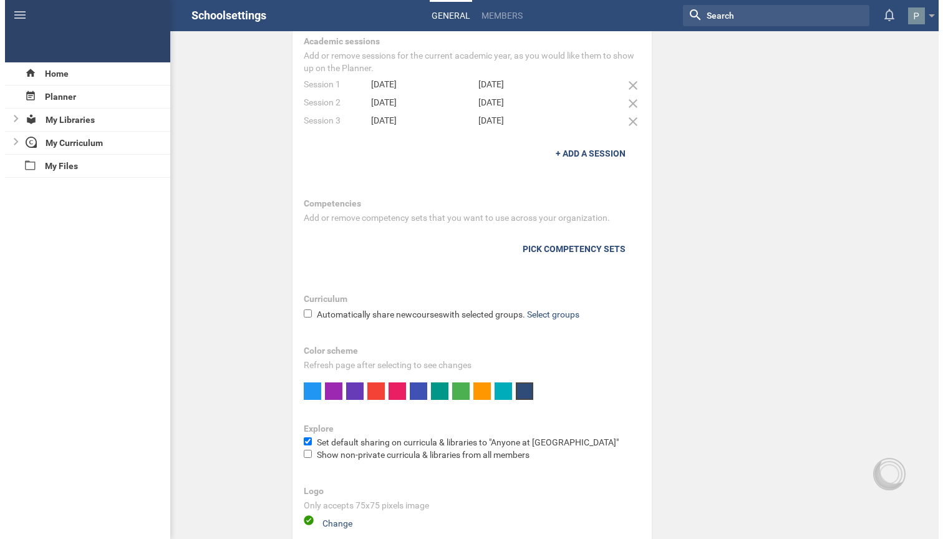
scroll to position [0, 0]
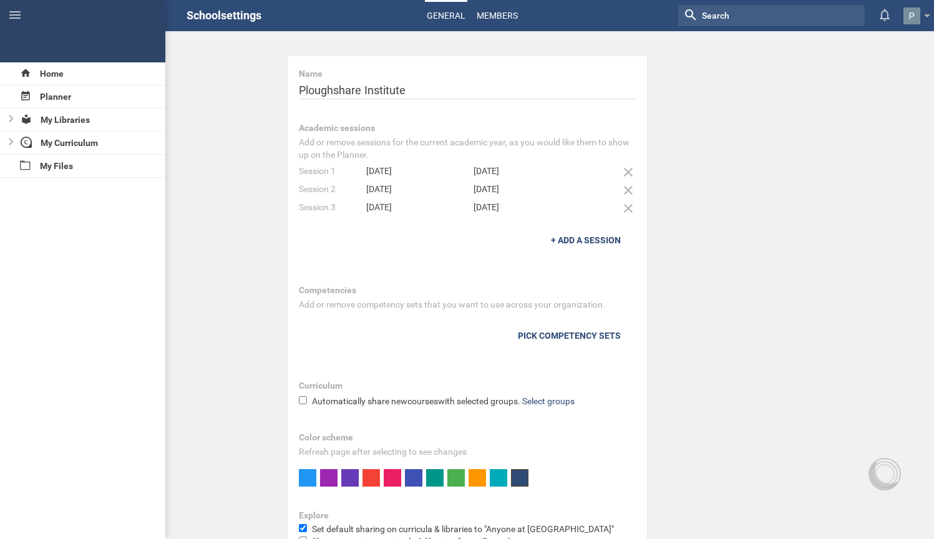
click at [497, 15] on link "Members" at bounding box center [497, 15] width 45 height 27
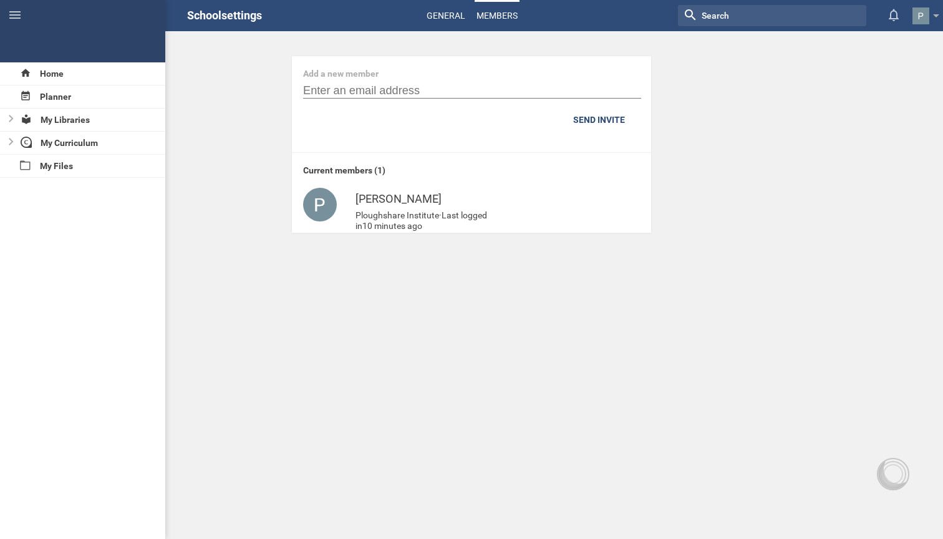
click at [459, 18] on link "General" at bounding box center [446, 15] width 42 height 27
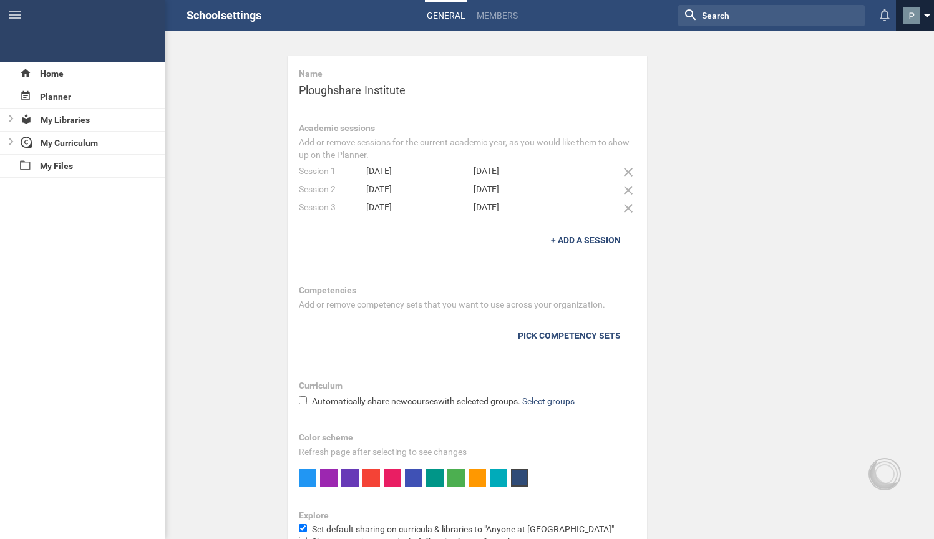
click at [926, 19] on span at bounding box center [927, 18] width 6 height 9
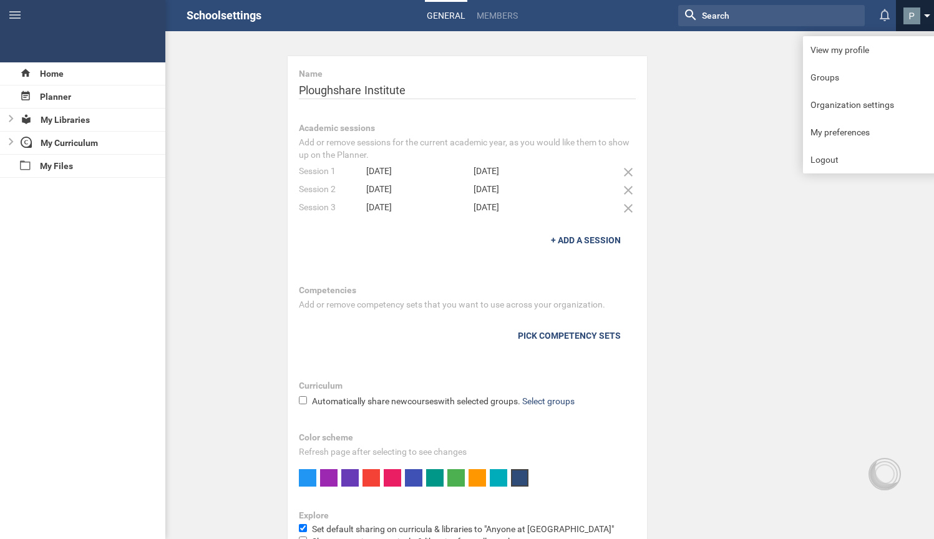
click at [926, 19] on span at bounding box center [927, 18] width 6 height 9
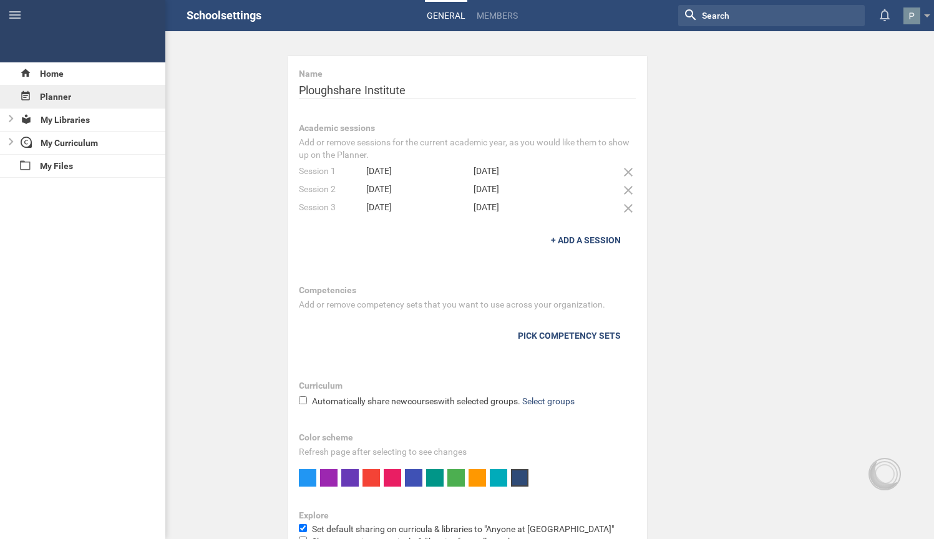
click at [79, 90] on div "Planner" at bounding box center [82, 96] width 165 height 22
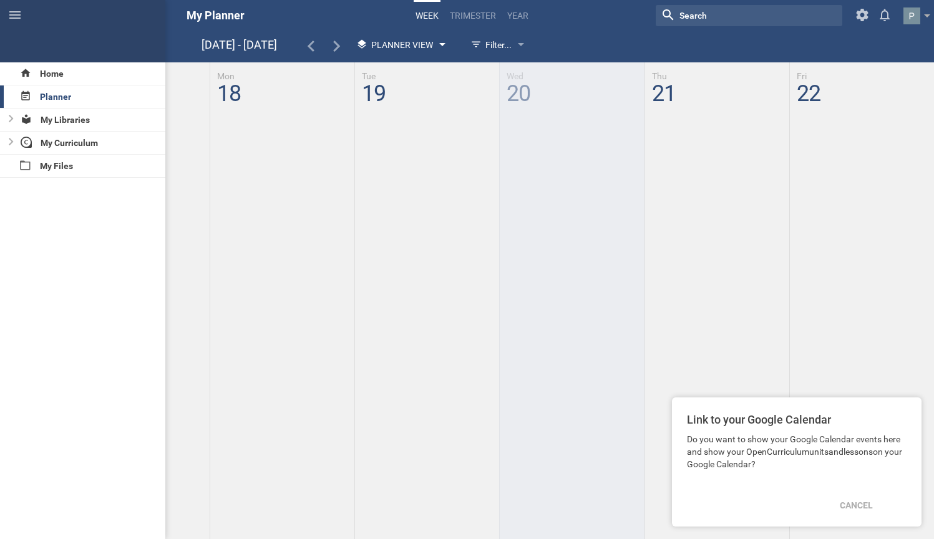
click at [392, 42] on span "Planner View" at bounding box center [402, 45] width 62 height 10
click at [392, 43] on span "Planner View" at bounding box center [402, 45] width 62 height 10
click at [475, 10] on link "trimester" at bounding box center [473, 15] width 50 height 27
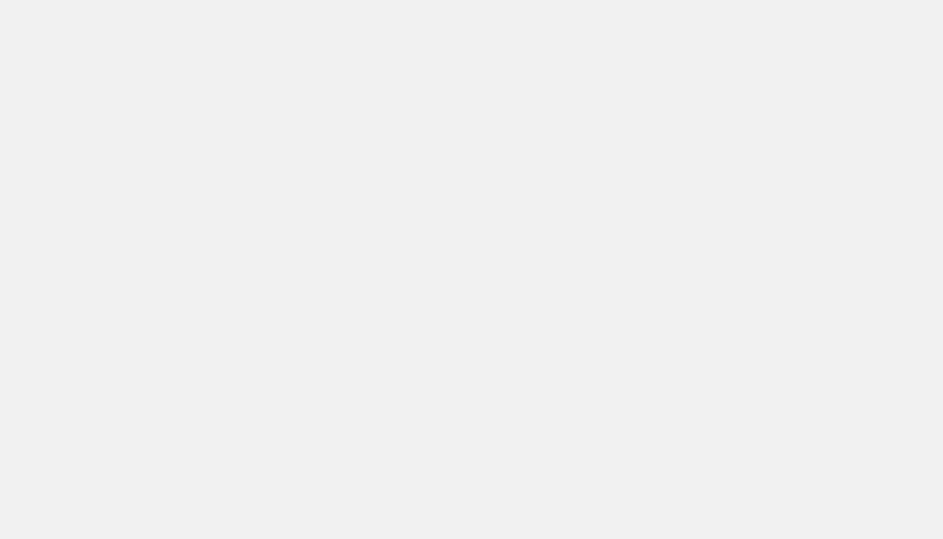
drag, startPoint x: 541, startPoint y: 123, endPoint x: 594, endPoint y: 344, distance: 226.4
click at [594, 0] on html at bounding box center [471, 0] width 943 height 0
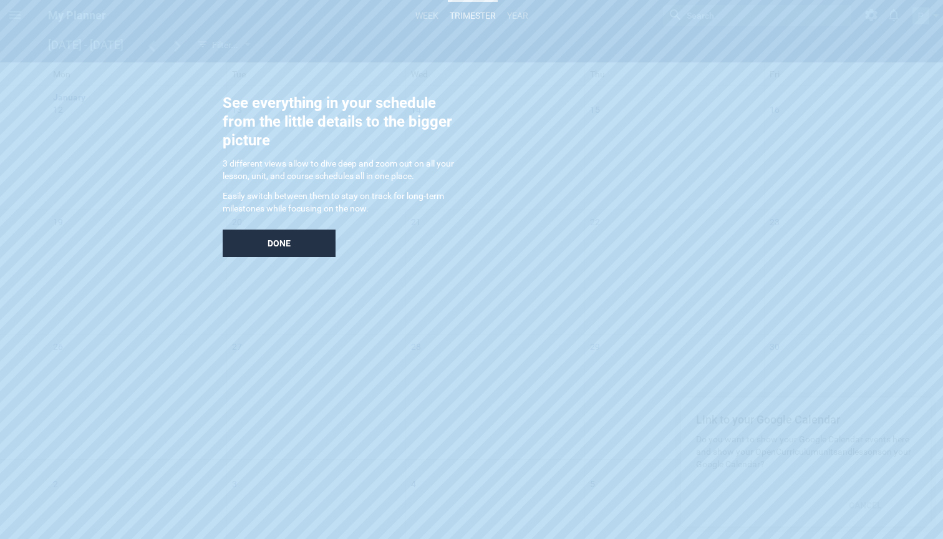
click at [289, 239] on span "Done" at bounding box center [279, 243] width 23 height 10
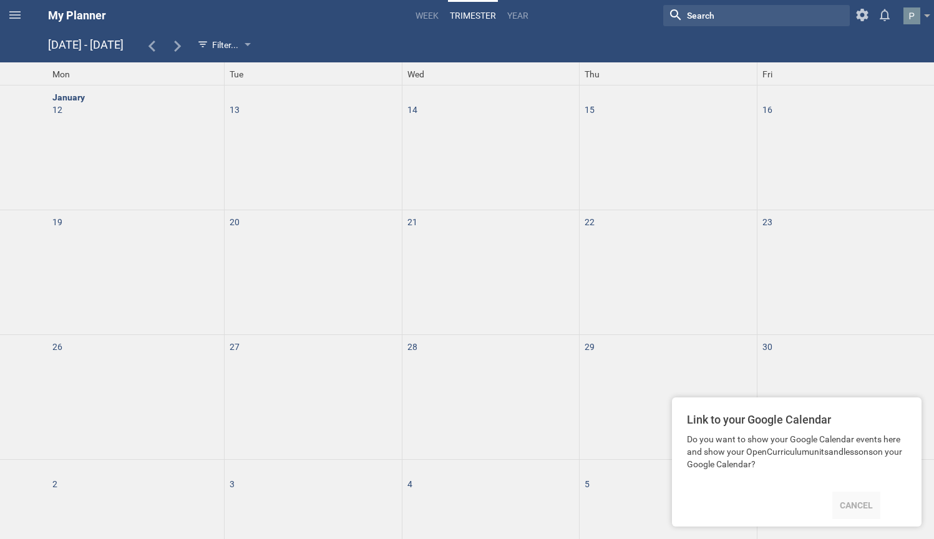
click at [868, 501] on div "Cancel" at bounding box center [856, 504] width 48 height 27
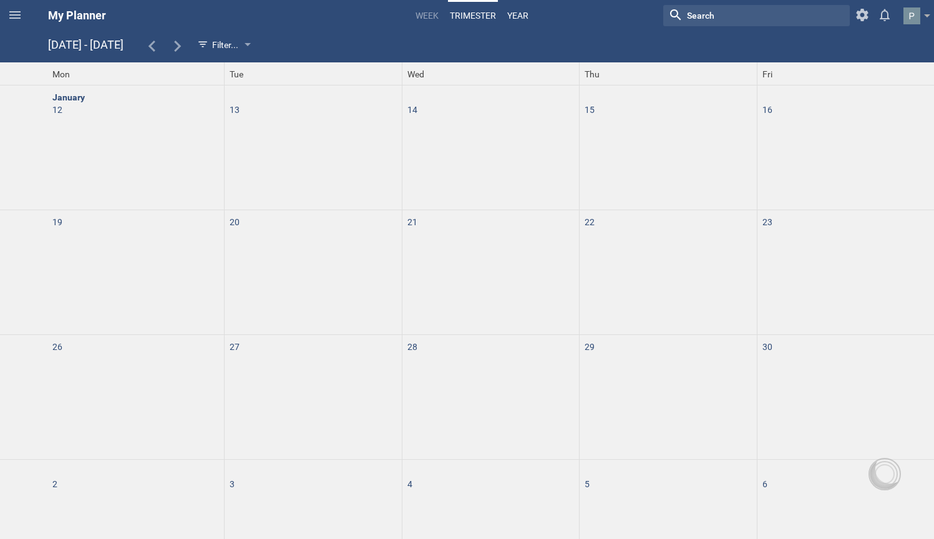
click at [522, 17] on link "Year" at bounding box center [517, 15] width 25 height 27
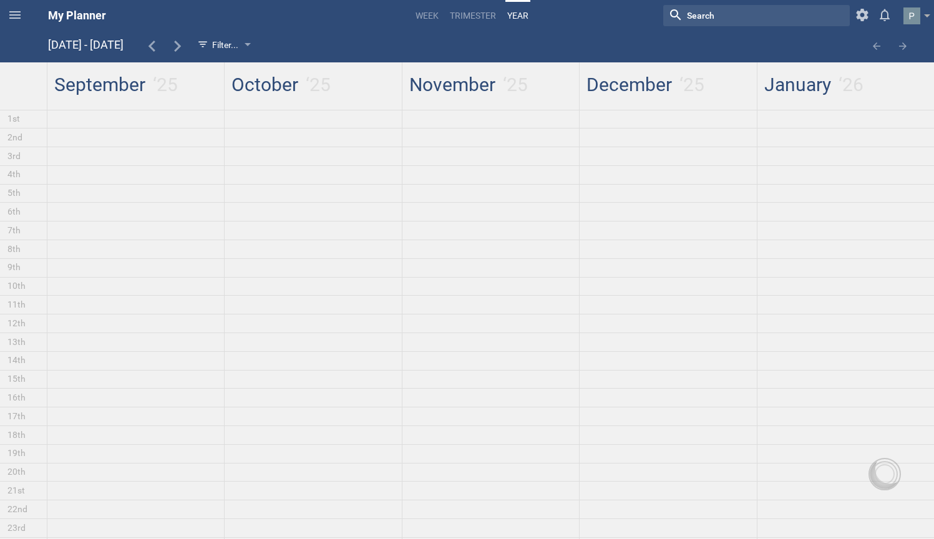
click at [123, 46] on div "[DATE] - [DATE]" at bounding box center [85, 45] width 75 height 22
click at [183, 46] on icon at bounding box center [177, 46] width 11 height 11
click at [155, 44] on icon at bounding box center [151, 46] width 7 height 11
click at [427, 9] on link "Week" at bounding box center [426, 15] width 27 height 27
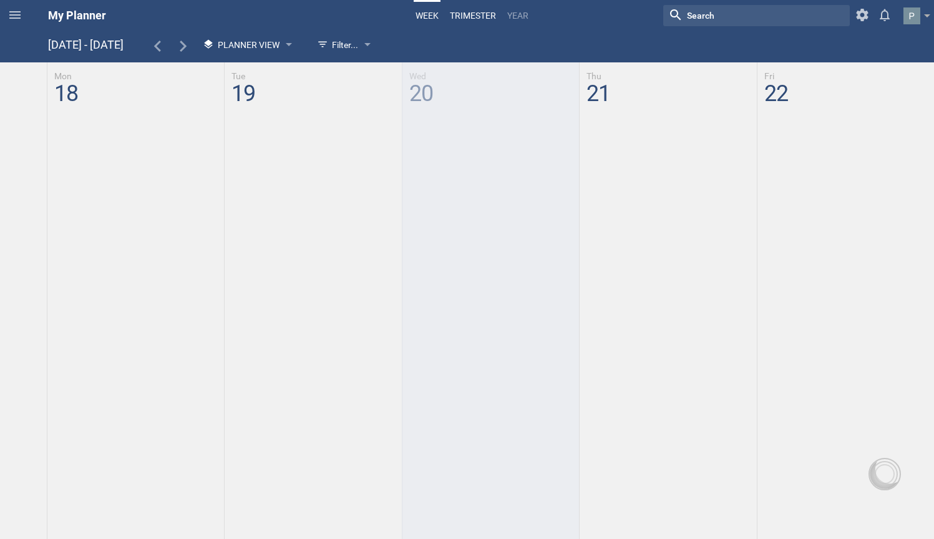
click at [453, 9] on link "trimester" at bounding box center [473, 15] width 50 height 27
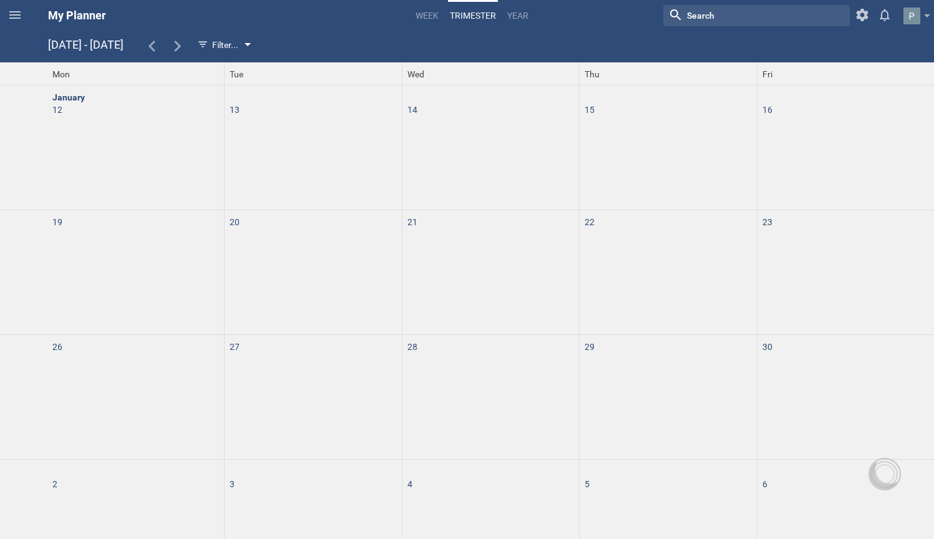
click at [254, 44] on div "Filter..." at bounding box center [223, 45] width 64 height 22
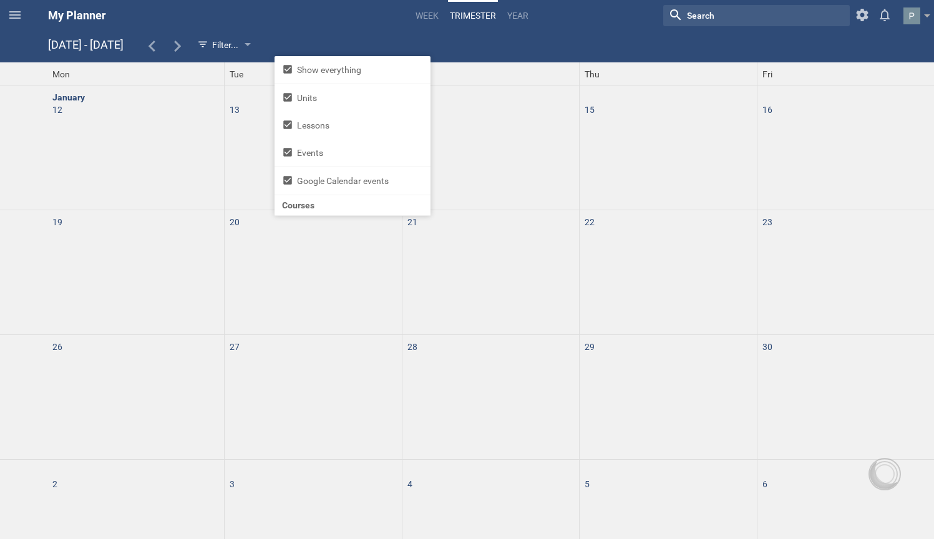
click at [359, 28] on hgroup "My Planner Week trimester Year Nothing found with term "" Show weekends Show / …" at bounding box center [482, 15] width 904 height 31
click at [238, 42] on div "Filter..." at bounding box center [217, 44] width 41 height 15
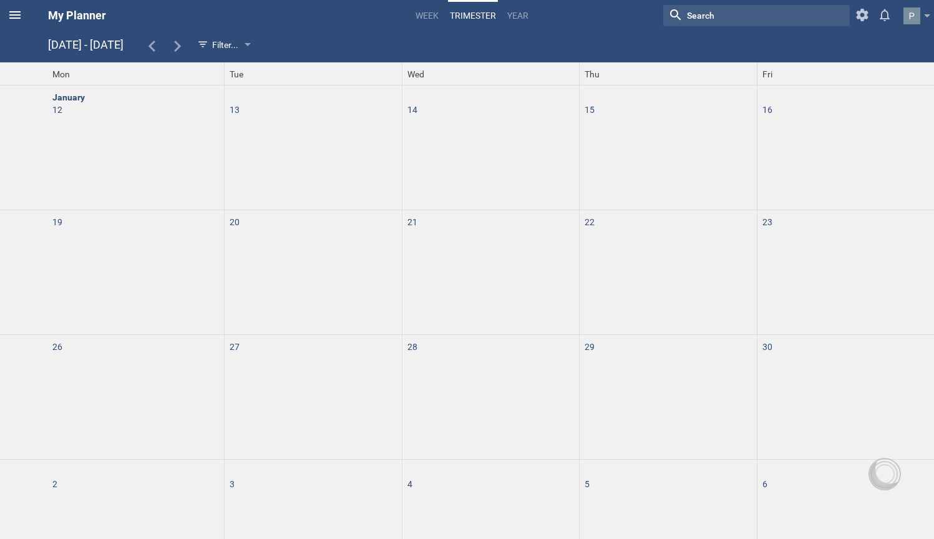
click at [19, 17] on icon at bounding box center [14, 14] width 15 height 15
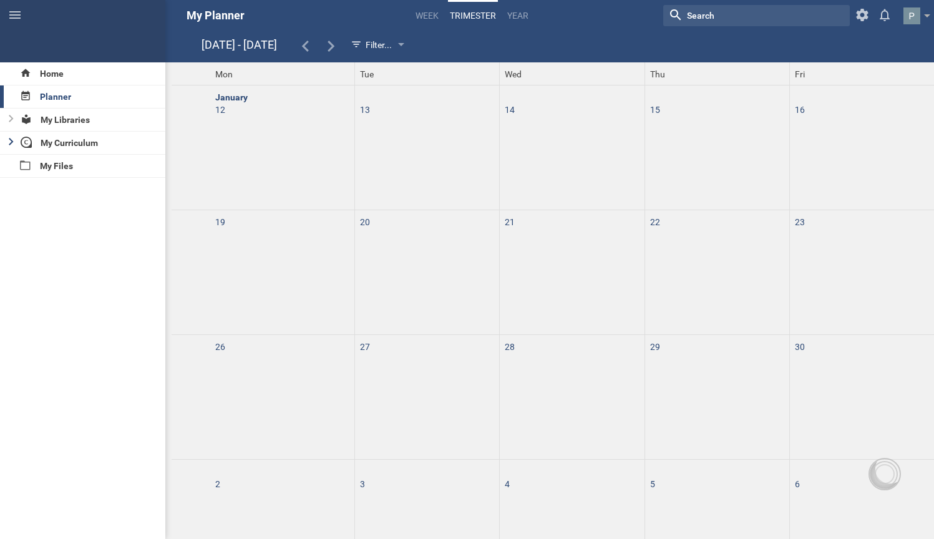
click at [14, 141] on div at bounding box center [7, 143] width 15 height 22
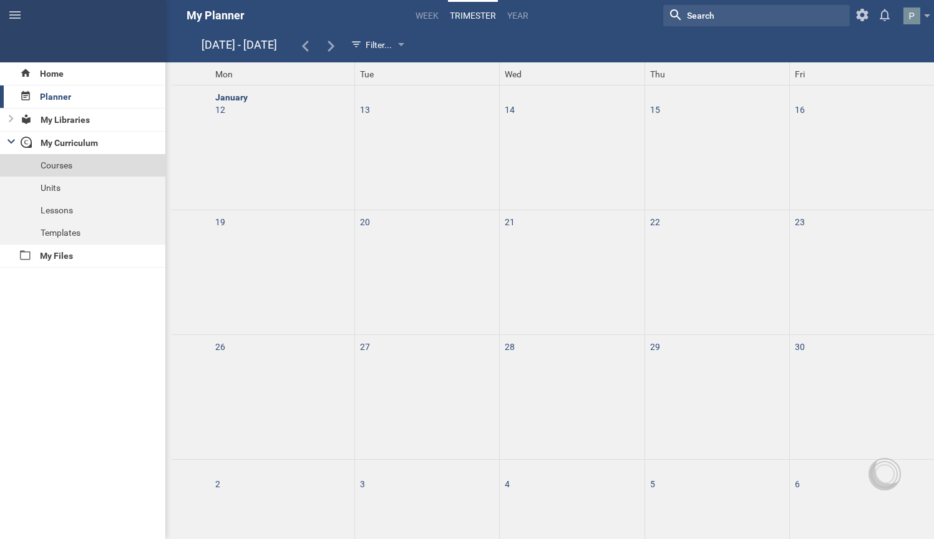
click at [62, 160] on div "Courses" at bounding box center [82, 165] width 165 height 22
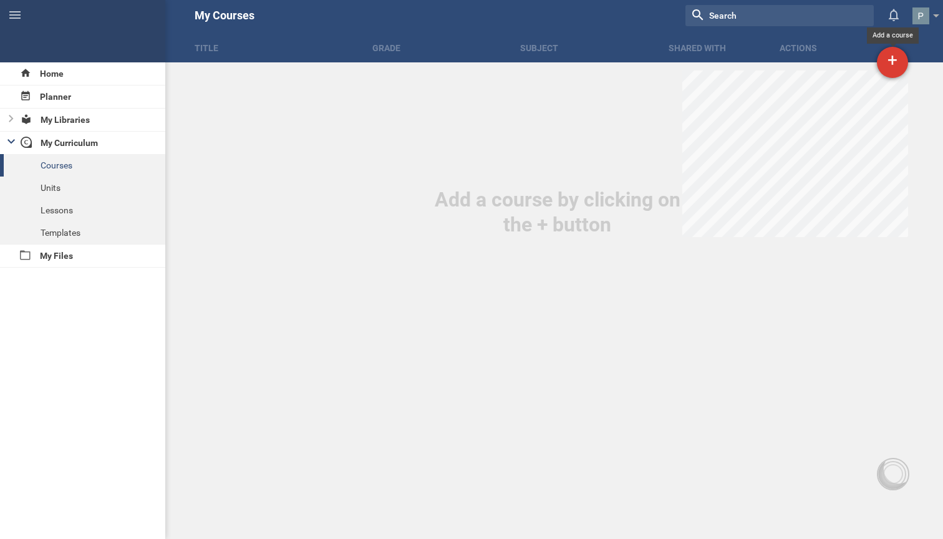
click at [892, 62] on div "+" at bounding box center [892, 62] width 31 height 31
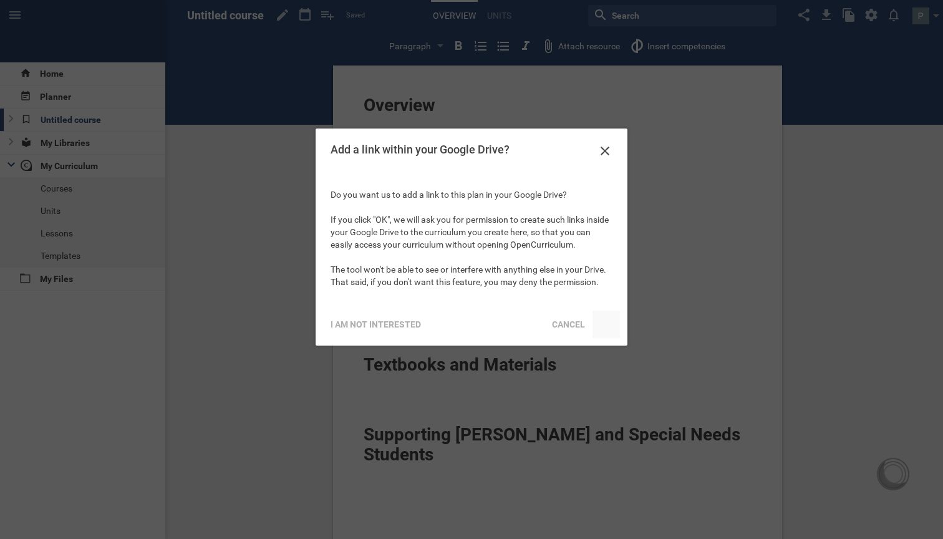
click at [607, 318] on div at bounding box center [605, 324] width 27 height 27
click at [609, 151] on icon at bounding box center [604, 150] width 15 height 15
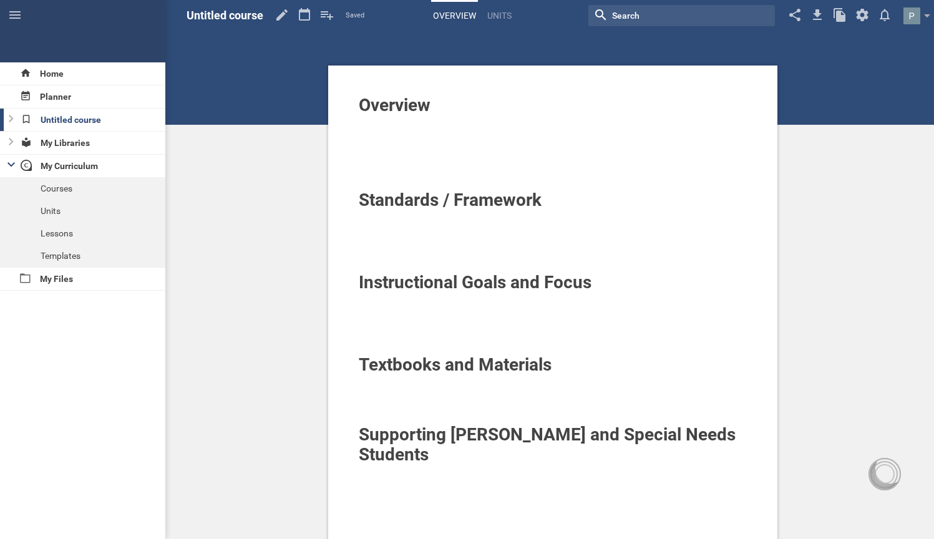
click at [423, 107] on span "Overview" at bounding box center [395, 105] width 72 height 21
click at [432, 109] on div "Overview" at bounding box center [553, 105] width 389 height 20
click at [418, 142] on div at bounding box center [553, 146] width 389 height 12
click at [415, 125] on div at bounding box center [553, 121] width 389 height 12
click at [233, 18] on span "Untitled course" at bounding box center [224, 15] width 77 height 13
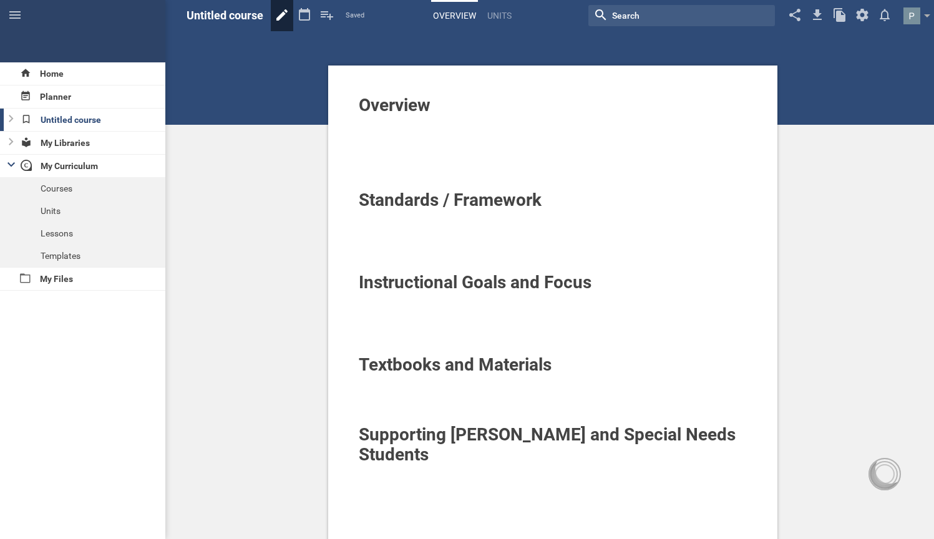
click at [284, 16] on icon at bounding box center [281, 14] width 11 height 11
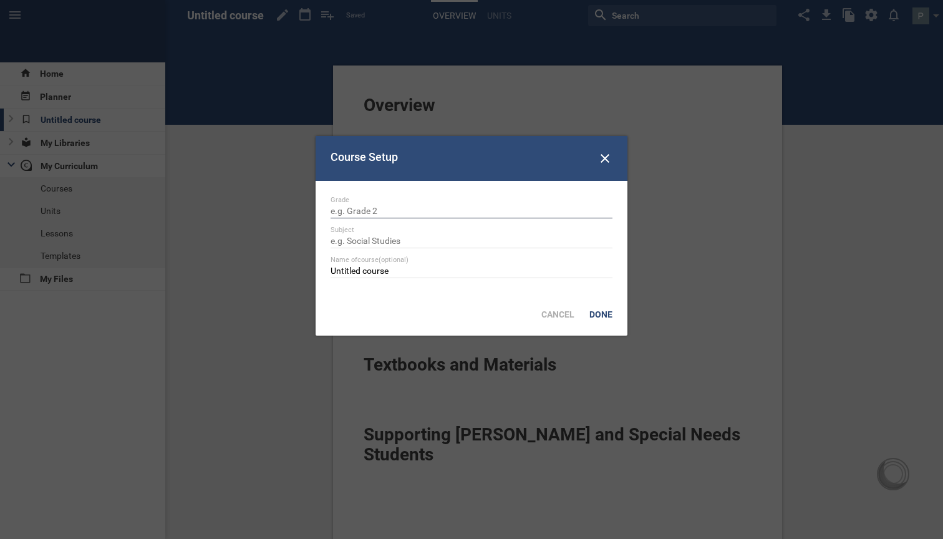
click at [405, 213] on input "text" at bounding box center [472, 212] width 282 height 12
type input "Grade 9"
click at [440, 246] on input "text" at bounding box center [472, 242] width 282 height 12
type input "Theology"
click at [405, 265] on div "Name of course (optional) Untitled course" at bounding box center [472, 267] width 282 height 22
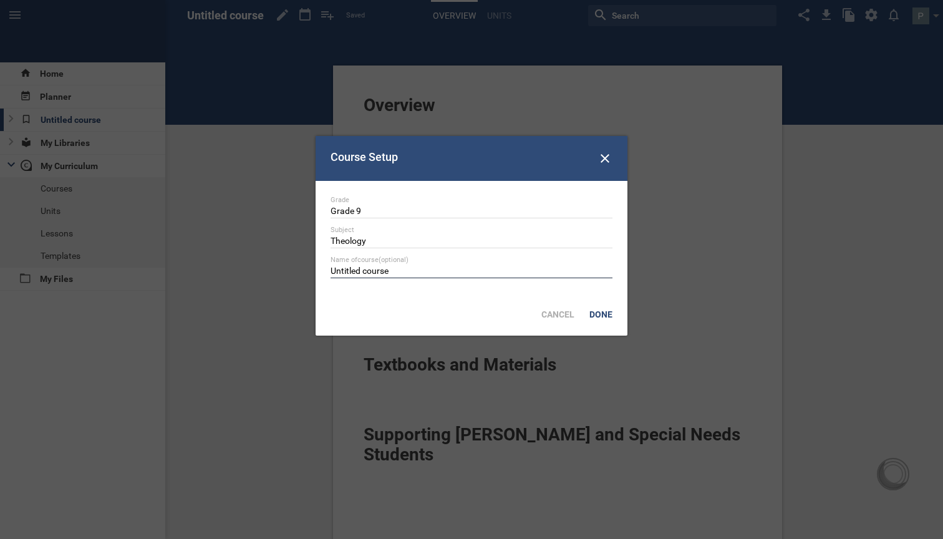
click at [406, 268] on input "Untitled course" at bounding box center [472, 272] width 282 height 12
type input "U"
type input "Theology Overview"
click at [602, 320] on div "Done" at bounding box center [601, 314] width 38 height 27
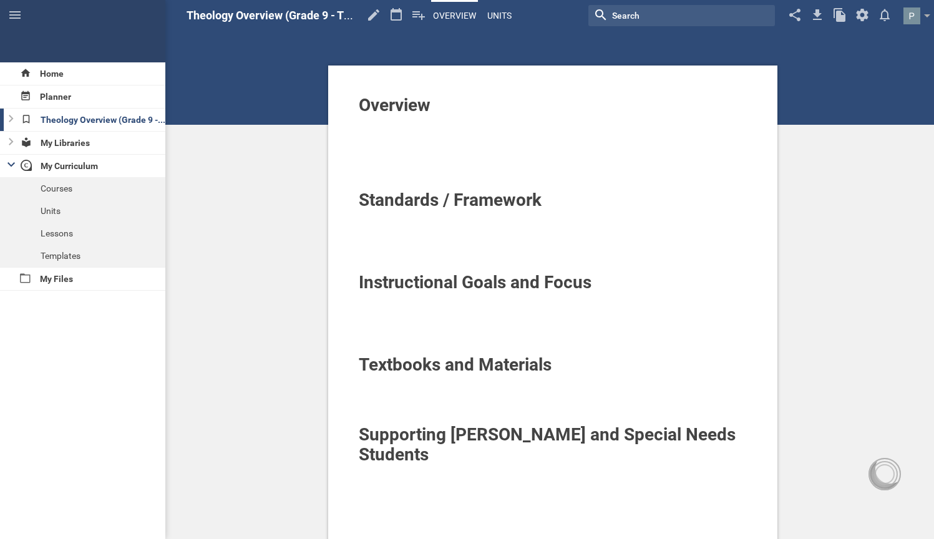
click at [496, 12] on link "Units" at bounding box center [499, 15] width 28 height 27
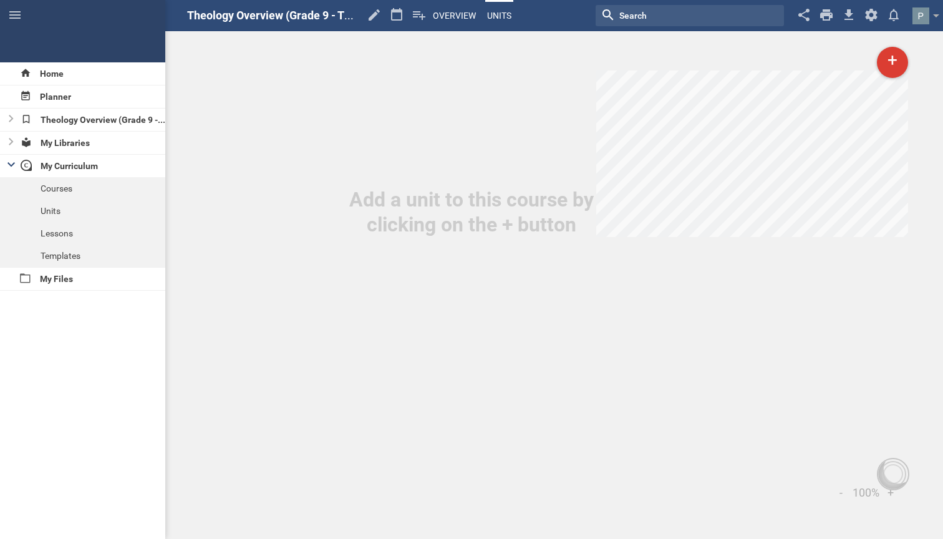
click at [450, 17] on link "Overview" at bounding box center [454, 15] width 47 height 27
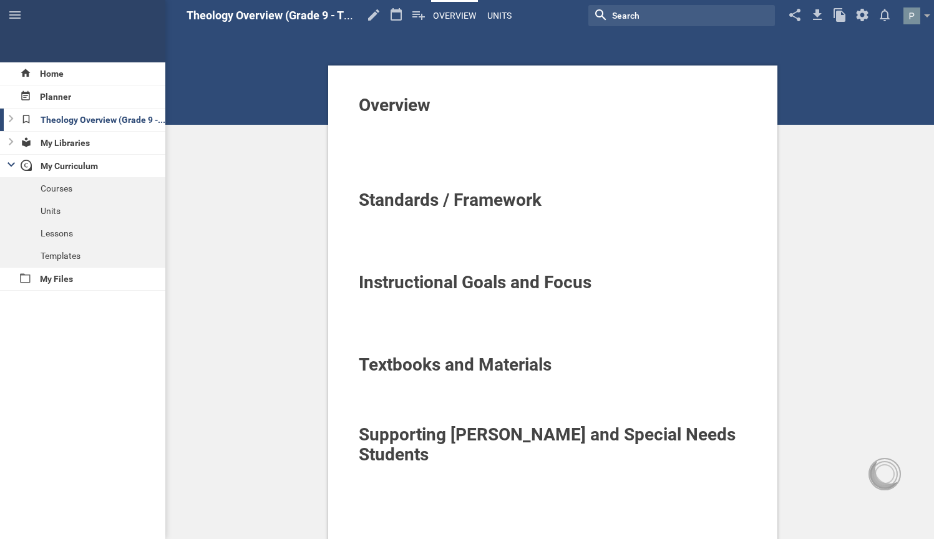
click at [508, 18] on link "Units" at bounding box center [499, 15] width 28 height 27
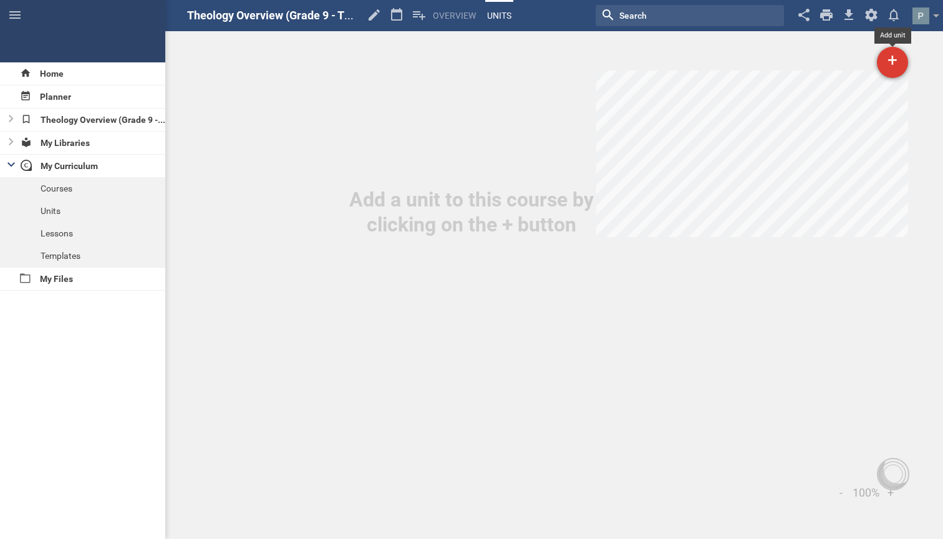
click at [887, 60] on div "+" at bounding box center [892, 62] width 31 height 31
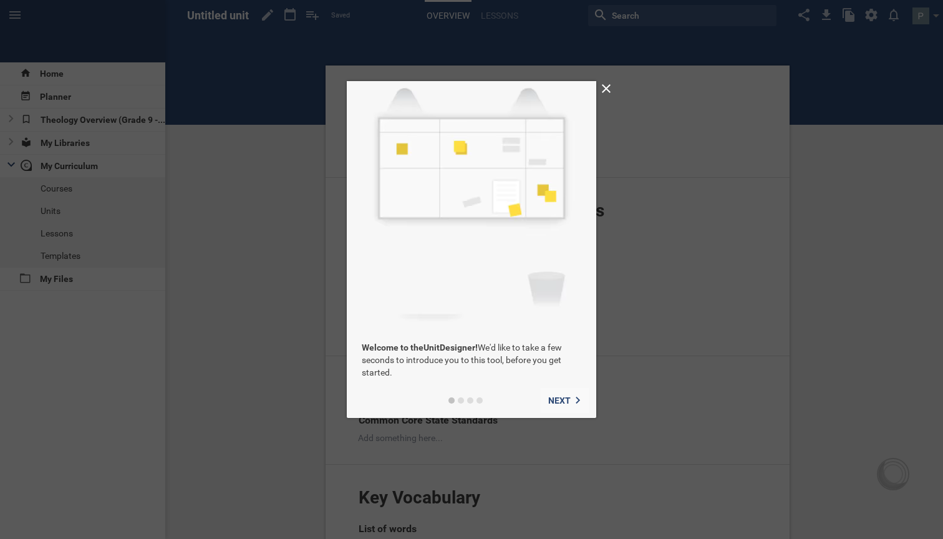
click at [564, 395] on button "Next" at bounding box center [565, 400] width 48 height 25
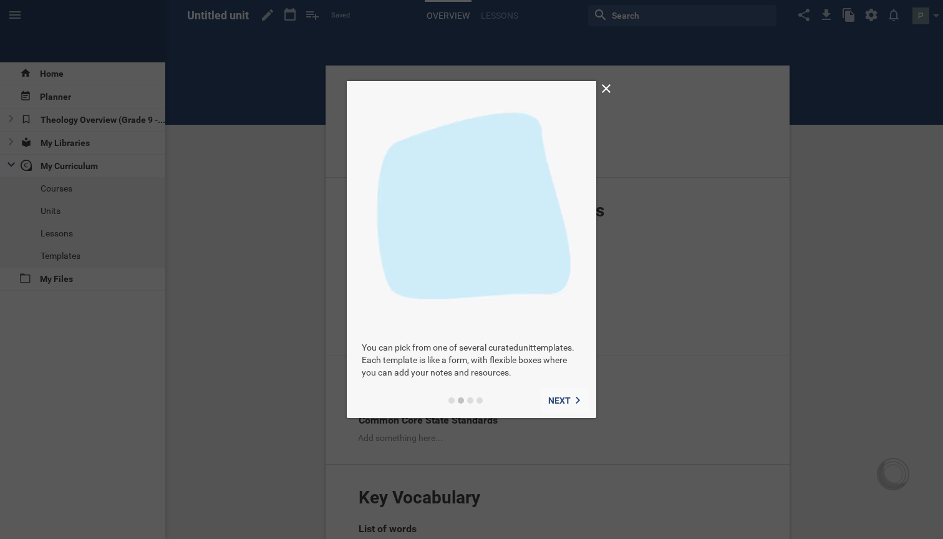
click at [562, 395] on button "Next" at bounding box center [565, 400] width 48 height 25
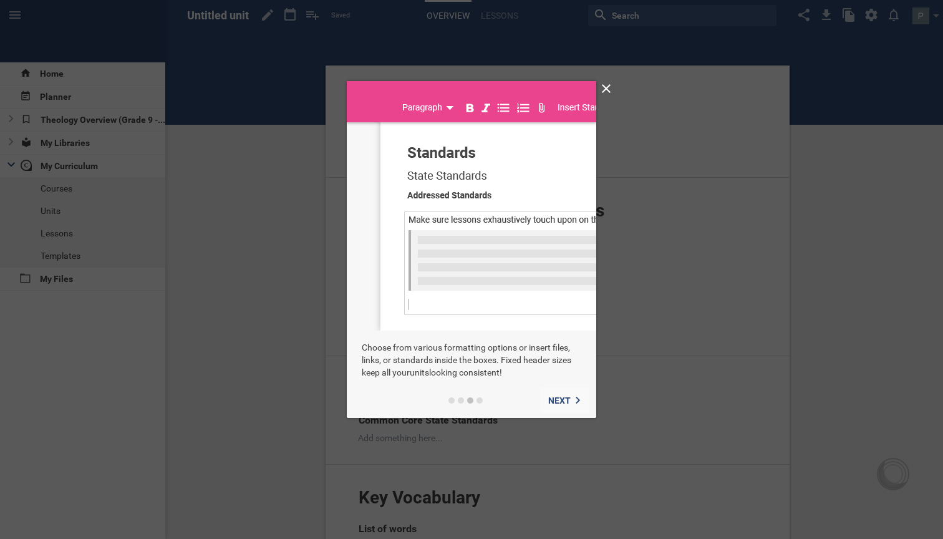
click at [559, 395] on button "Next" at bounding box center [565, 400] width 48 height 25
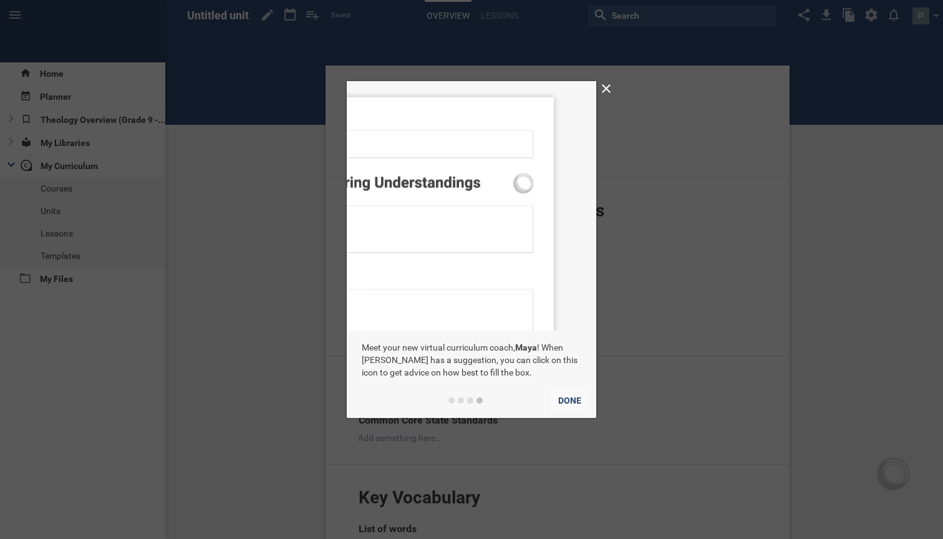
click at [573, 397] on button "Done" at bounding box center [570, 400] width 38 height 25
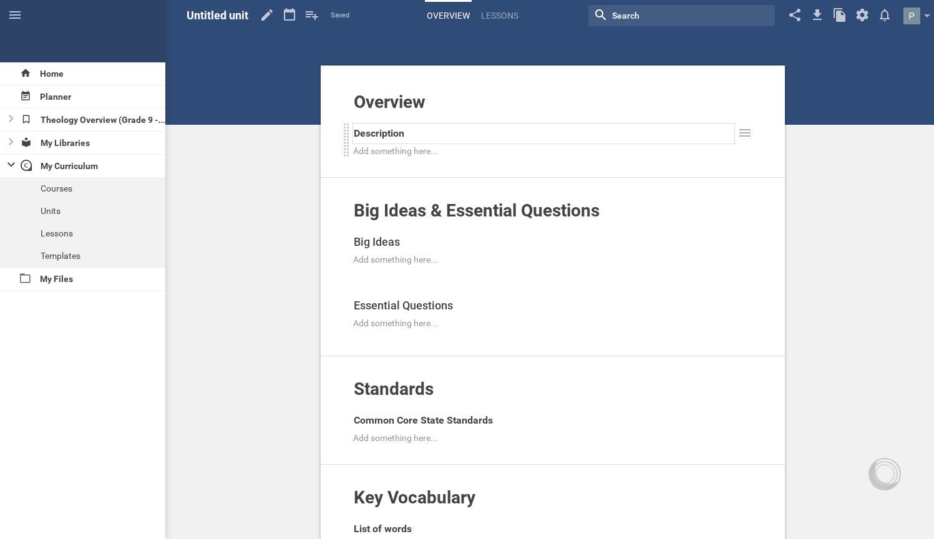
click at [442, 138] on div "Description" at bounding box center [544, 133] width 380 height 20
click at [428, 149] on div at bounding box center [544, 151] width 380 height 12
click at [384, 133] on span "Unit 1 The Big Picture" at bounding box center [402, 133] width 97 height 12
click at [482, 152] on div at bounding box center [544, 151] width 380 height 12
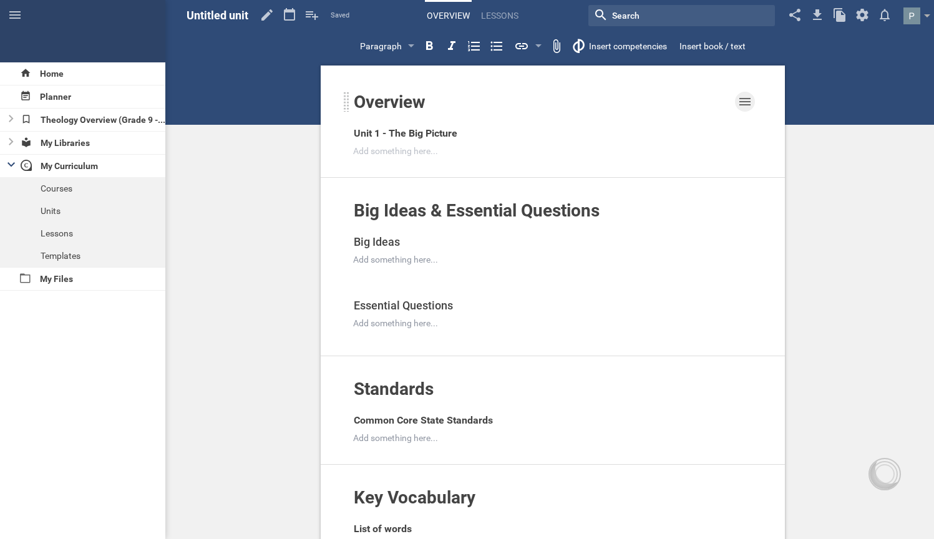
click at [747, 107] on icon at bounding box center [744, 101] width 15 height 15
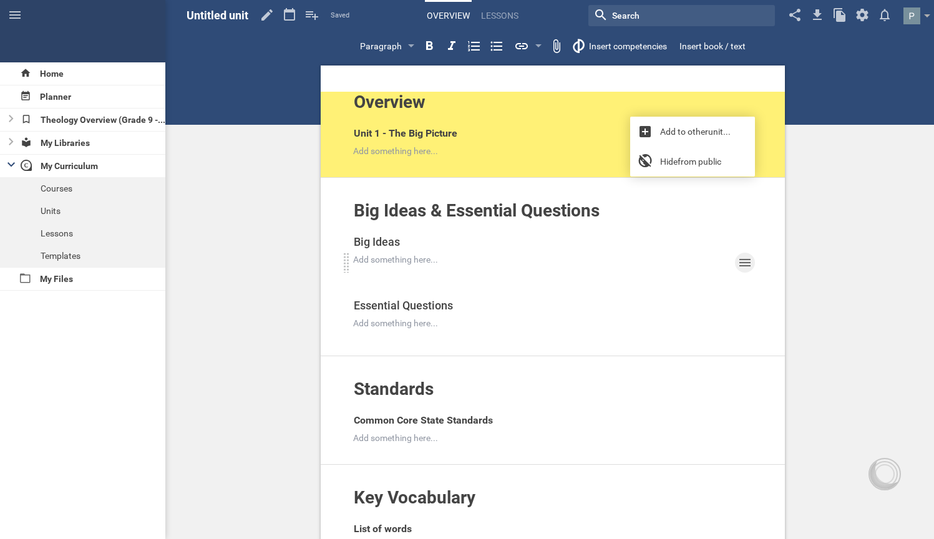
click at [737, 257] on icon at bounding box center [744, 262] width 15 height 15
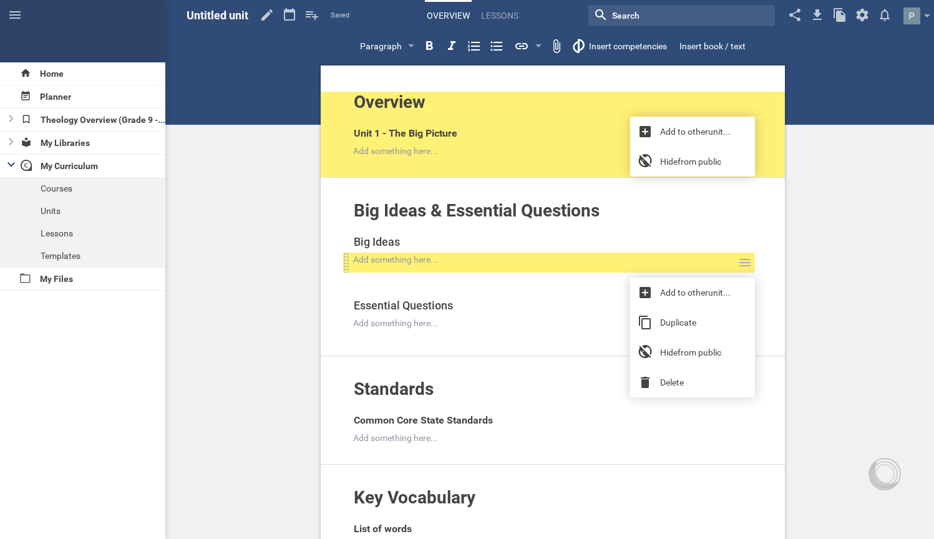
click at [461, 269] on div "Add something here..." at bounding box center [543, 263] width 382 height 20
click at [481, 285] on div "Big Ideas Add to other unit ... Duplicate Hide from public Delete Add something…" at bounding box center [549, 283] width 412 height 105
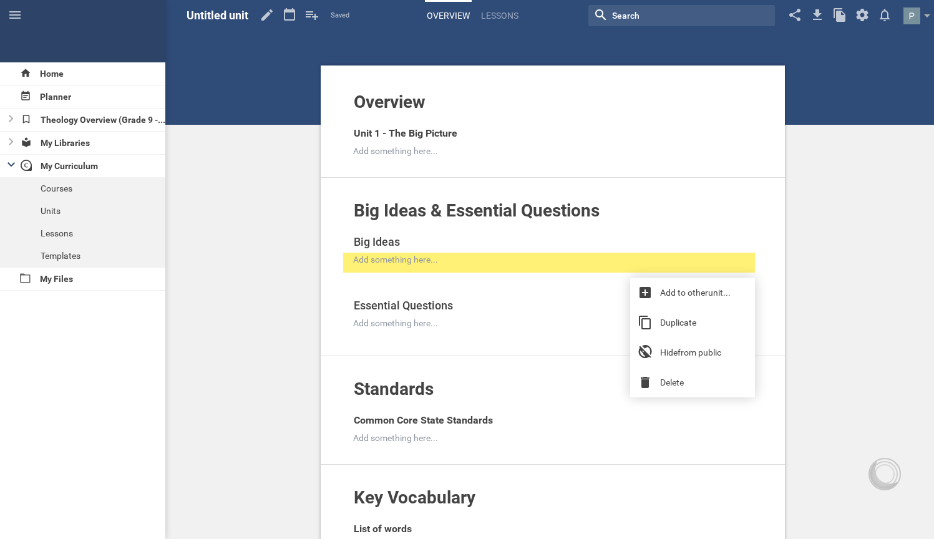
click at [488, 290] on div "Big Ideas Add to other unit ... Duplicate Hide from public Delete Add something…" at bounding box center [549, 283] width 412 height 105
click at [489, 359] on div "Standards Add to other unit ... Hide from public Common Core State Standards Ad…" at bounding box center [553, 410] width 464 height 109
click at [403, 339] on div "Big Ideas & Essential Questions Add to other unit ... Hide from public Big Idea…" at bounding box center [553, 267] width 464 height 178
click at [390, 303] on span "Essential Questions" at bounding box center [403, 305] width 99 height 13
click at [694, 385] on link "Delete" at bounding box center [692, 382] width 125 height 30
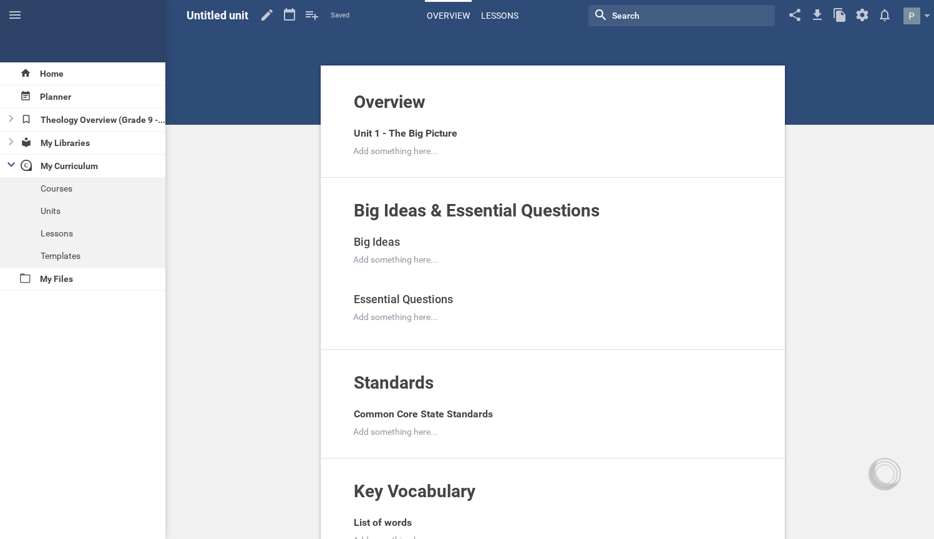
click at [499, 19] on link "Lessons" at bounding box center [499, 15] width 41 height 27
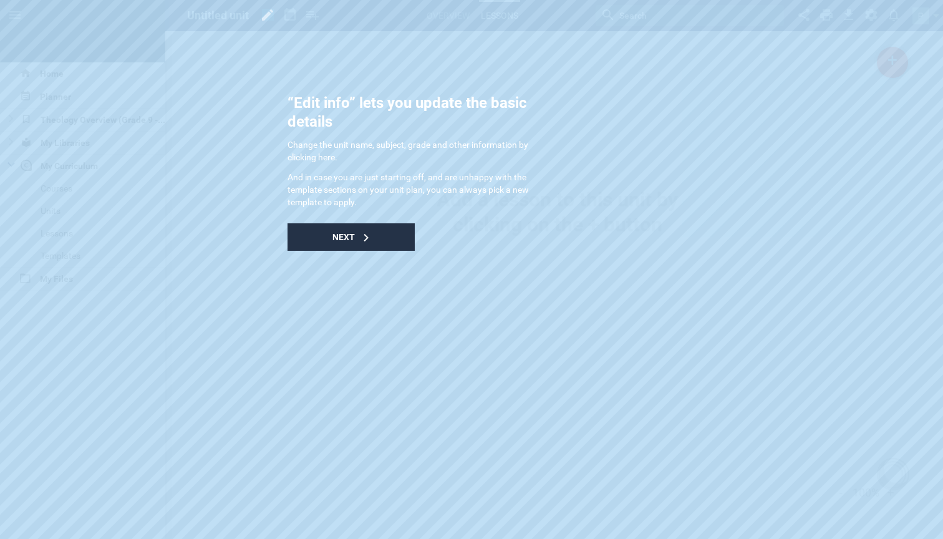
click at [394, 231] on div "Next" at bounding box center [351, 236] width 127 height 27
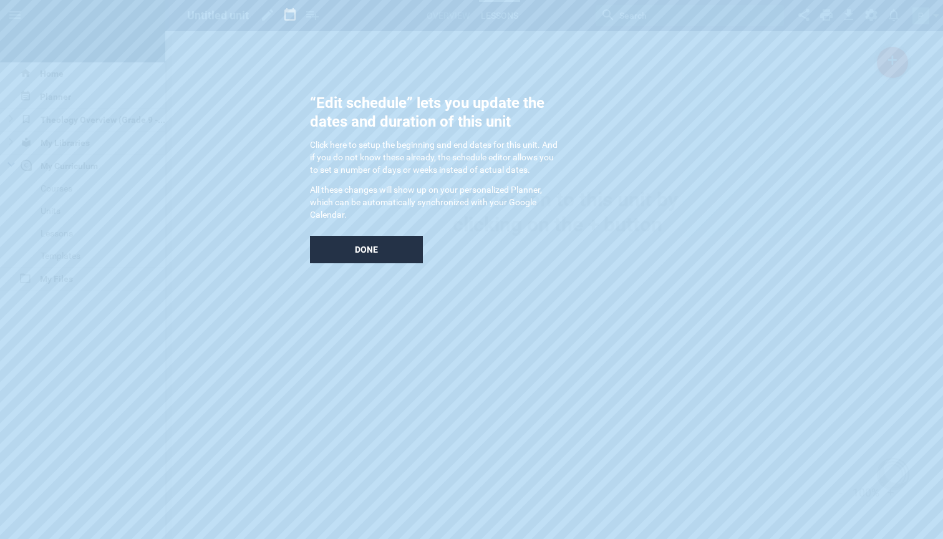
click at [400, 250] on div "Done" at bounding box center [366, 249] width 113 height 27
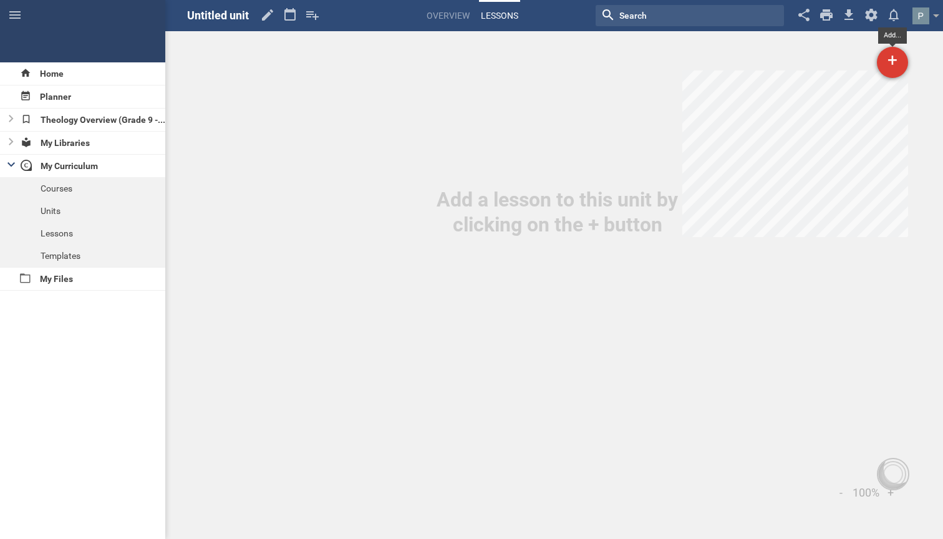
click at [896, 60] on div "+" at bounding box center [892, 62] width 31 height 31
click at [804, 94] on link "New Lesson..." at bounding box center [833, 96] width 150 height 27
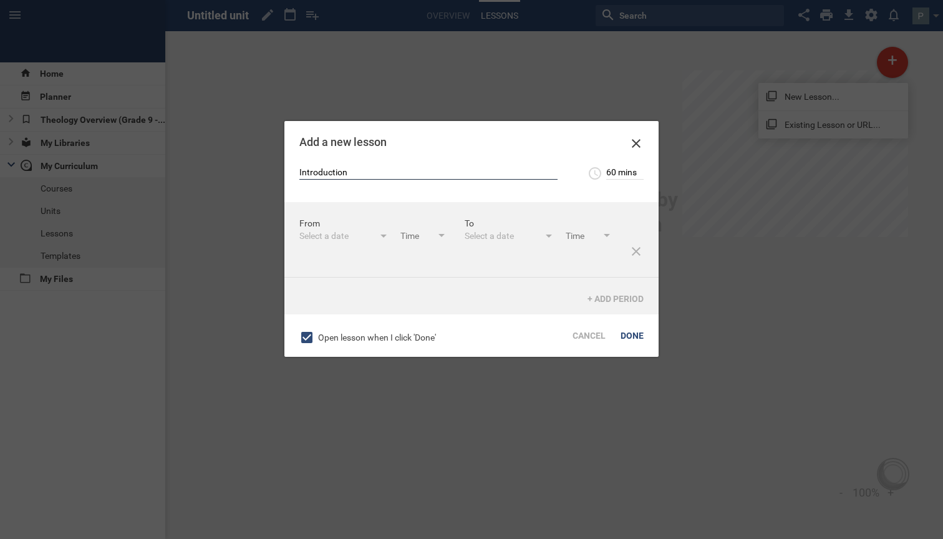
type input "Introduction"
click at [316, 234] on div "Select a date" at bounding box center [336, 236] width 75 height 12
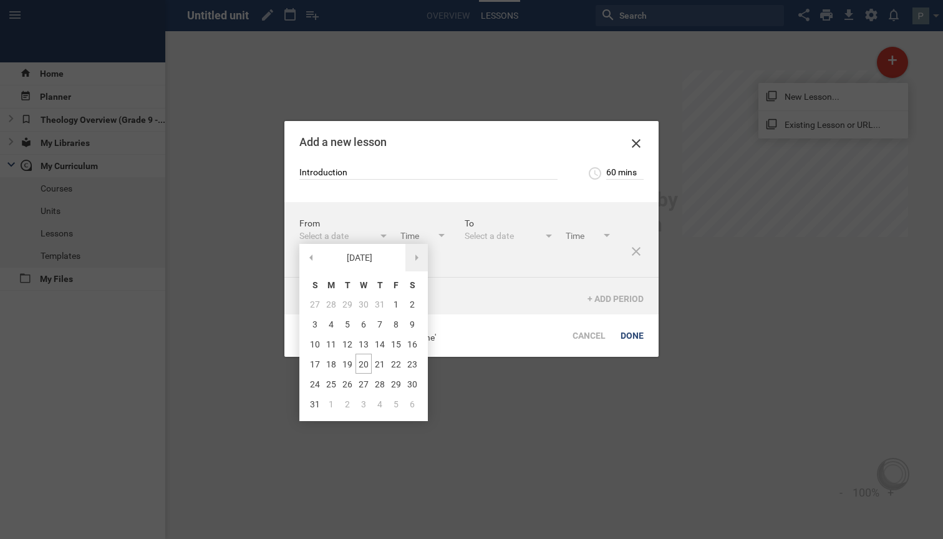
click at [419, 254] on div at bounding box center [416, 257] width 22 height 27
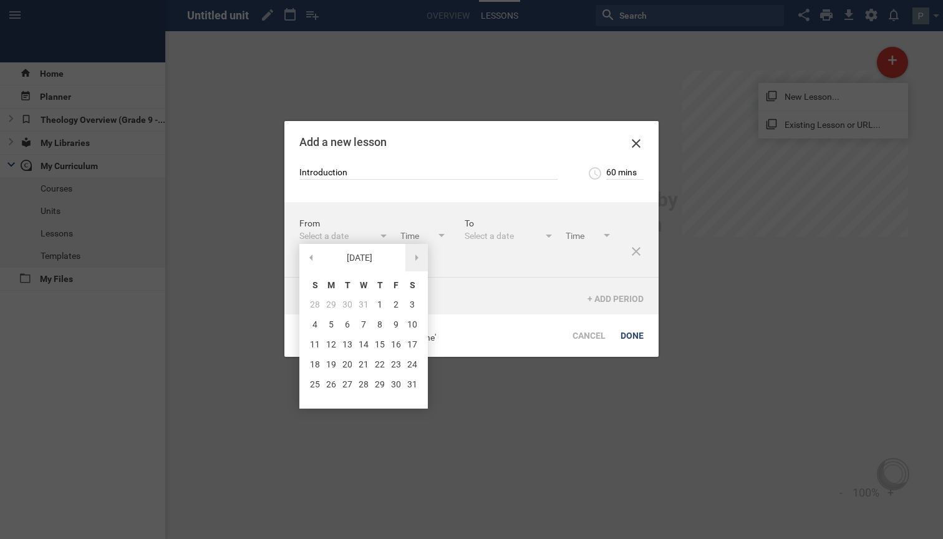
click at [419, 254] on div at bounding box center [416, 257] width 22 height 27
click at [309, 255] on span at bounding box center [310, 257] width 3 height 6
click at [350, 344] on div "13" at bounding box center [347, 344] width 16 height 20
click at [419, 221] on div "From [DATE] January 26 S M T W T F S 28 29 30 31 1 2 3 4 5 6 7 8 9 10 11 12 13 …" at bounding box center [381, 230] width 165 height 27
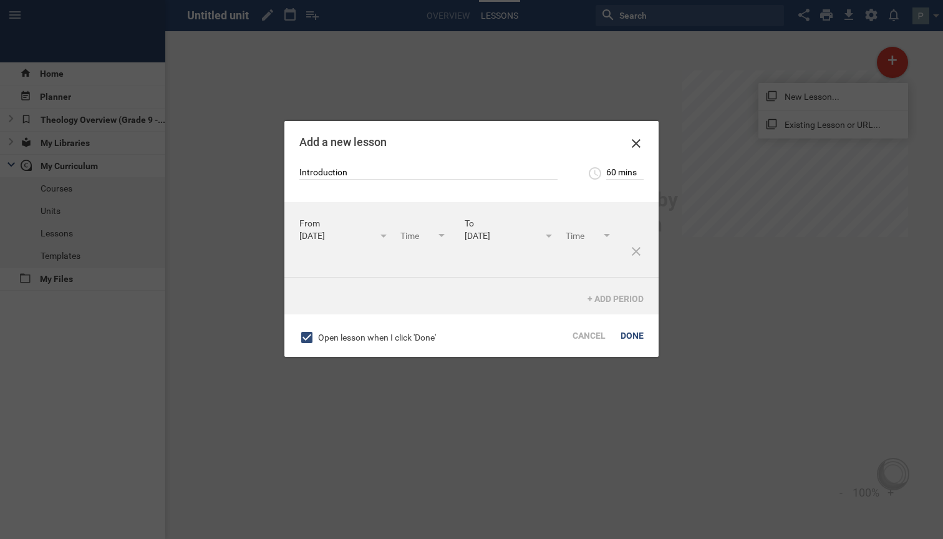
click at [400, 244] on input "text" at bounding box center [423, 237] width 47 height 14
type input "9:30am"
type input "10:30am"
click at [326, 278] on div "From [DATE] January 26 S M T W T F S 28 29 30 31 1 2 3 4 5 6 7 8 9 10 11 12 13 …" at bounding box center [471, 239] width 374 height 75
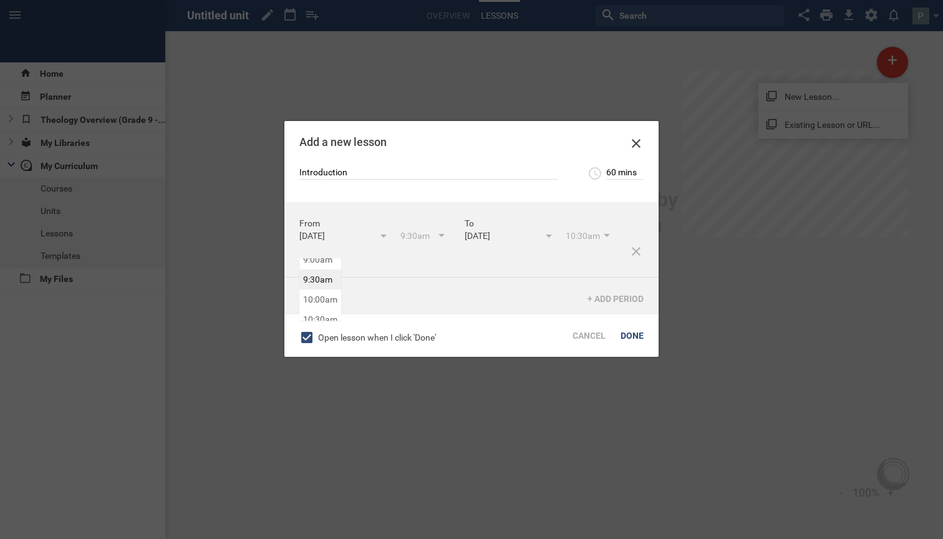
scroll to position [419, 0]
click at [566, 244] on input "10:30am" at bounding box center [589, 237] width 47 height 14
click at [534, 244] on div "[DATE] January 26 S M T W T F S 28 29 30 31 1 2 3 4 5 6 7 8 9 10 11 12 13 14 15…" at bounding box center [547, 237] width 165 height 14
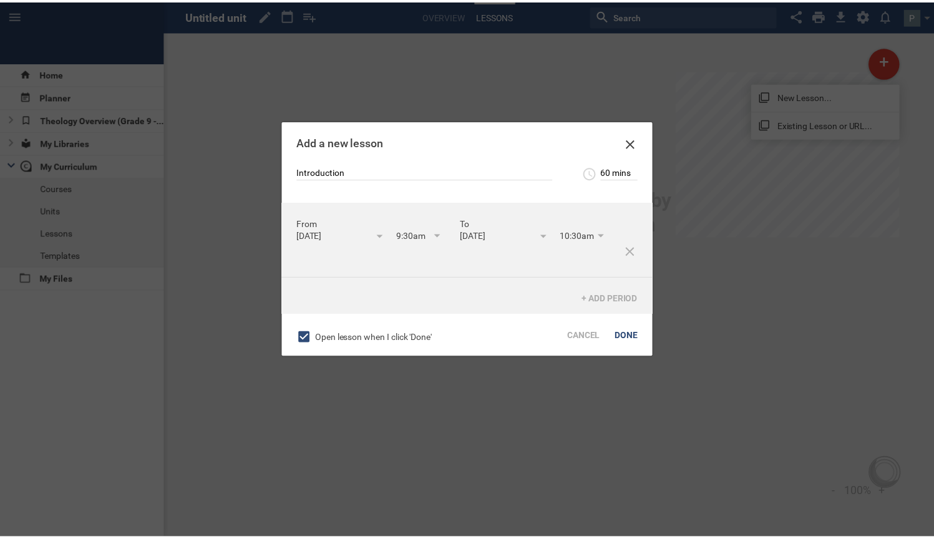
scroll to position [19, 0]
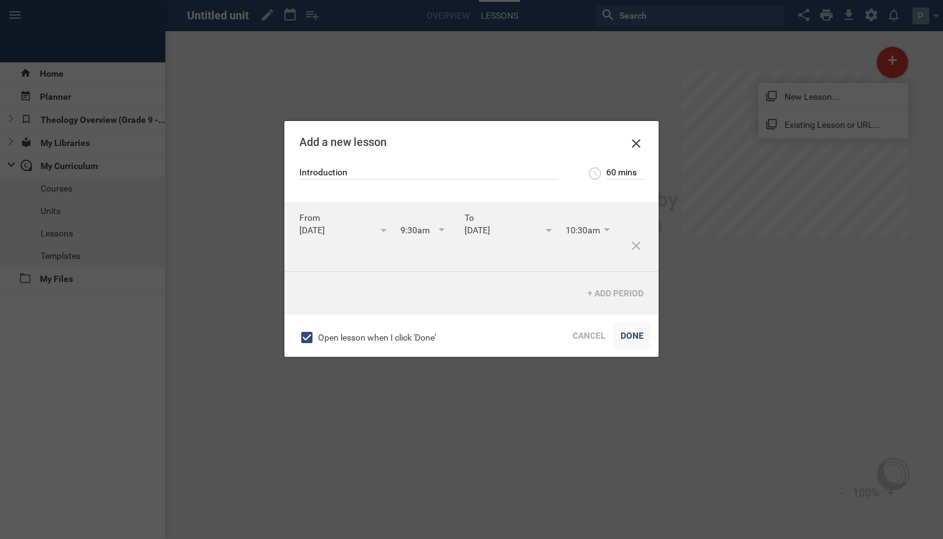
click at [629, 337] on div "Done" at bounding box center [632, 335] width 38 height 27
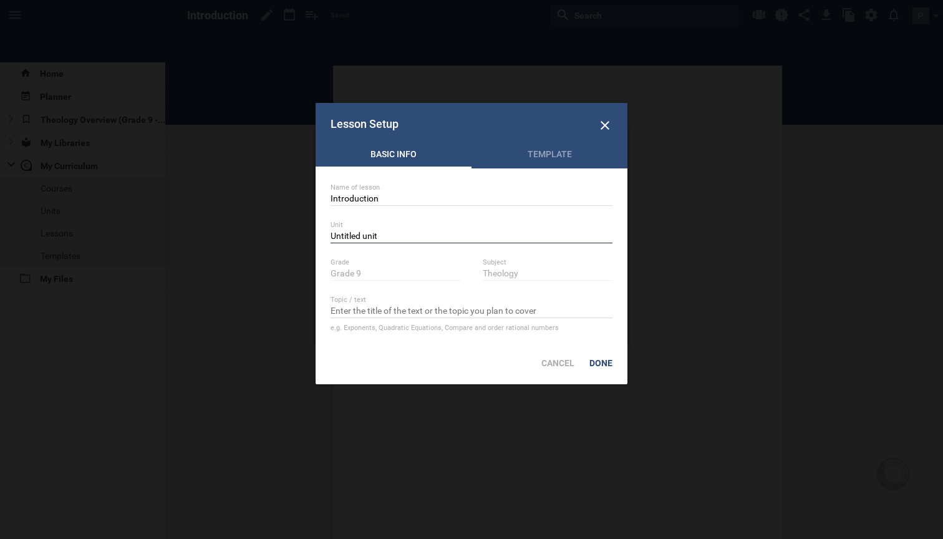
click at [412, 235] on input "Untitled unit" at bounding box center [472, 237] width 282 height 12
type input "U"
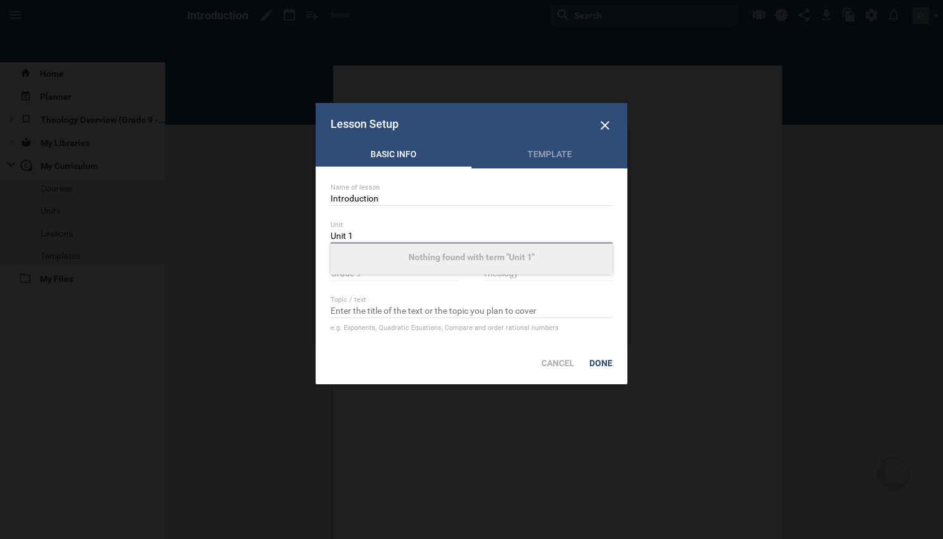
type input "Unit 1"
click at [563, 293] on div "Name of lesson Introduction Unit Unit 1 Nothing found with term "Unit 1" Grade …" at bounding box center [472, 254] width 312 height 173
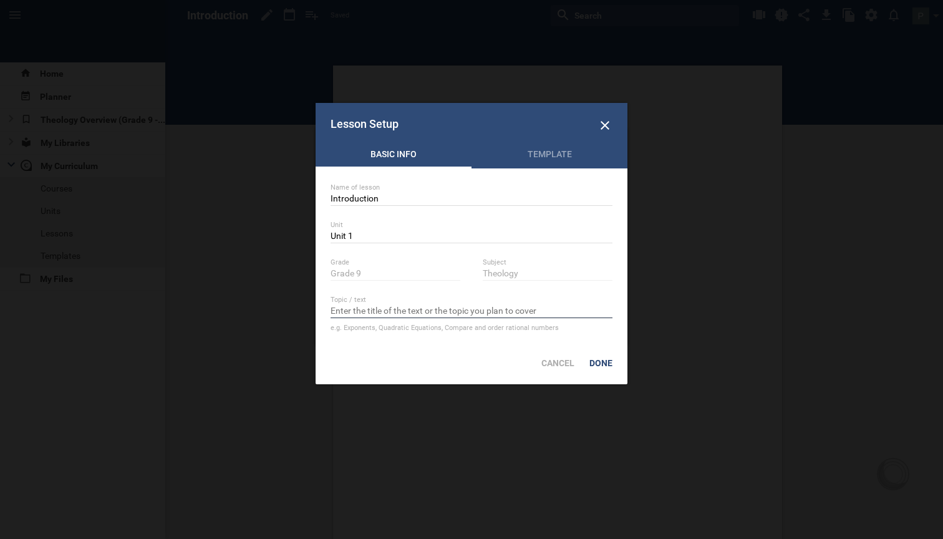
click at [410, 312] on input "text" at bounding box center [472, 312] width 282 height 12
type input "i"
type input "Introduction - The Big Picture"
click at [611, 364] on div "Done" at bounding box center [601, 362] width 38 height 27
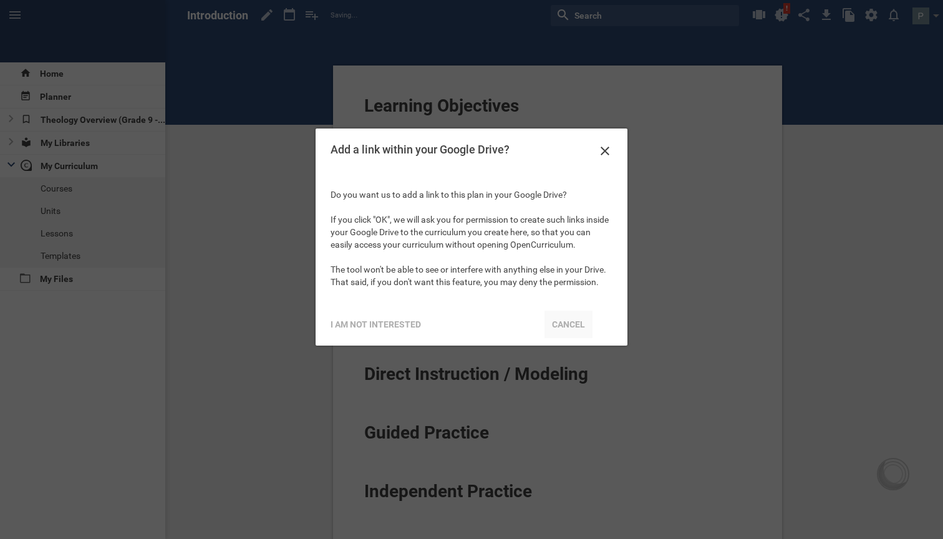
click at [570, 318] on div "Cancel" at bounding box center [568, 324] width 48 height 27
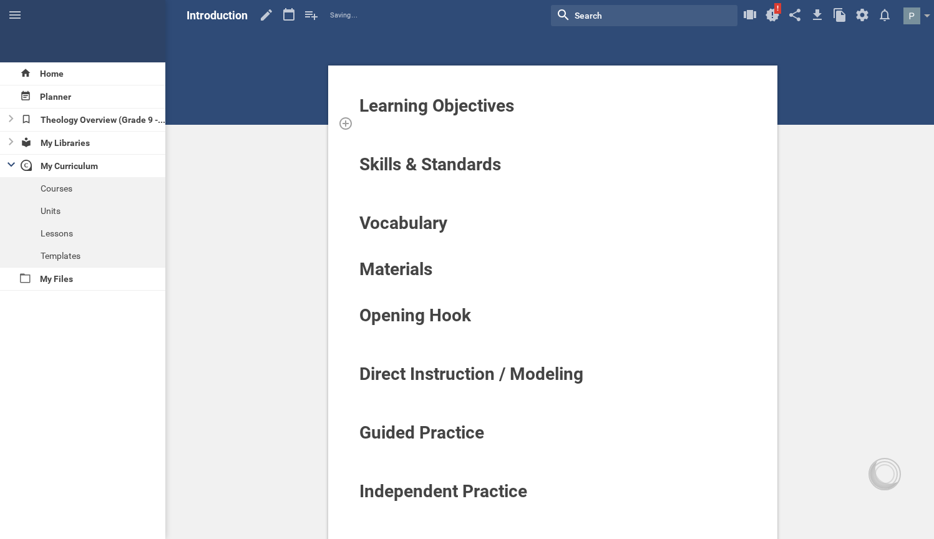
click at [425, 125] on div at bounding box center [553, 123] width 389 height 12
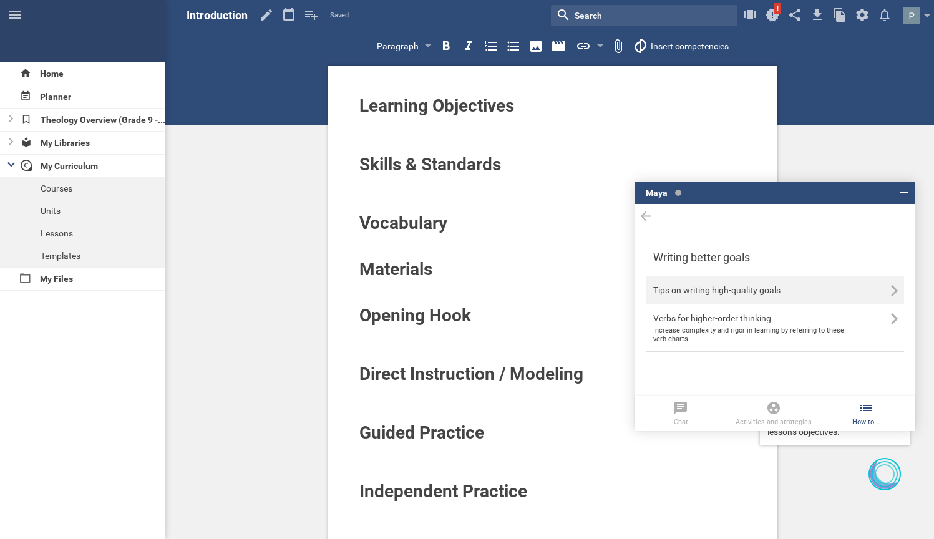
click at [897, 294] on icon at bounding box center [894, 290] width 11 height 11
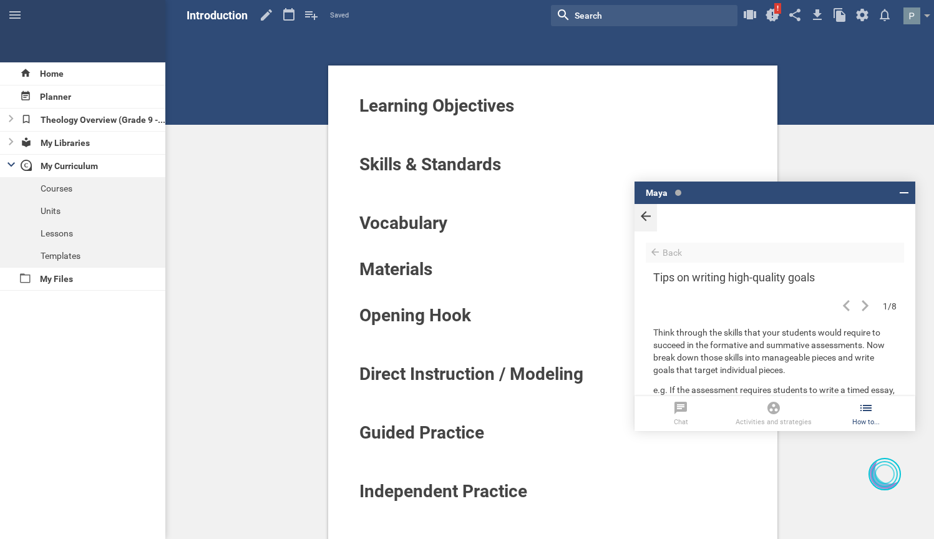
click at [647, 218] on icon at bounding box center [645, 216] width 15 height 17
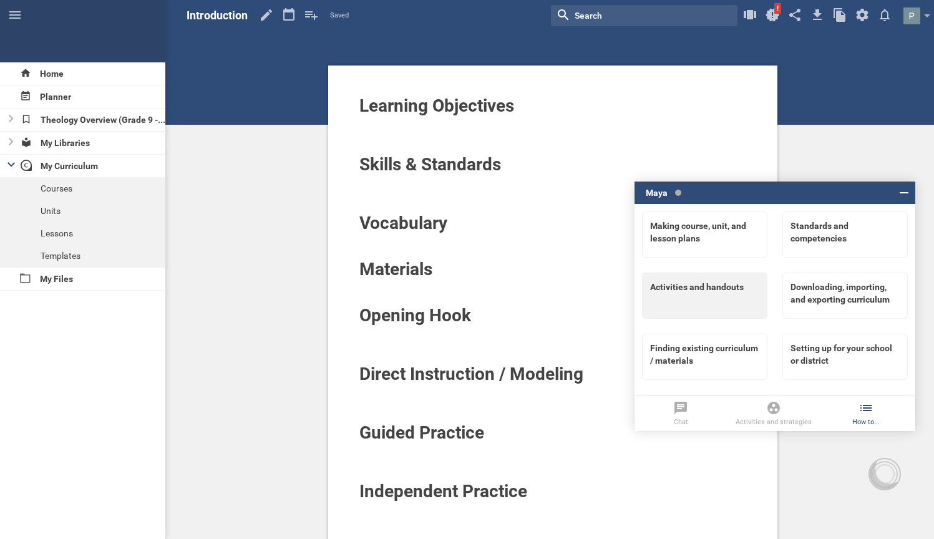
click at [675, 297] on div "Activities and handouts" at bounding box center [704, 296] width 125 height 46
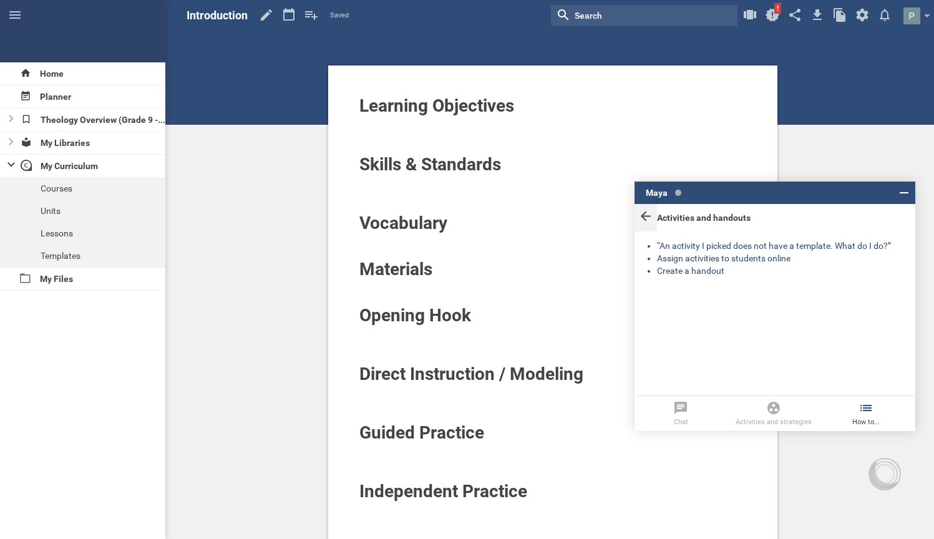
click at [651, 221] on icon at bounding box center [645, 216] width 15 height 17
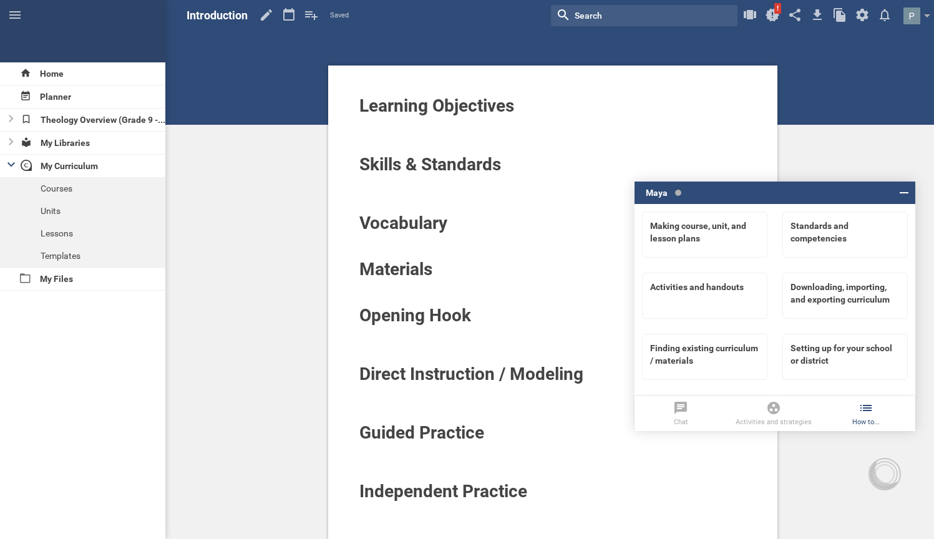
click at [249, 63] on div "Learning Objectives Skills & Standards Vocabulary Materials Opening Hook Direct…" at bounding box center [553, 482] width 762 height 965
click at [773, 7] on icon at bounding box center [772, 15] width 22 height 30
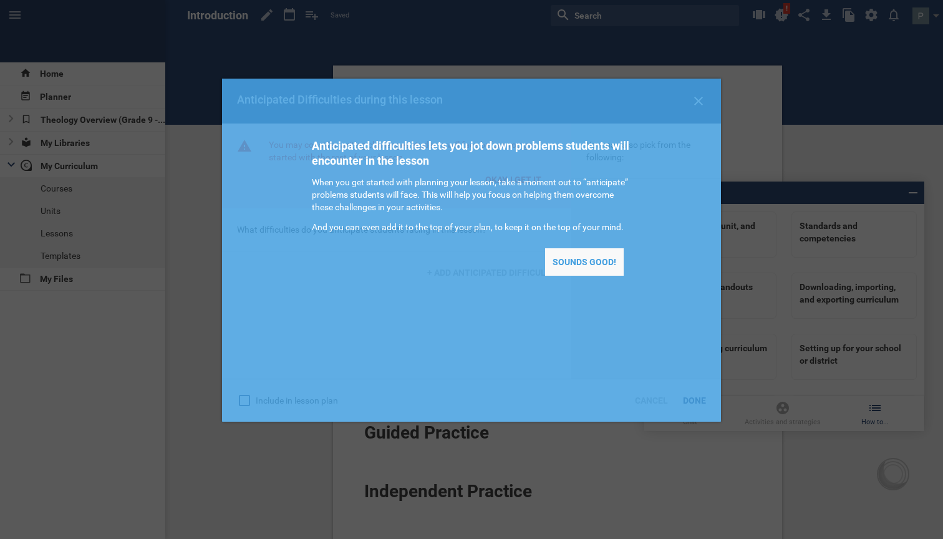
click at [598, 261] on div "Sounds good!" at bounding box center [584, 261] width 79 height 27
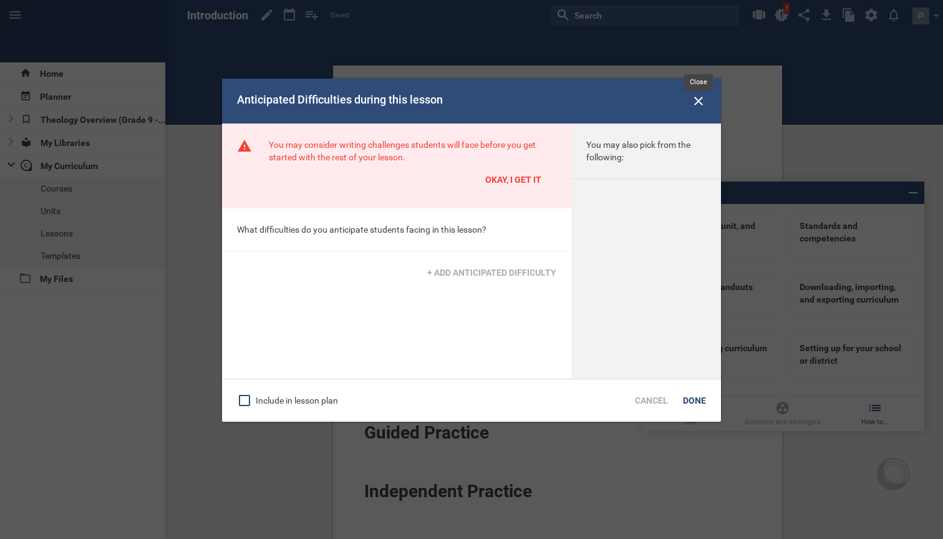
click at [701, 104] on icon at bounding box center [698, 101] width 9 height 9
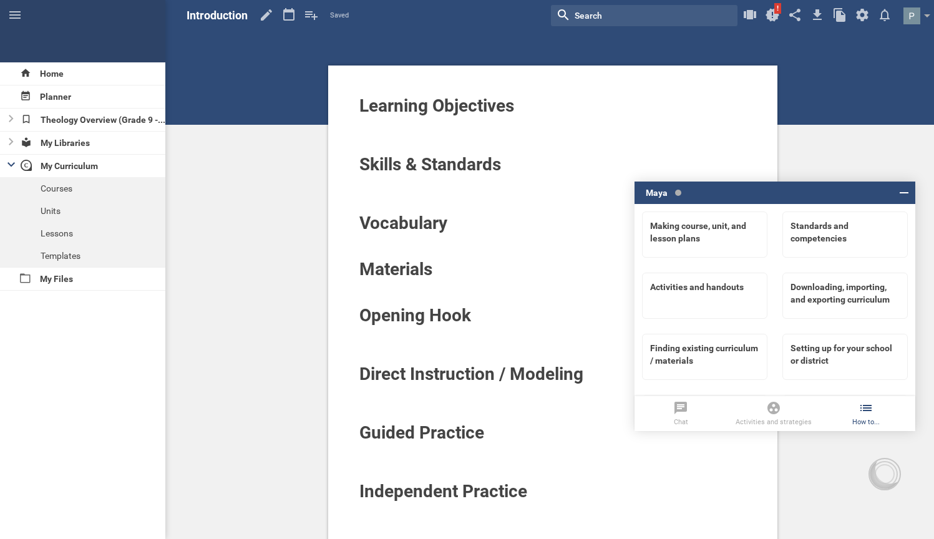
click at [12, 165] on icon at bounding box center [10, 164] width 7 height 4
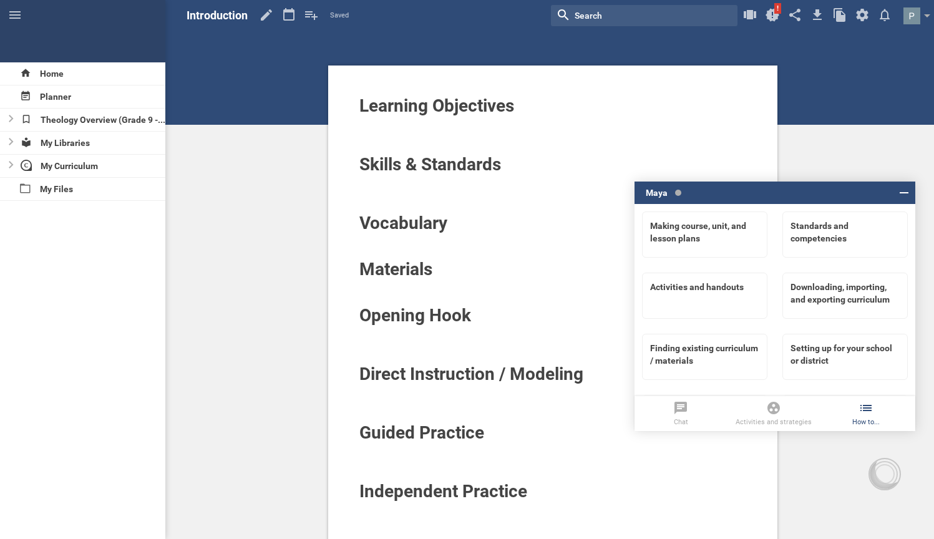
click at [15, 169] on div "My Curriculum" at bounding box center [82, 166] width 165 height 22
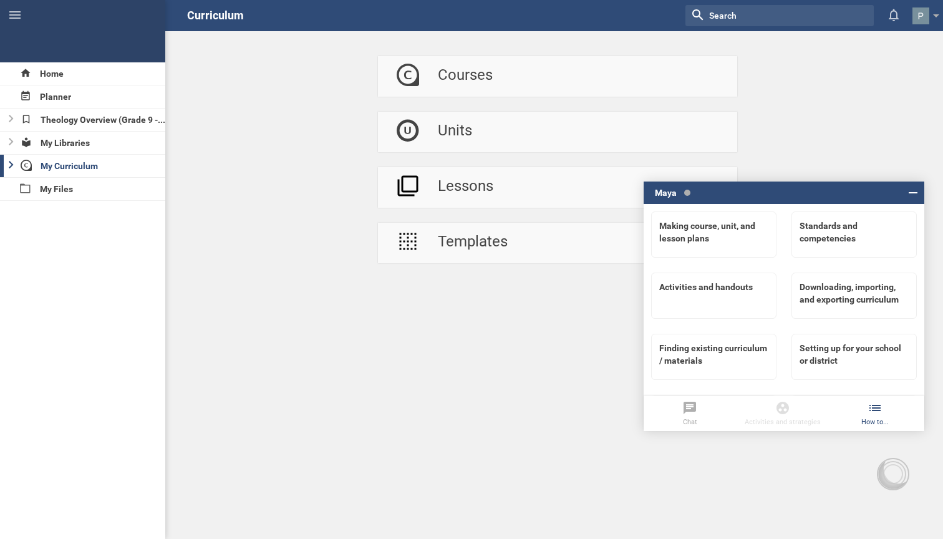
click at [6, 163] on div at bounding box center [7, 166] width 15 height 22
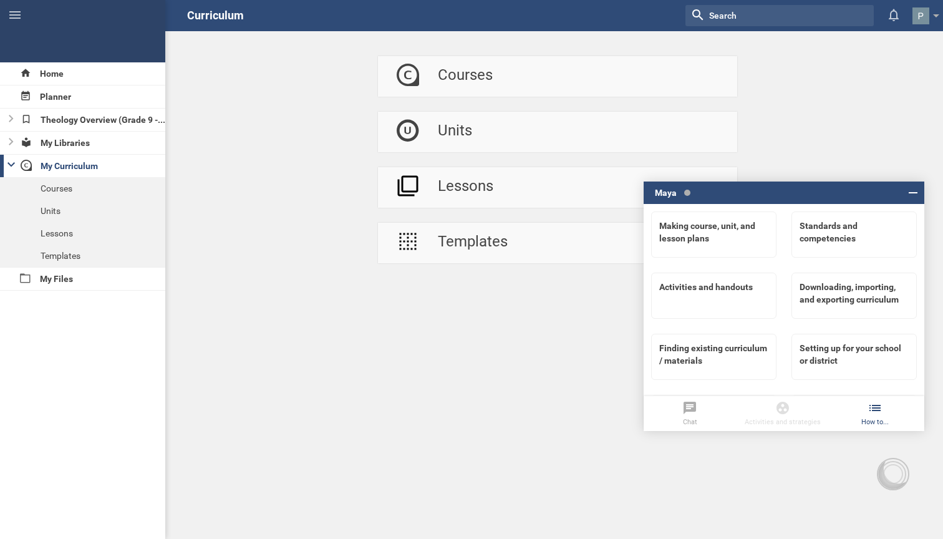
click at [6, 163] on div at bounding box center [7, 166] width 15 height 22
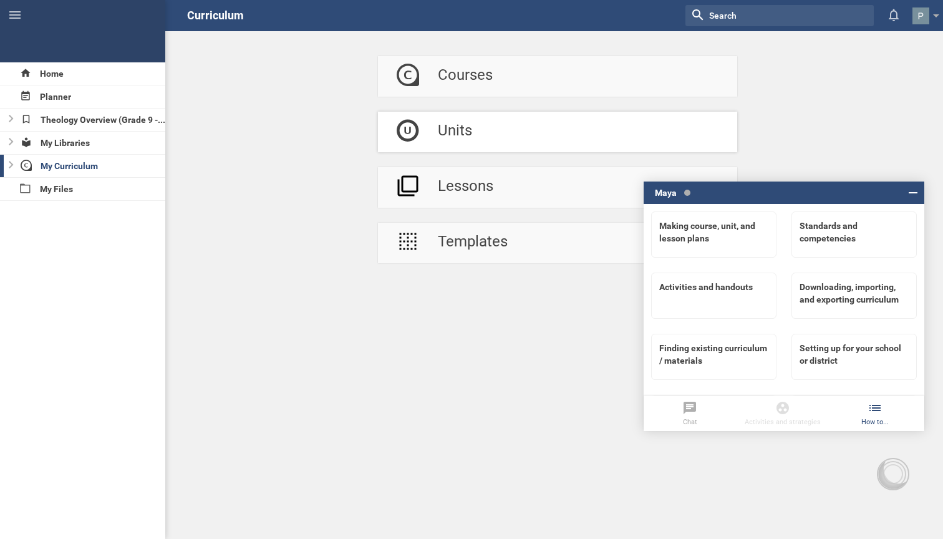
click at [500, 120] on link "Units" at bounding box center [557, 132] width 359 height 41
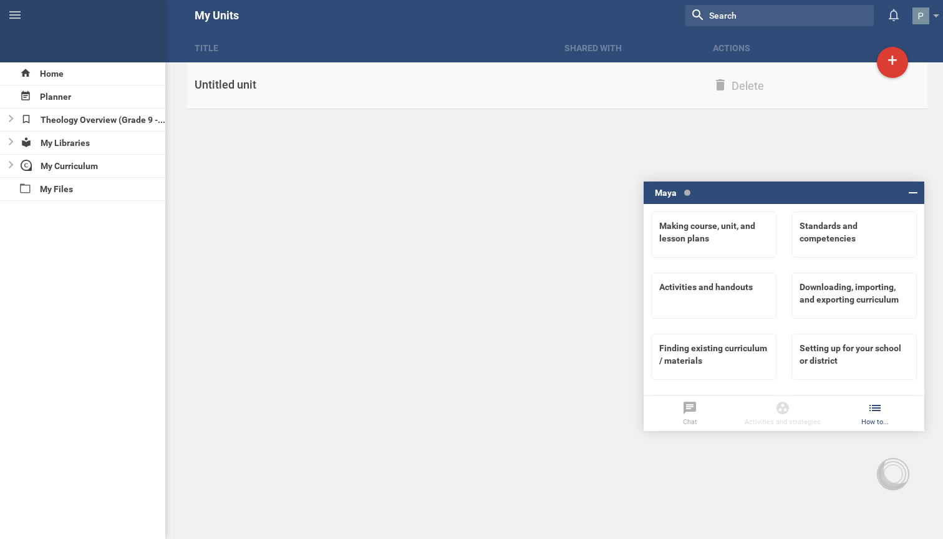
click at [251, 85] on div "Untitled unit" at bounding box center [372, 84] width 370 height 15
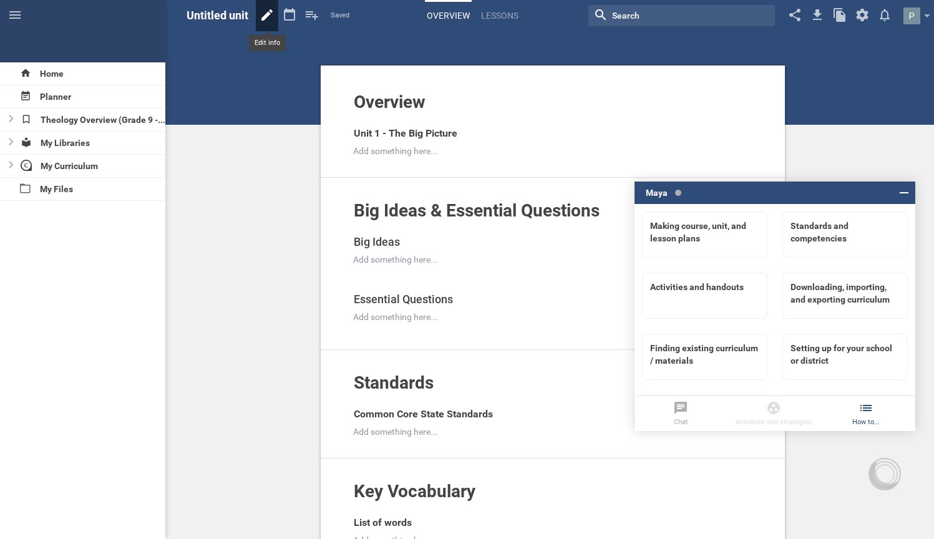
click at [267, 12] on icon at bounding box center [267, 15] width 22 height 30
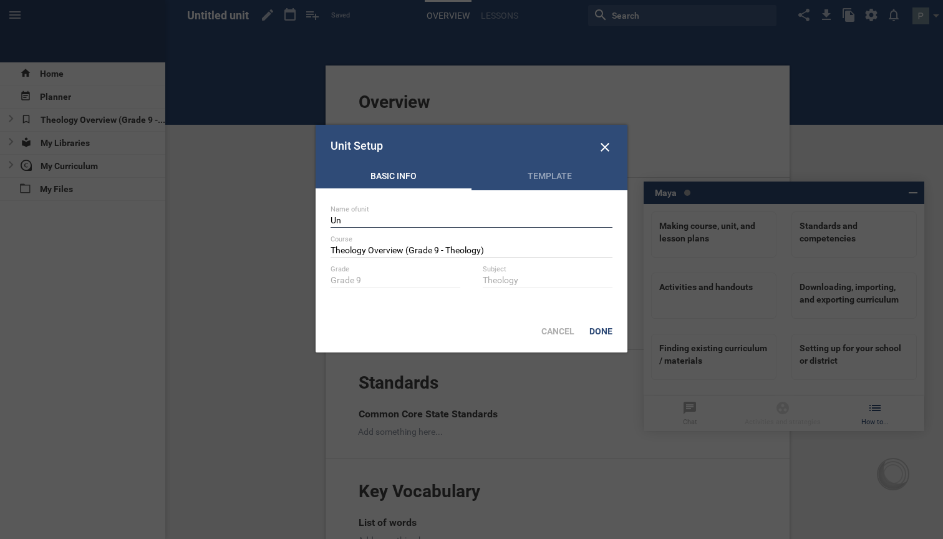
type input "U"
type input "Unit 1 - The Big Picture"
click at [602, 329] on div "Done" at bounding box center [601, 330] width 38 height 27
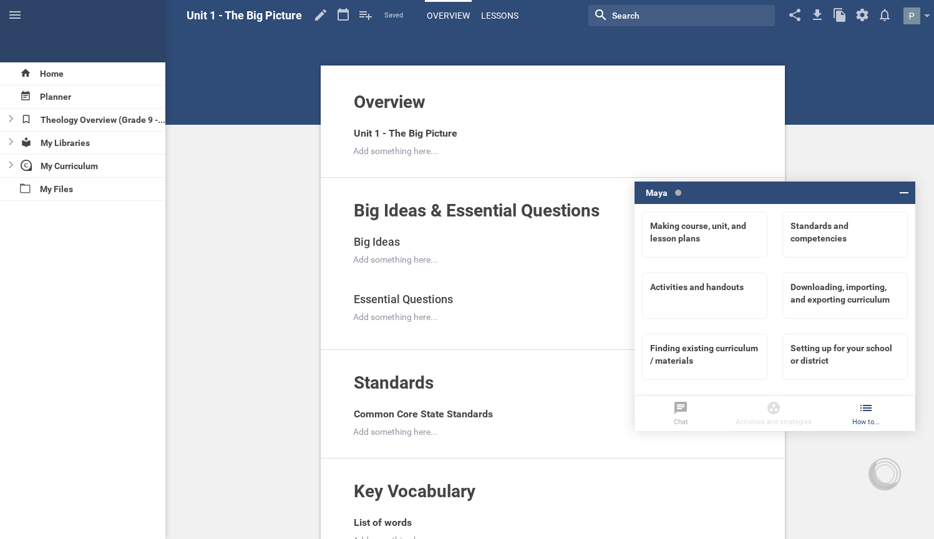
click at [511, 11] on link "Lessons" at bounding box center [499, 15] width 41 height 27
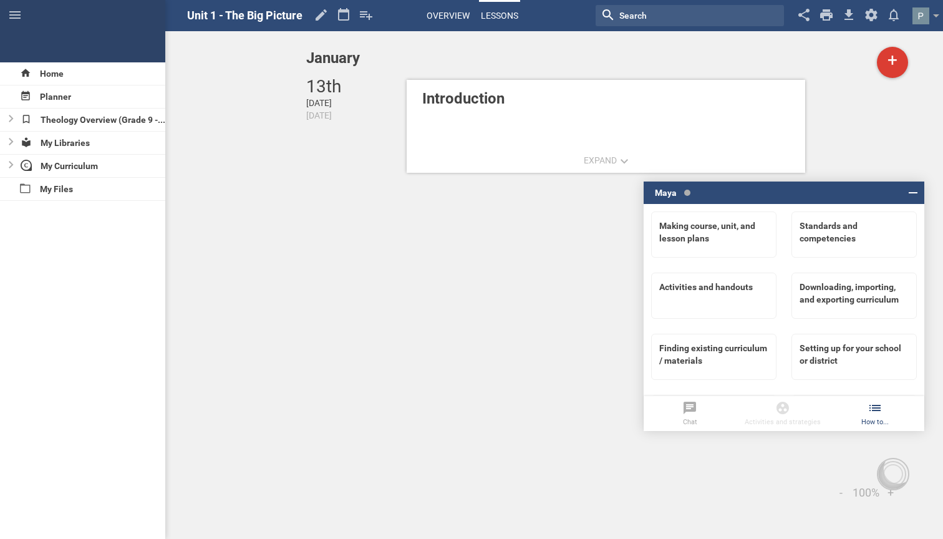
click at [432, 16] on link "Overview" at bounding box center [448, 15] width 47 height 27
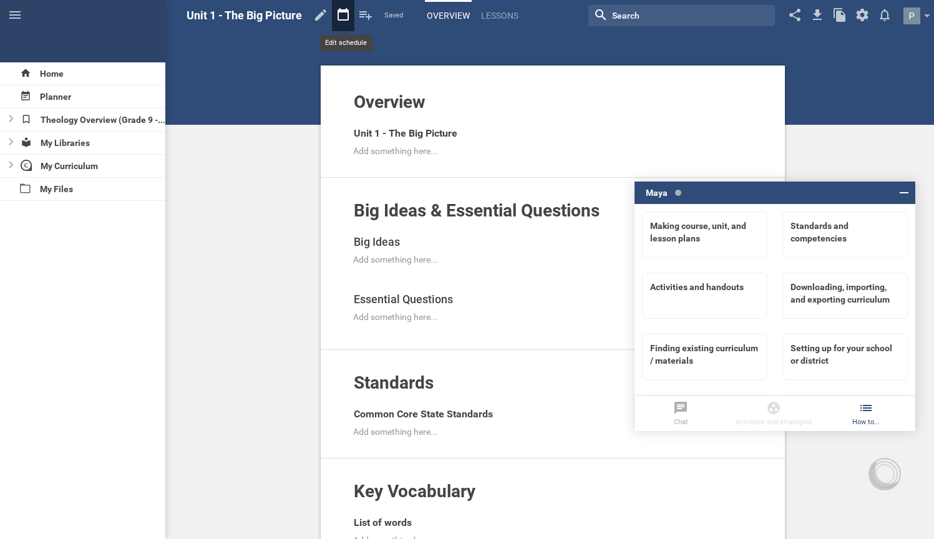
click at [351, 17] on icon at bounding box center [343, 15] width 22 height 30
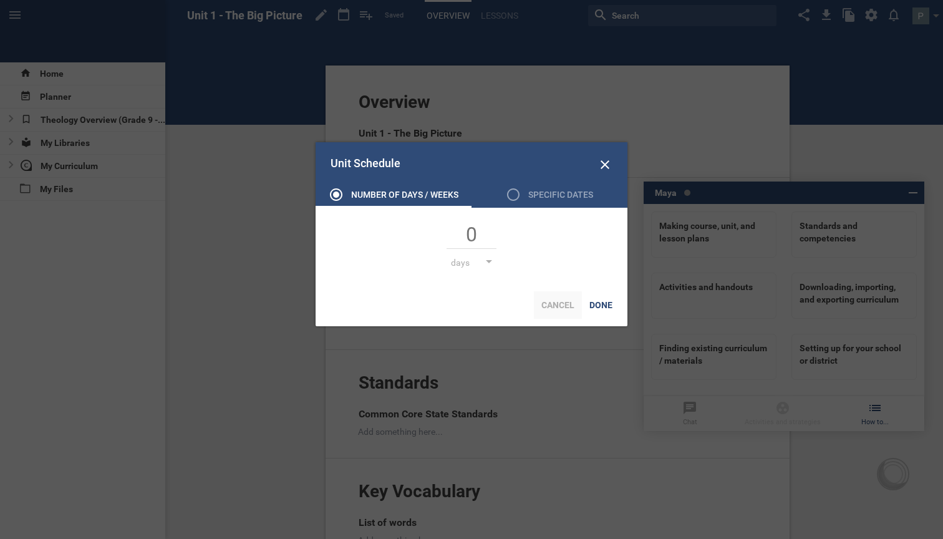
click at [570, 307] on div "Cancel" at bounding box center [558, 304] width 48 height 27
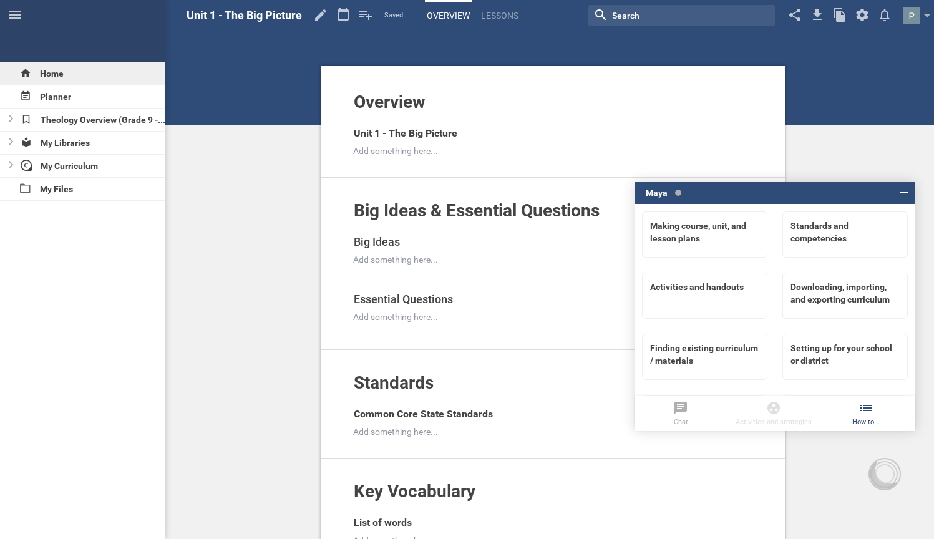
click at [58, 78] on div "Home" at bounding box center [82, 73] width 165 height 22
